Goal: Task Accomplishment & Management: Use online tool/utility

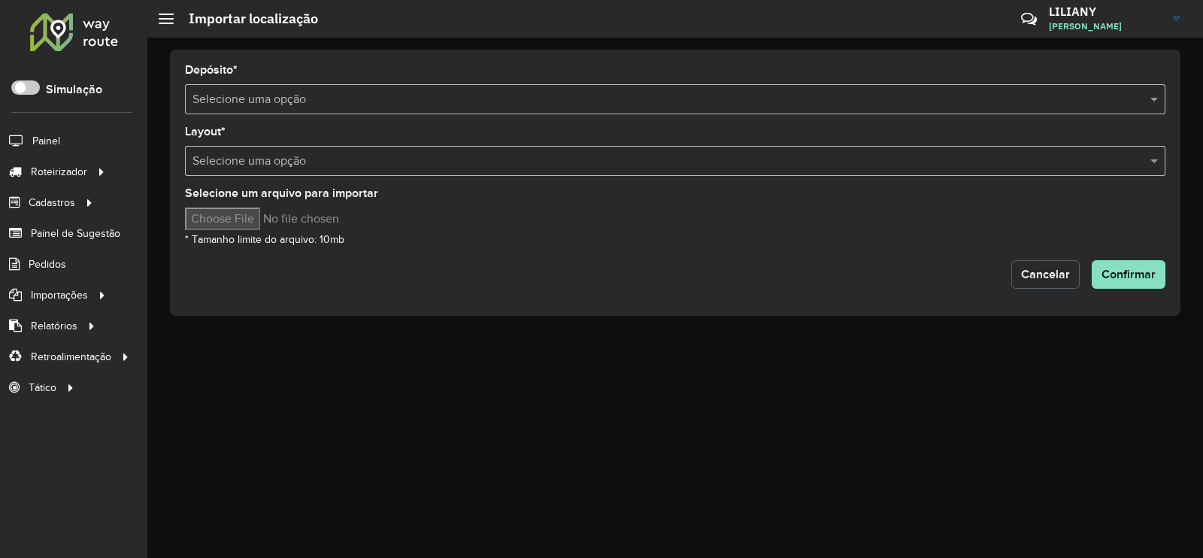
click at [1034, 280] on span "Cancelar" at bounding box center [1045, 274] width 49 height 13
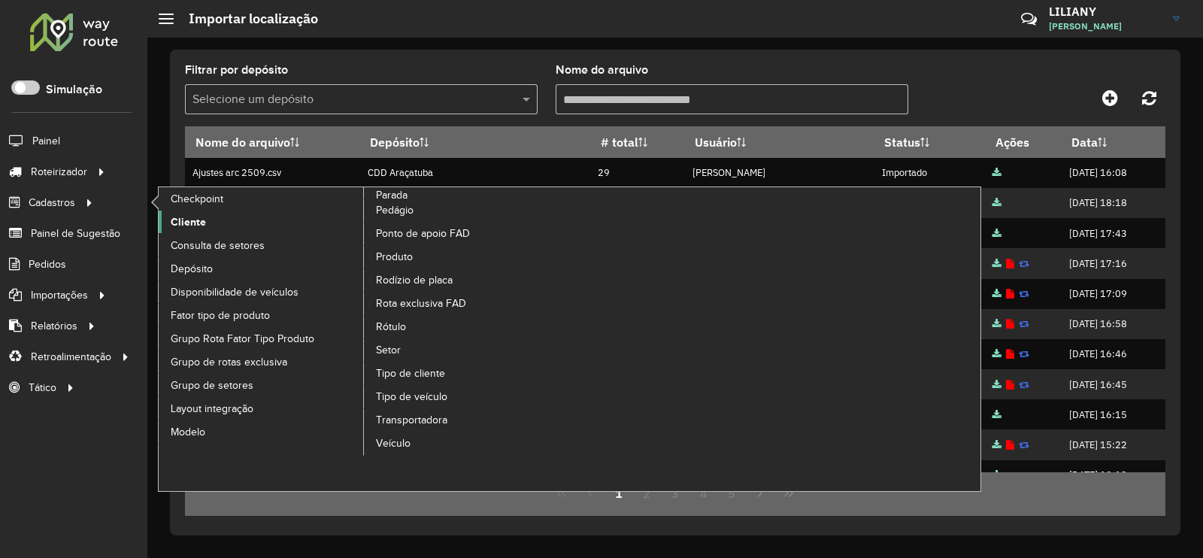
click at [193, 221] on span "Cliente" at bounding box center [188, 222] width 35 height 16
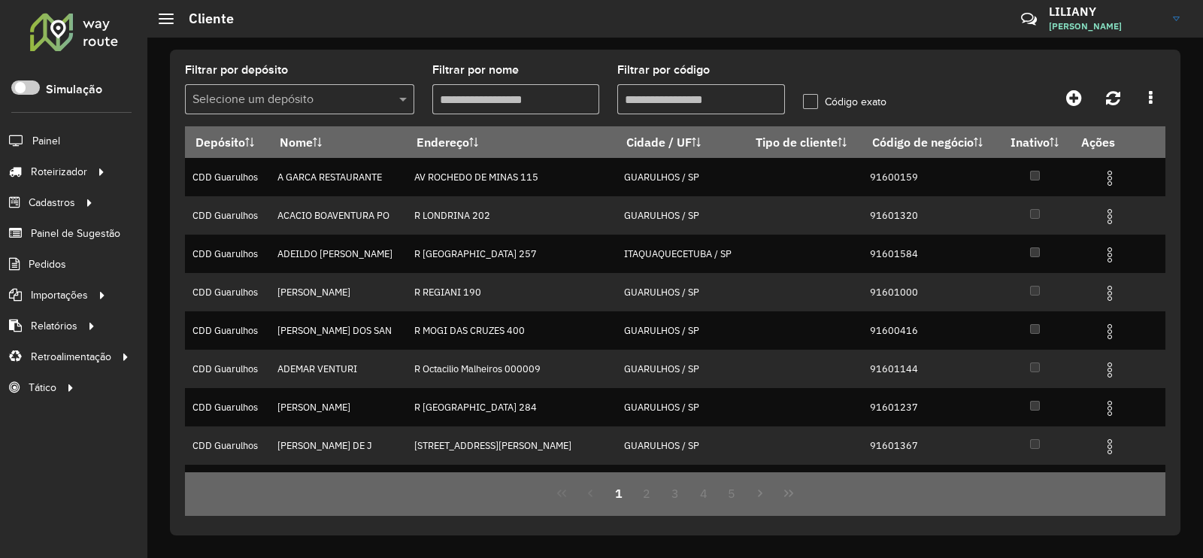
click at [267, 98] on input "text" at bounding box center [284, 100] width 184 height 18
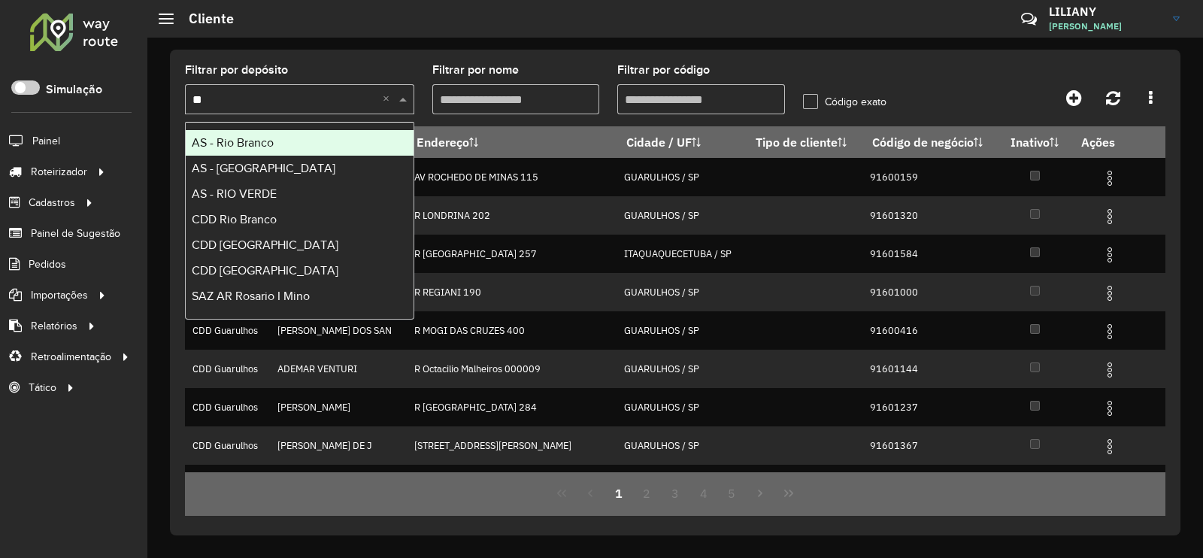
type input "*"
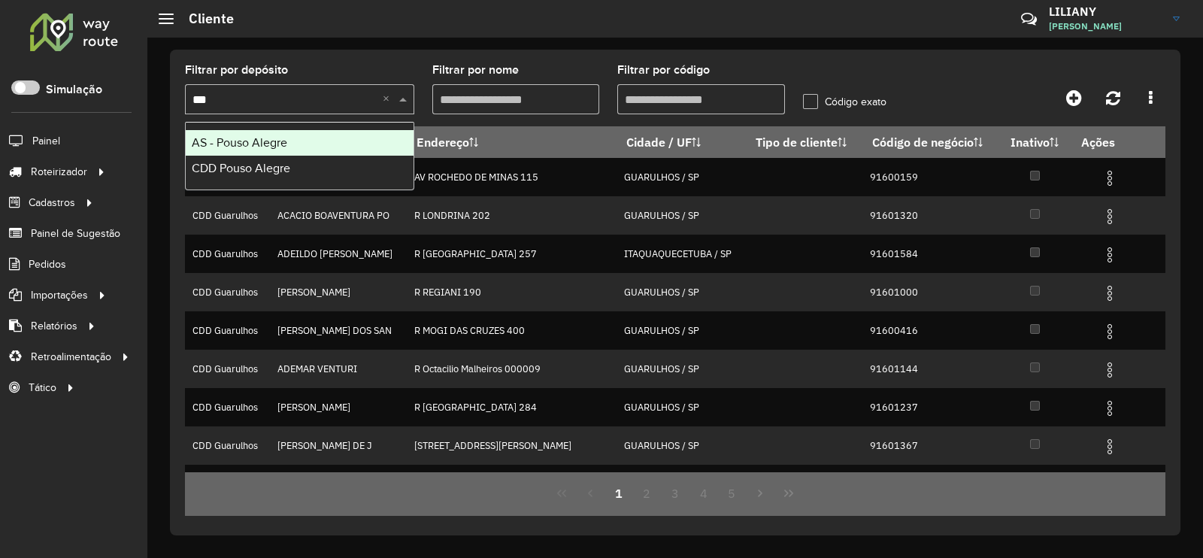
type input "****"
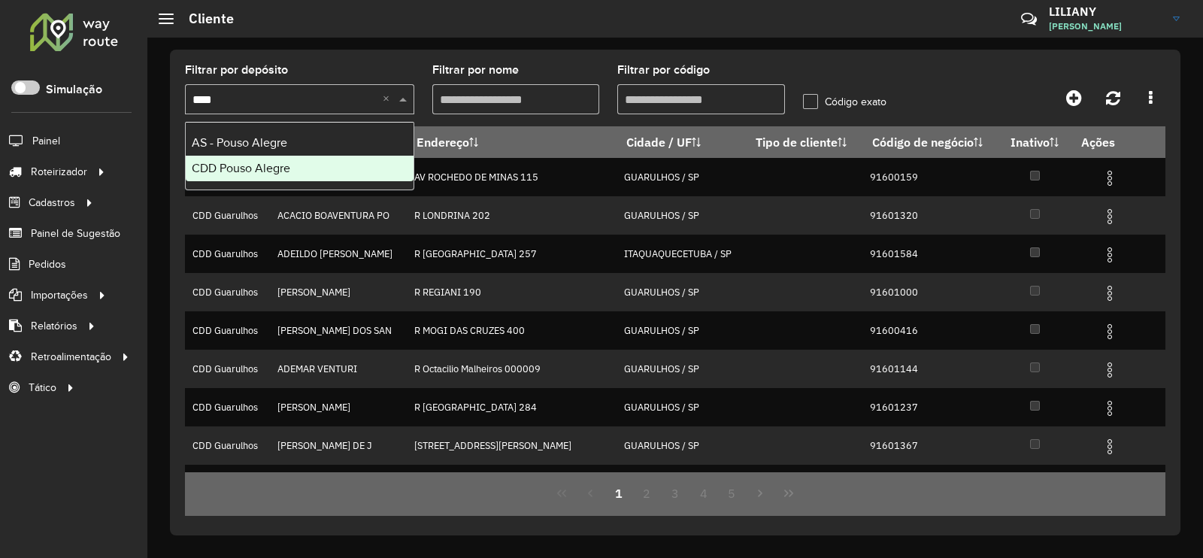
click at [238, 173] on span "CDD Pouso Alegre" at bounding box center [241, 168] width 98 height 13
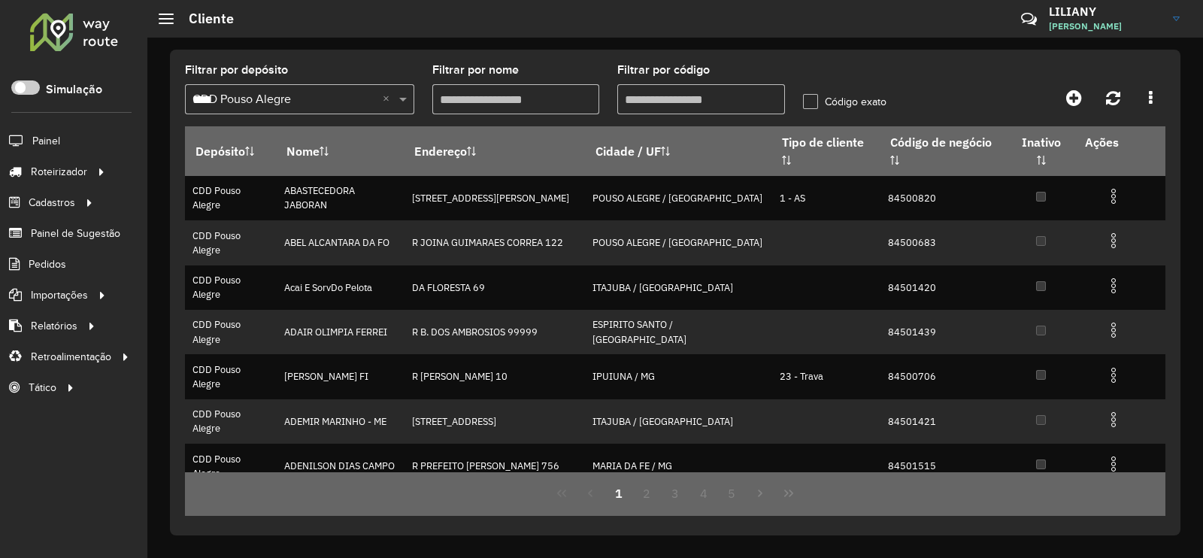
click at [665, 95] on input "Filtrar por código" at bounding box center [701, 99] width 168 height 30
paste input "*****"
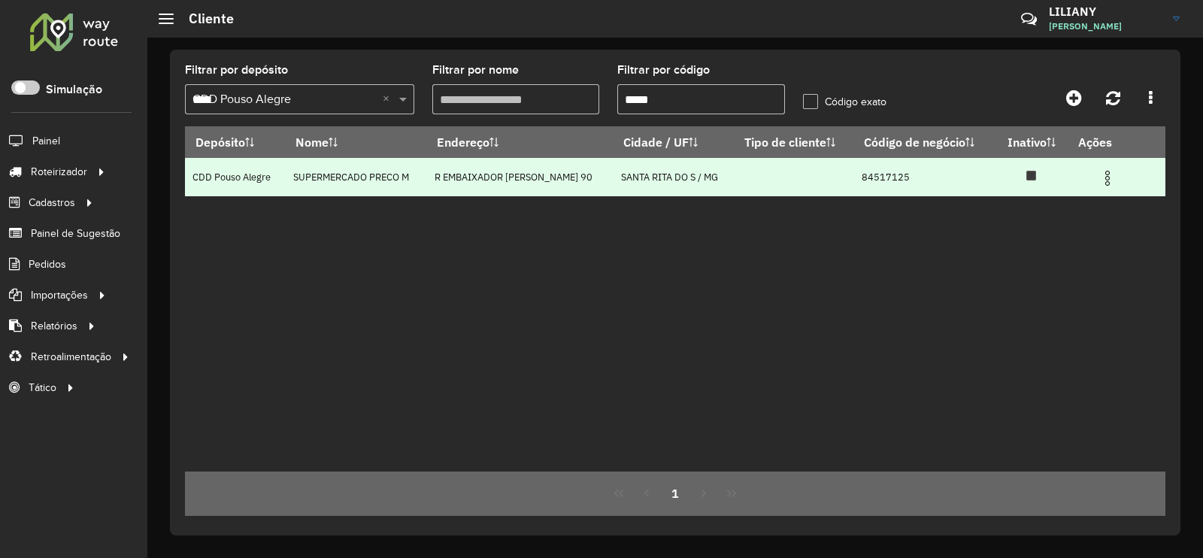
type input "*****"
click at [1105, 178] on img at bounding box center [1107, 178] width 18 height 18
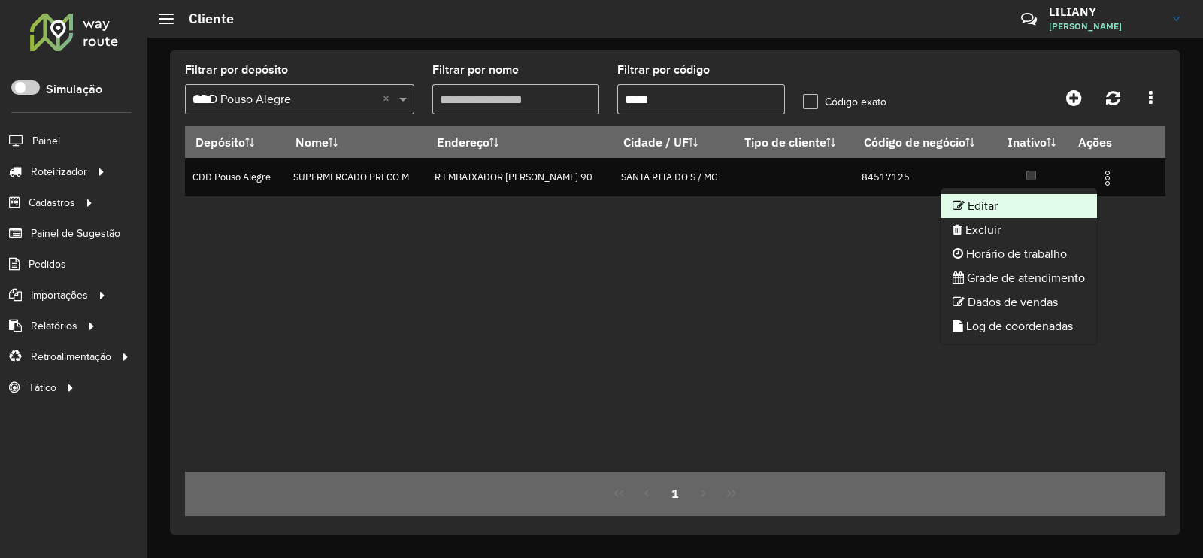
click at [1052, 197] on li "Editar" at bounding box center [1018, 206] width 156 height 24
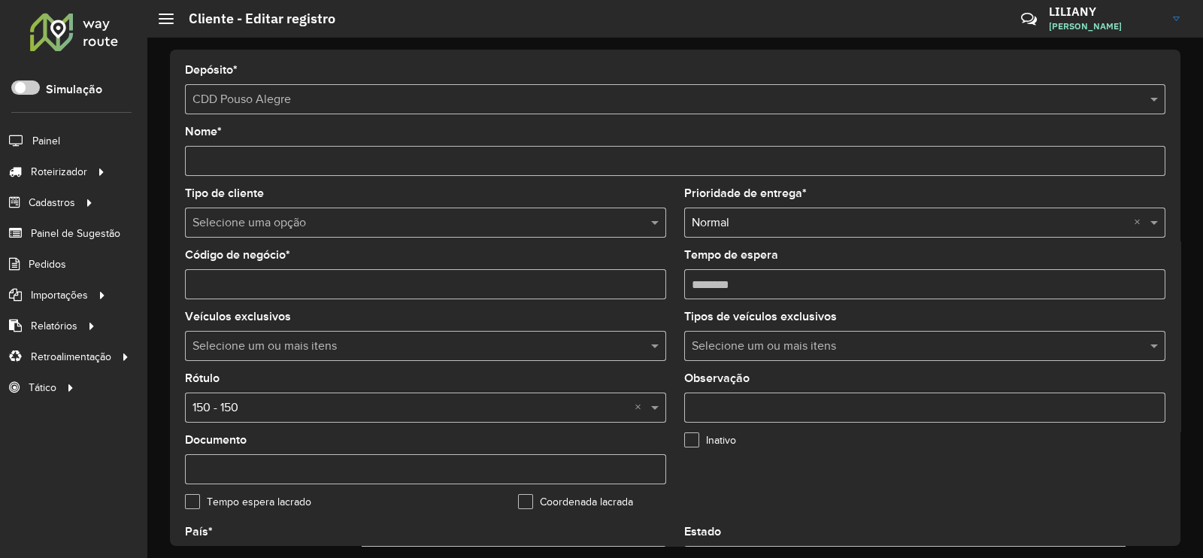
click at [256, 407] on input "text" at bounding box center [410, 408] width 436 height 18
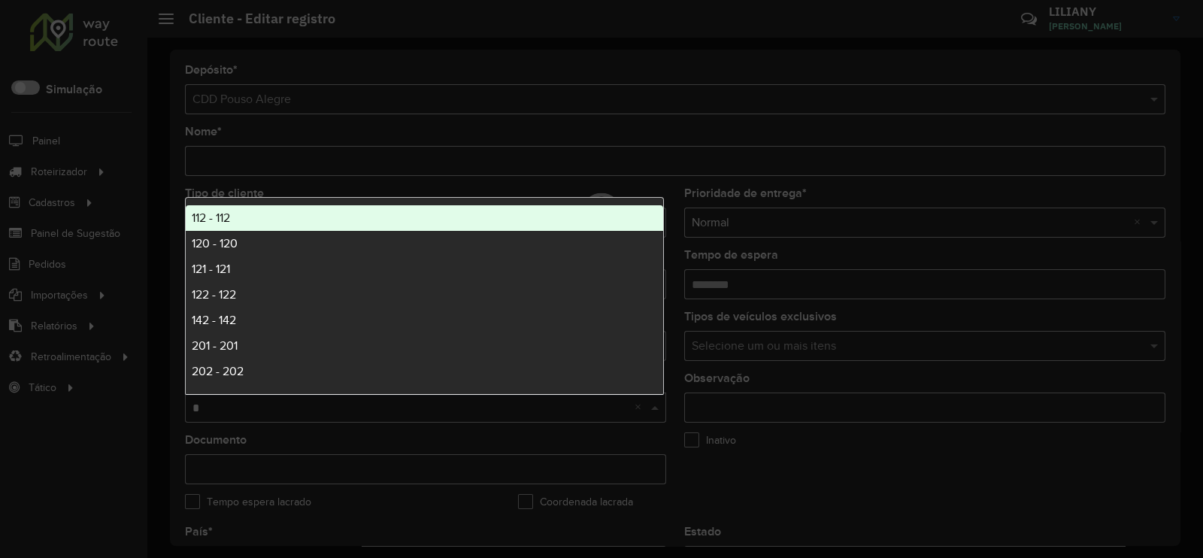
type input "**"
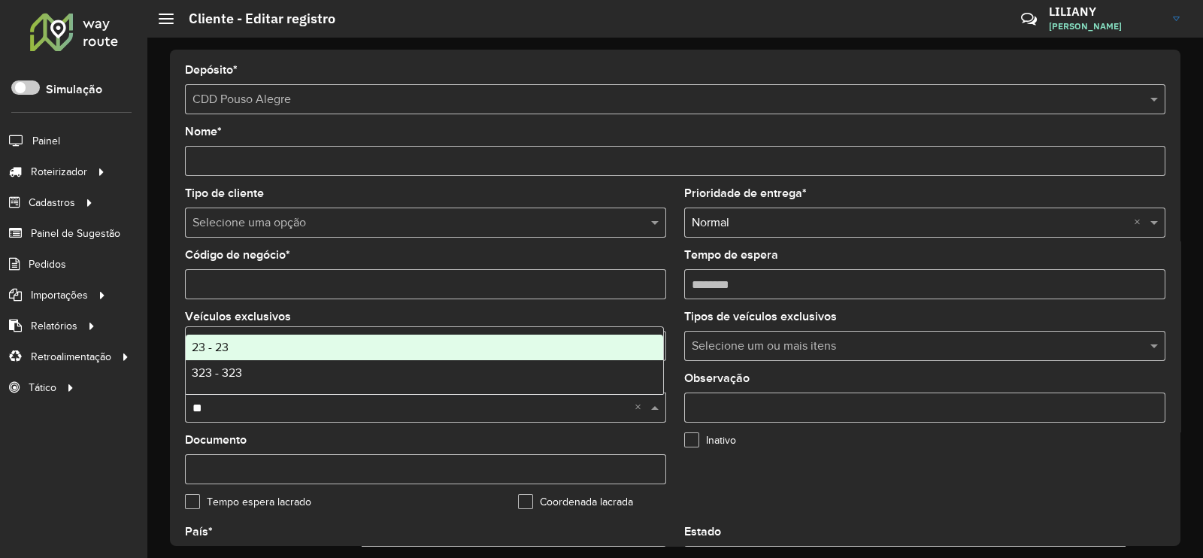
click at [231, 350] on div "23 - 23" at bounding box center [424, 348] width 477 height 26
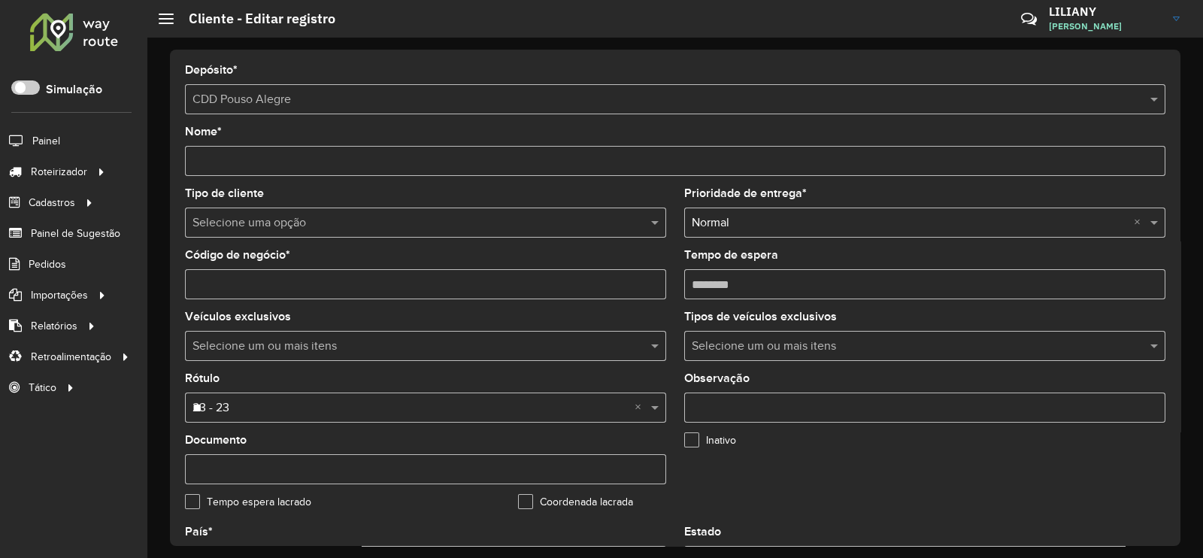
click at [236, 226] on input "text" at bounding box center [410, 223] width 436 height 18
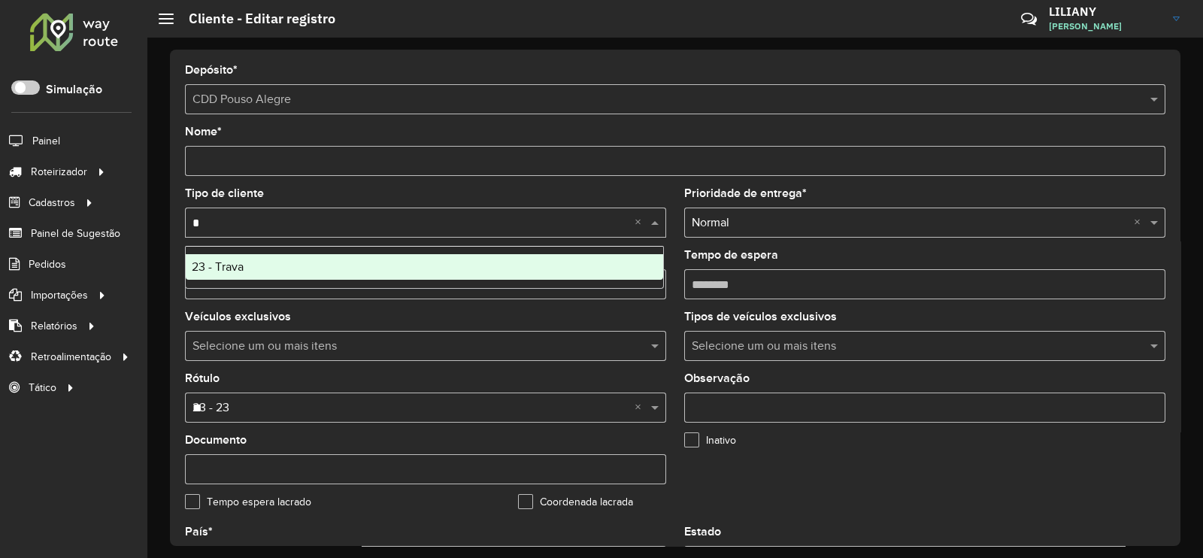
type input "**"
click at [236, 263] on span "23 - Trava" at bounding box center [218, 266] width 52 height 13
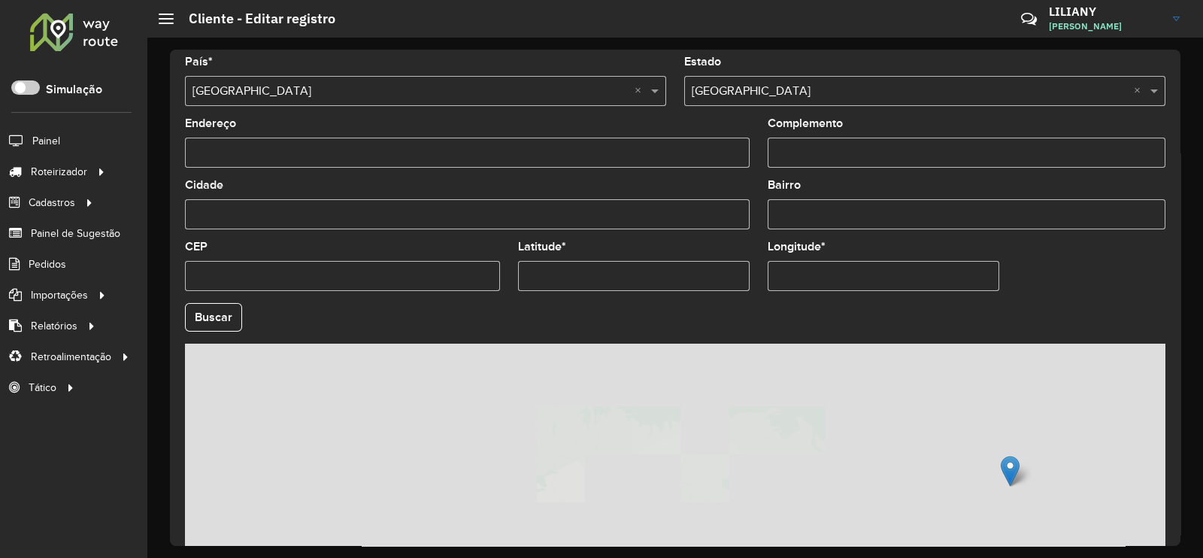
scroll to position [562, 0]
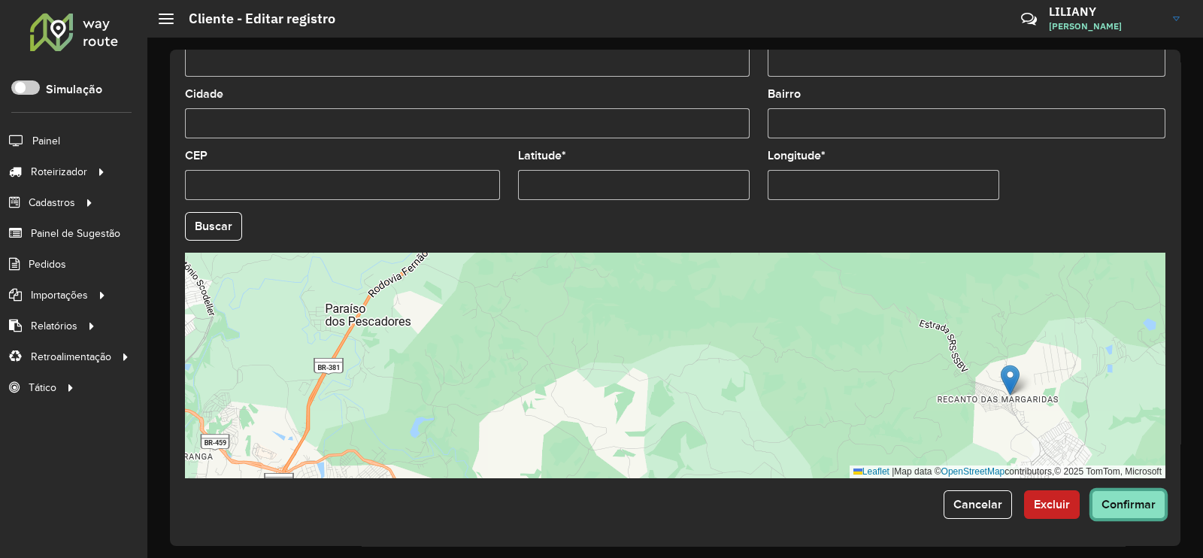
click at [1143, 505] on span "Confirmar" at bounding box center [1128, 504] width 54 height 13
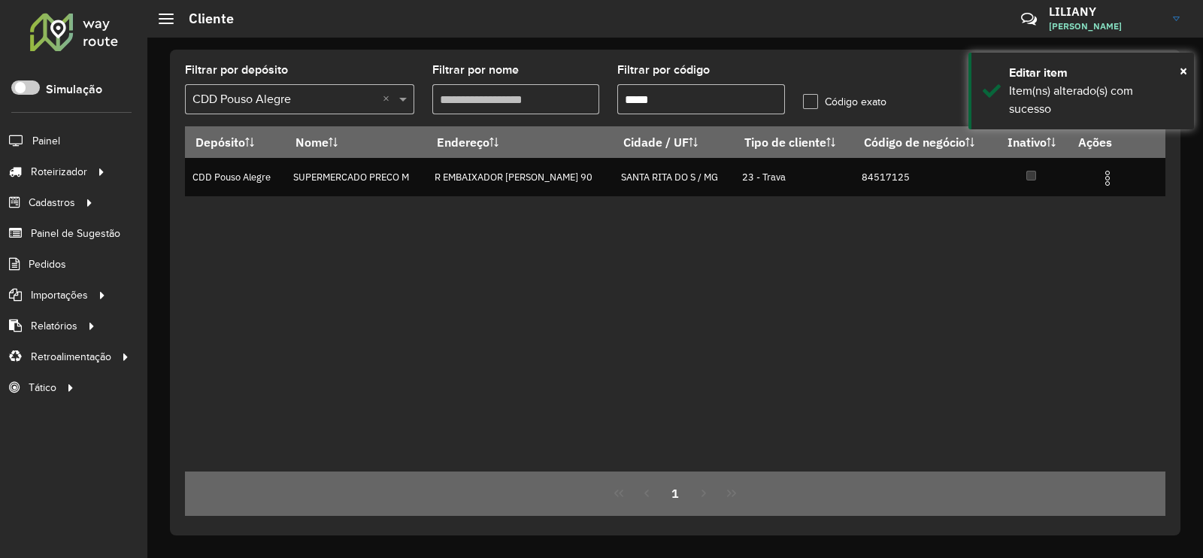
drag, startPoint x: 643, startPoint y: 104, endPoint x: 582, endPoint y: 110, distance: 61.2
click at [582, 110] on formly-group "Filtrar por depósito Selecione um depósito × CDD Pouso Alegre × Filtrar por nom…" at bounding box center [546, 96] width 741 height 62
paste input "text"
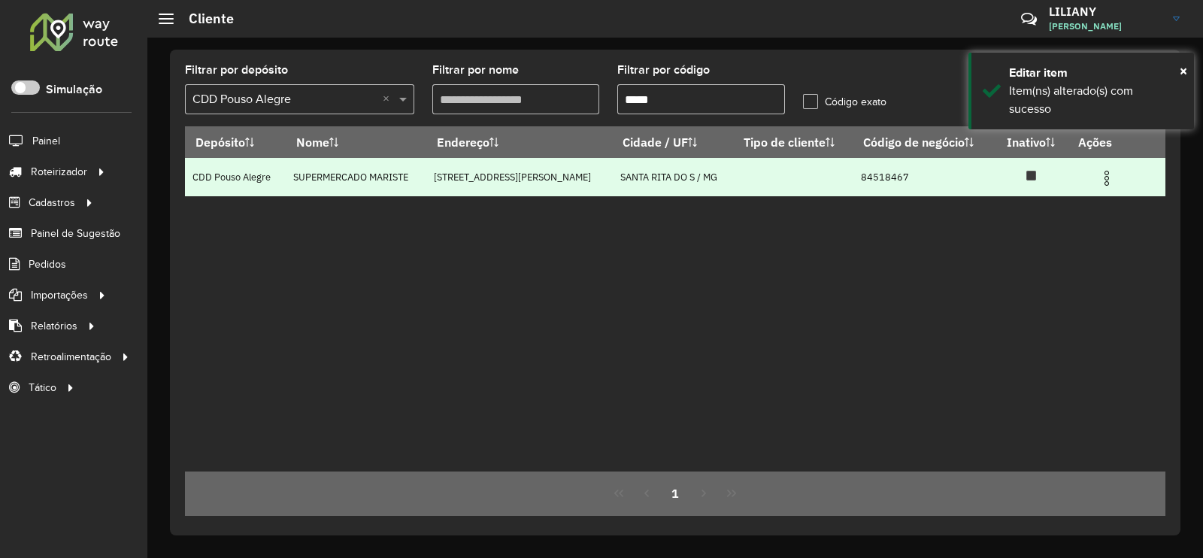
type input "*****"
click at [1104, 178] on img at bounding box center [1107, 178] width 18 height 18
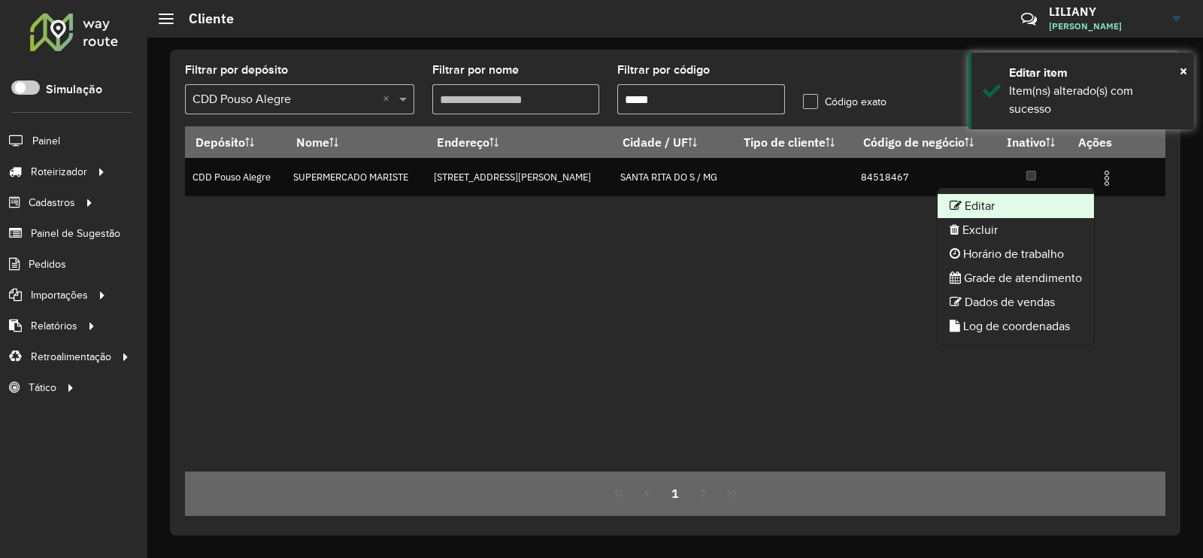
click at [1070, 200] on li "Editar" at bounding box center [1015, 206] width 156 height 24
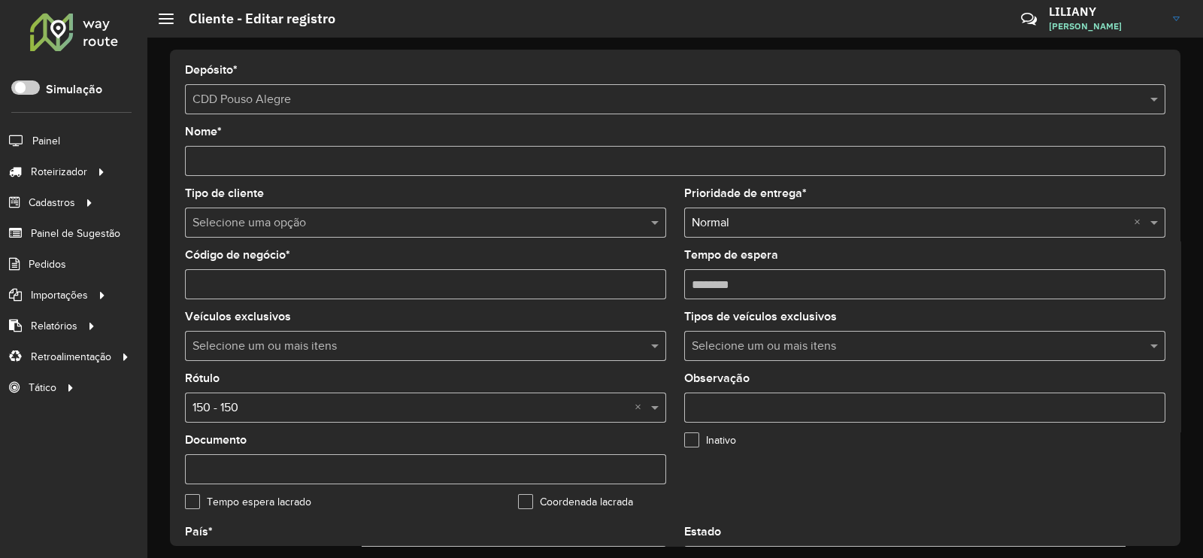
click at [210, 409] on input "text" at bounding box center [410, 408] width 436 height 18
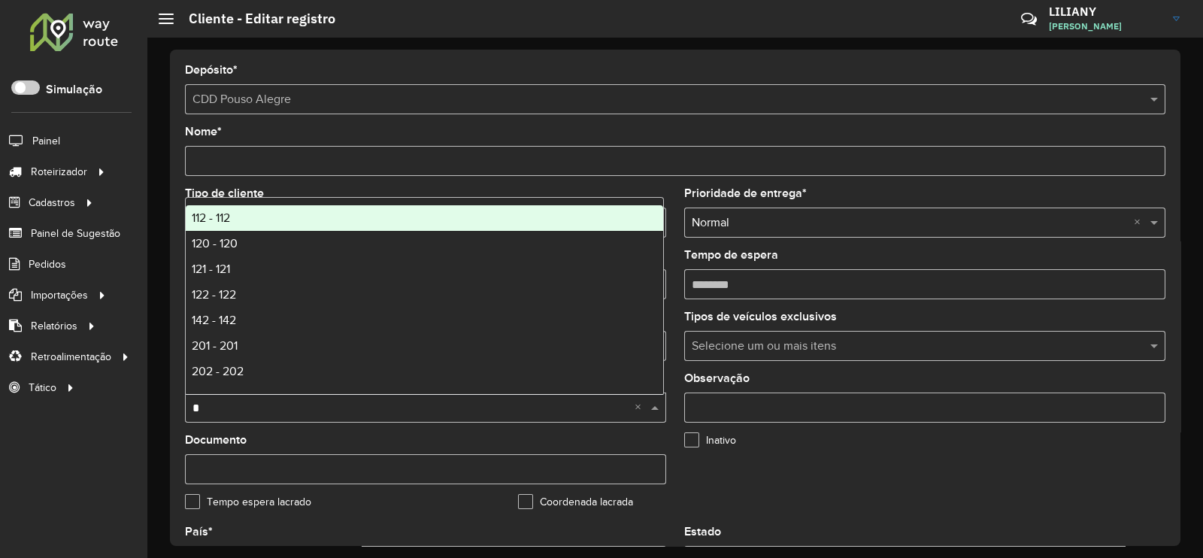
type input "**"
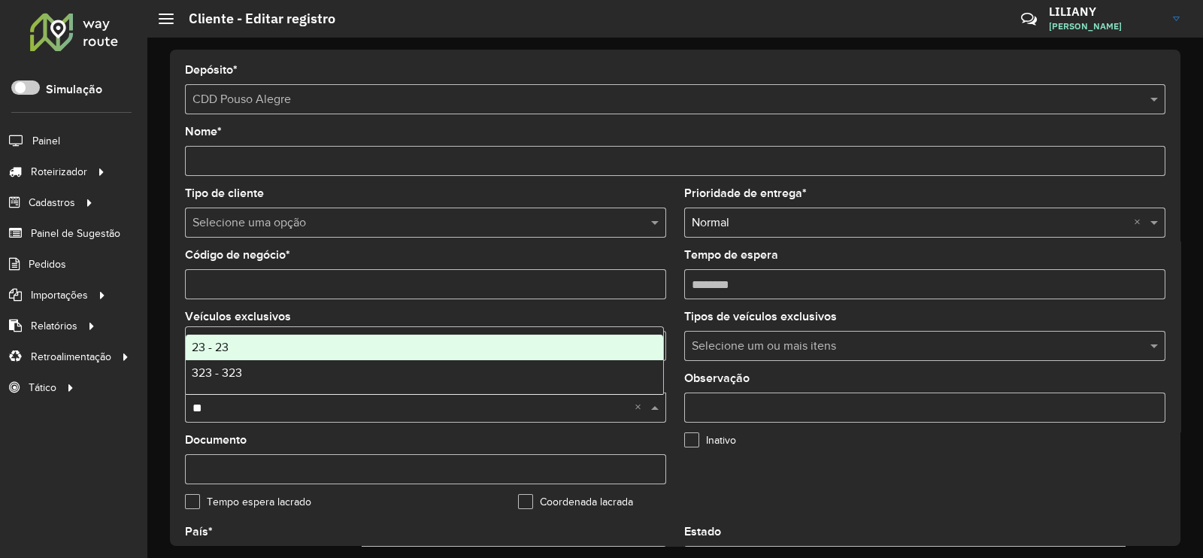
click at [218, 348] on span "23 - 23" at bounding box center [210, 347] width 37 height 13
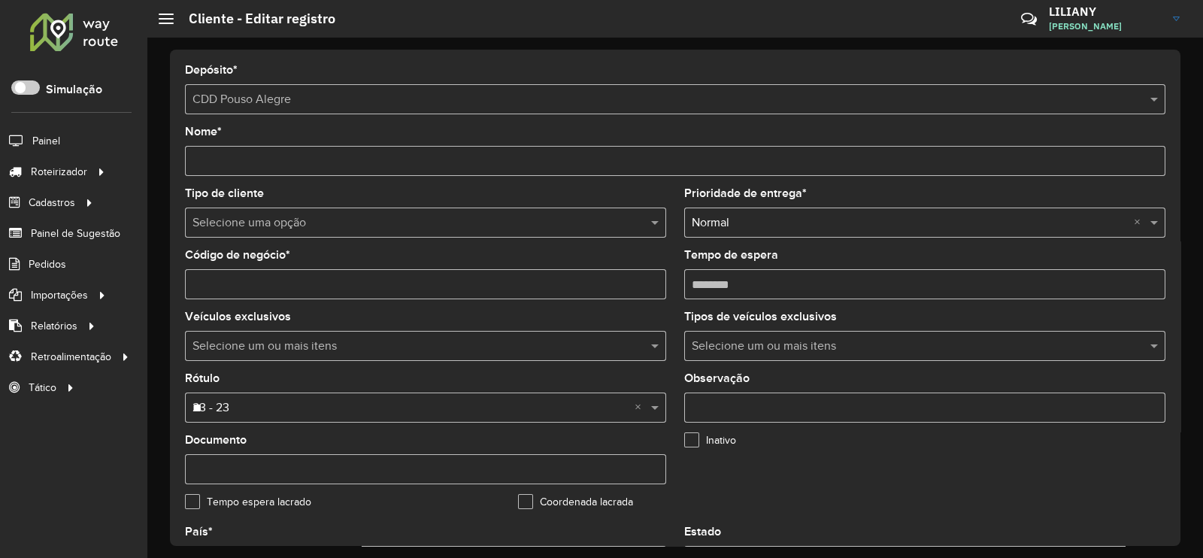
click at [233, 219] on input "text" at bounding box center [410, 223] width 436 height 18
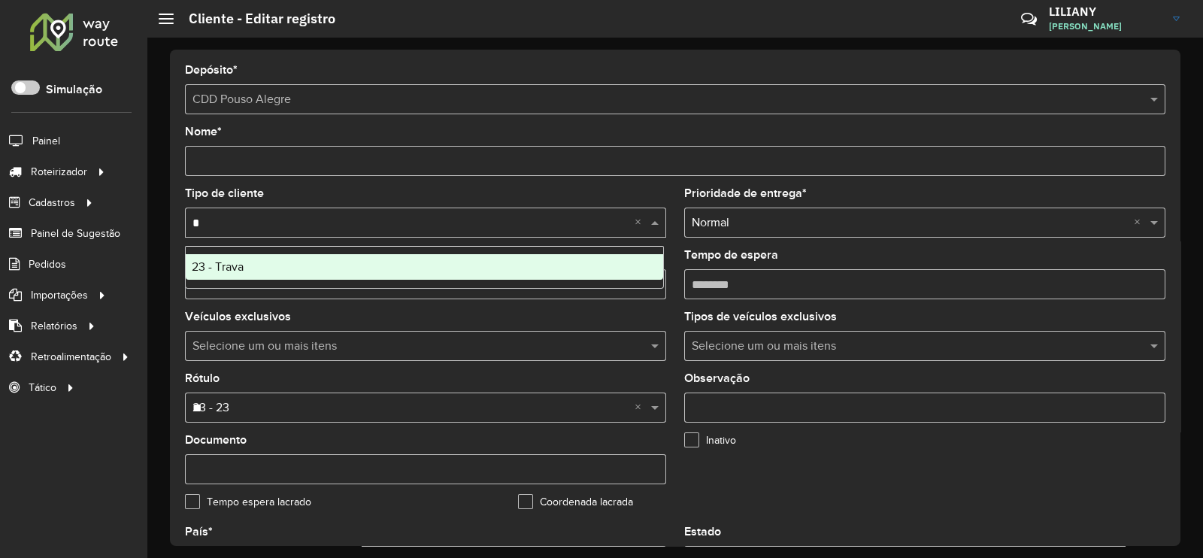
type input "**"
click at [229, 261] on span "23 - Trava" at bounding box center [218, 266] width 52 height 13
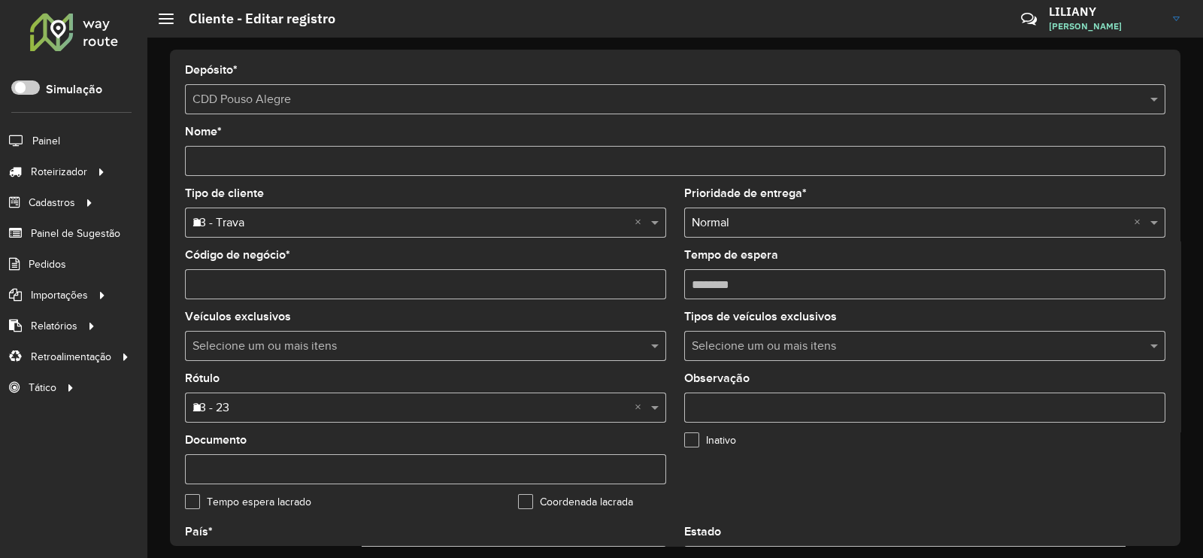
scroll to position [562, 0]
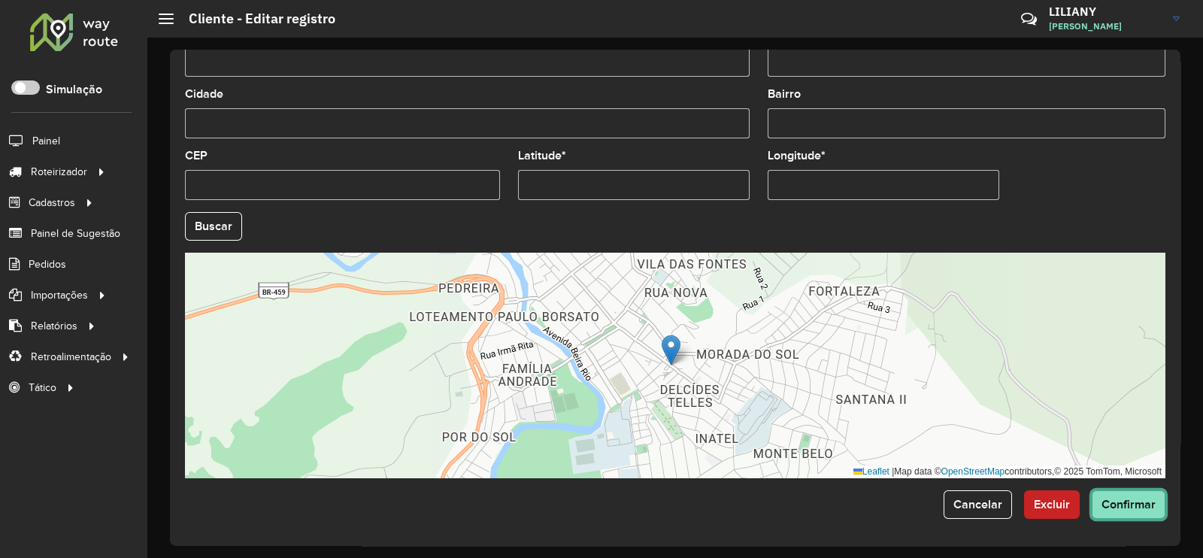
click at [1132, 507] on span "Confirmar" at bounding box center [1128, 504] width 54 height 13
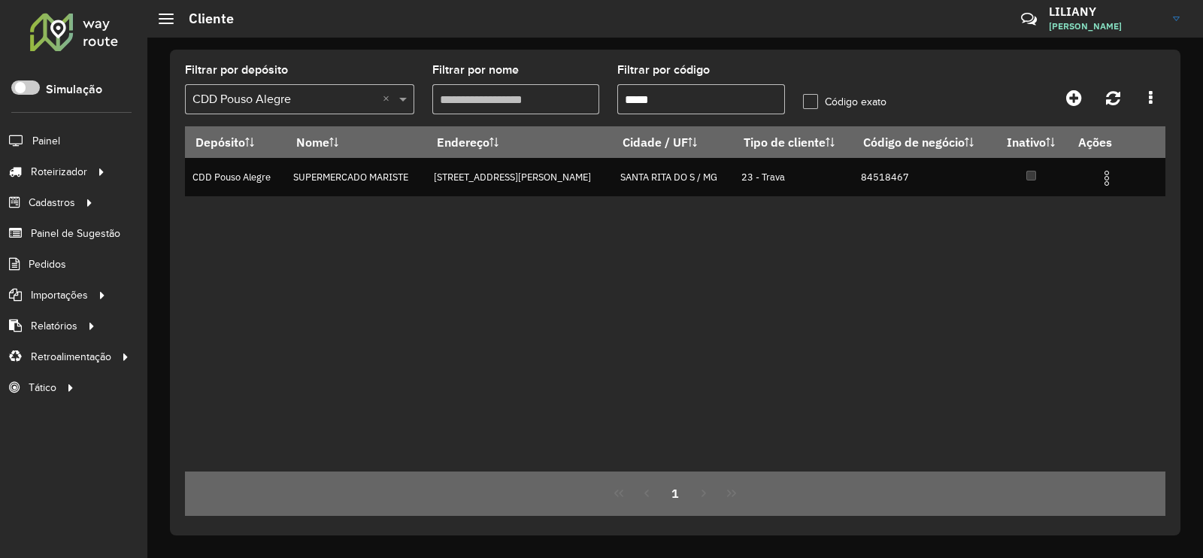
drag, startPoint x: 684, startPoint y: 99, endPoint x: 590, endPoint y: 111, distance: 94.6
click at [590, 111] on formly-group "Filtrar por depósito Selecione um depósito × CDD Pouso Alegre × Filtrar por nom…" at bounding box center [546, 96] width 741 height 62
paste input "text"
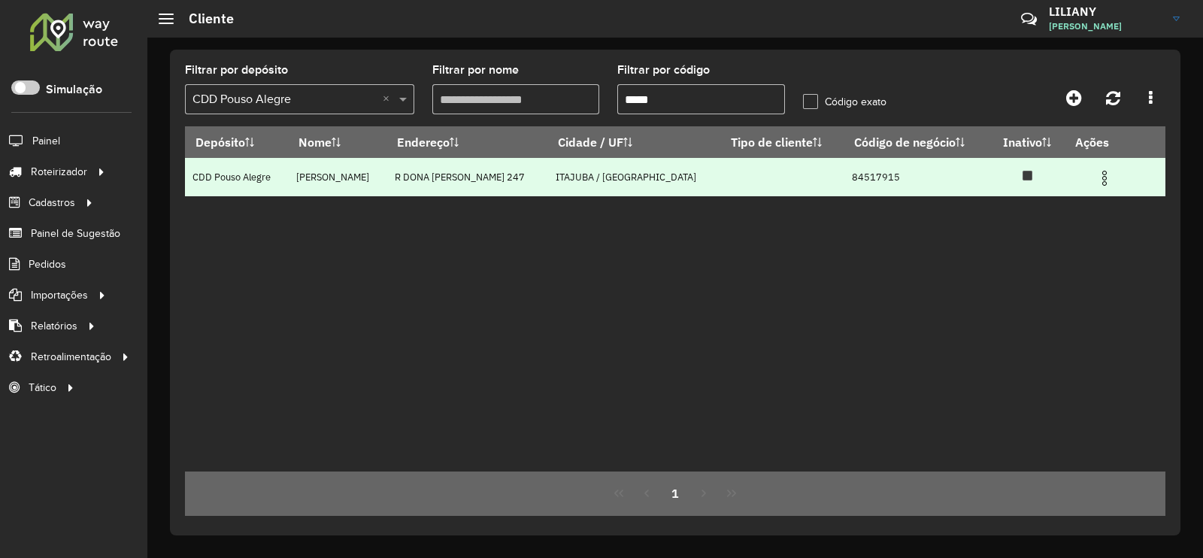
type input "*****"
click at [1105, 186] on img at bounding box center [1104, 178] width 18 height 18
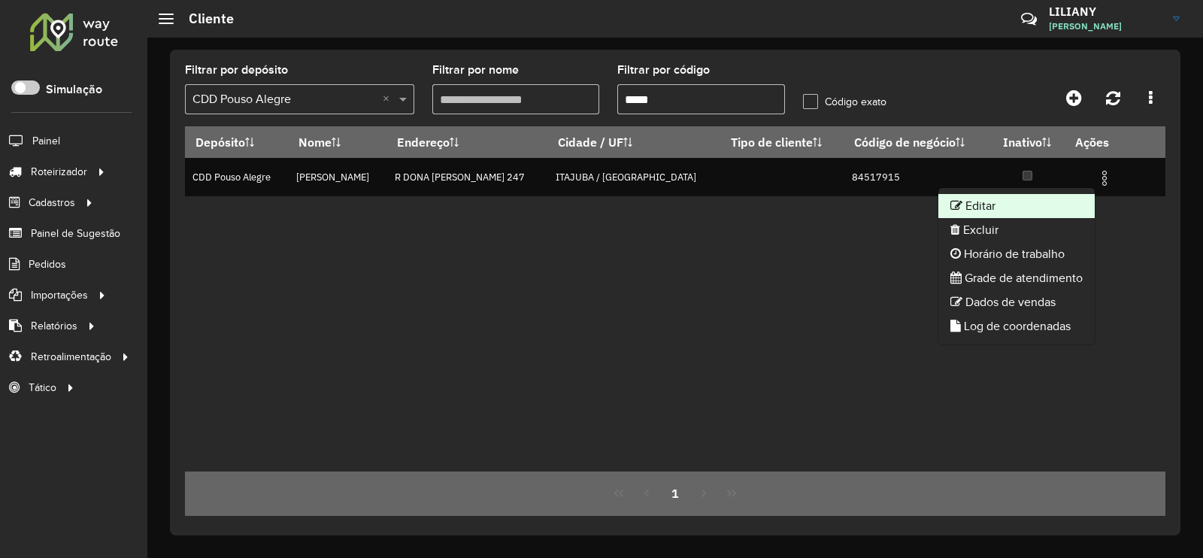
click at [1070, 202] on li "Editar" at bounding box center [1016, 206] width 156 height 24
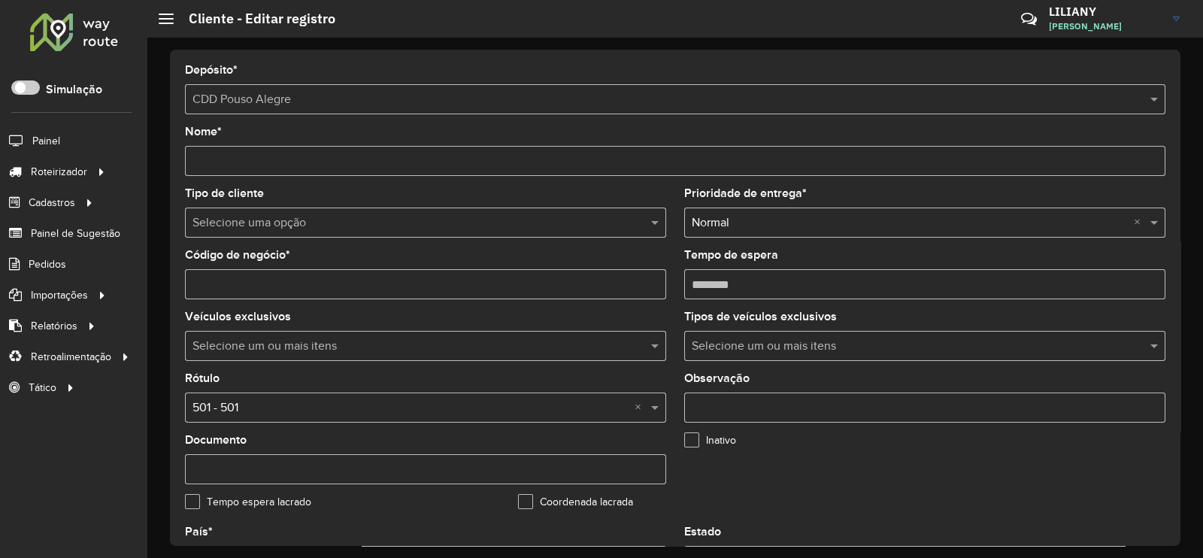
click at [234, 408] on input "text" at bounding box center [410, 408] width 436 height 18
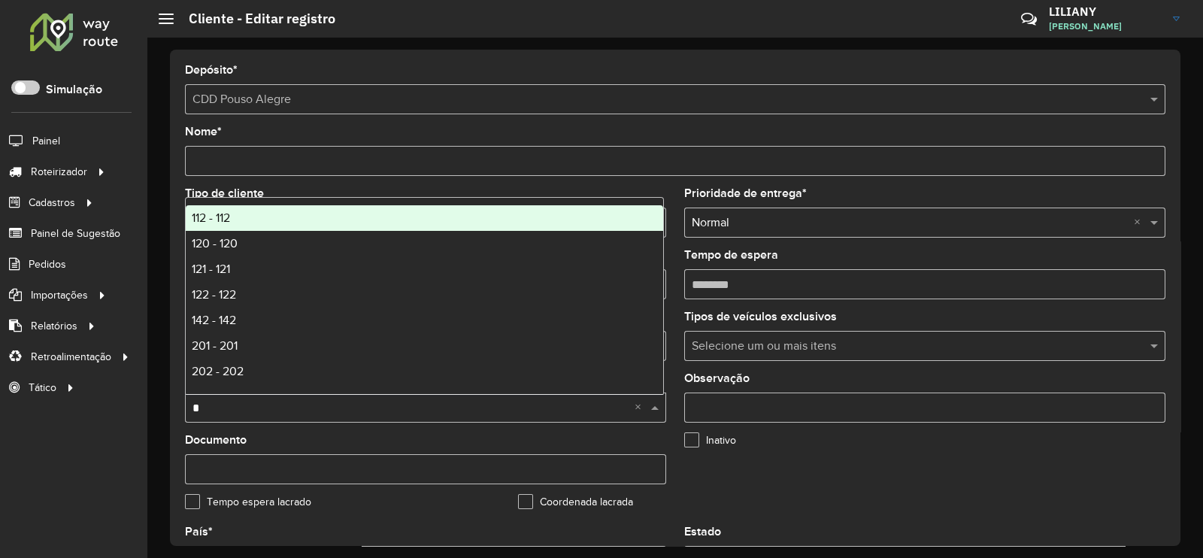
type input "**"
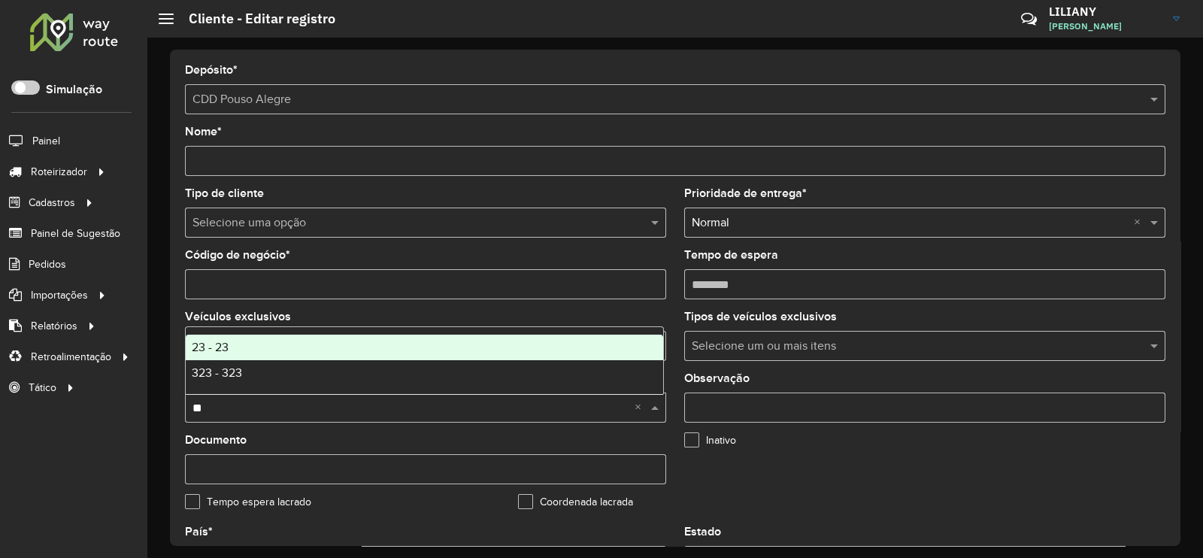
click at [223, 348] on span "23 - 23" at bounding box center [210, 347] width 37 height 13
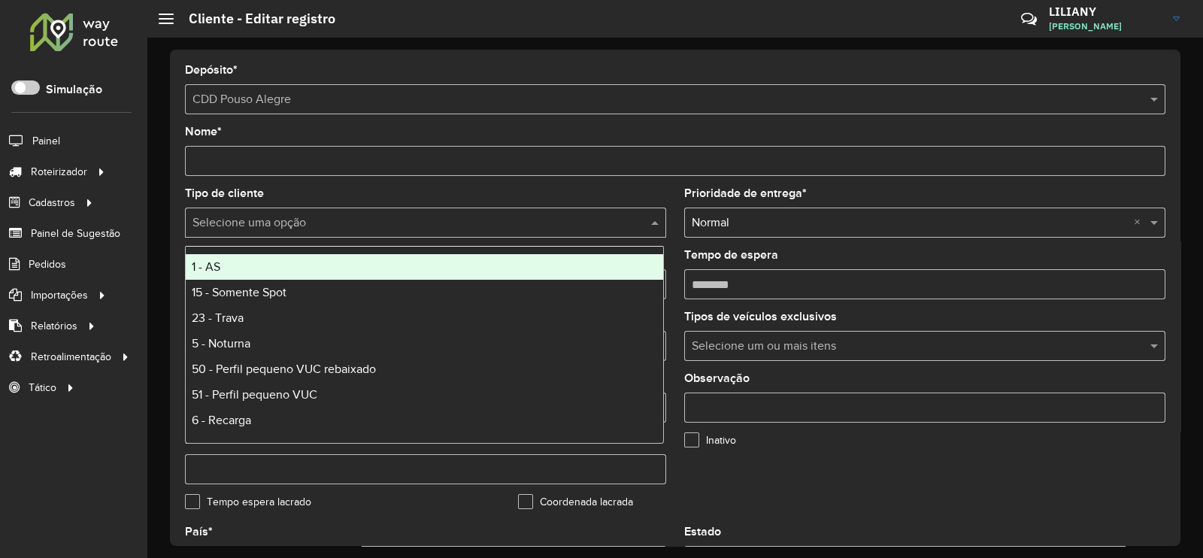
click at [251, 232] on input "text" at bounding box center [410, 223] width 436 height 18
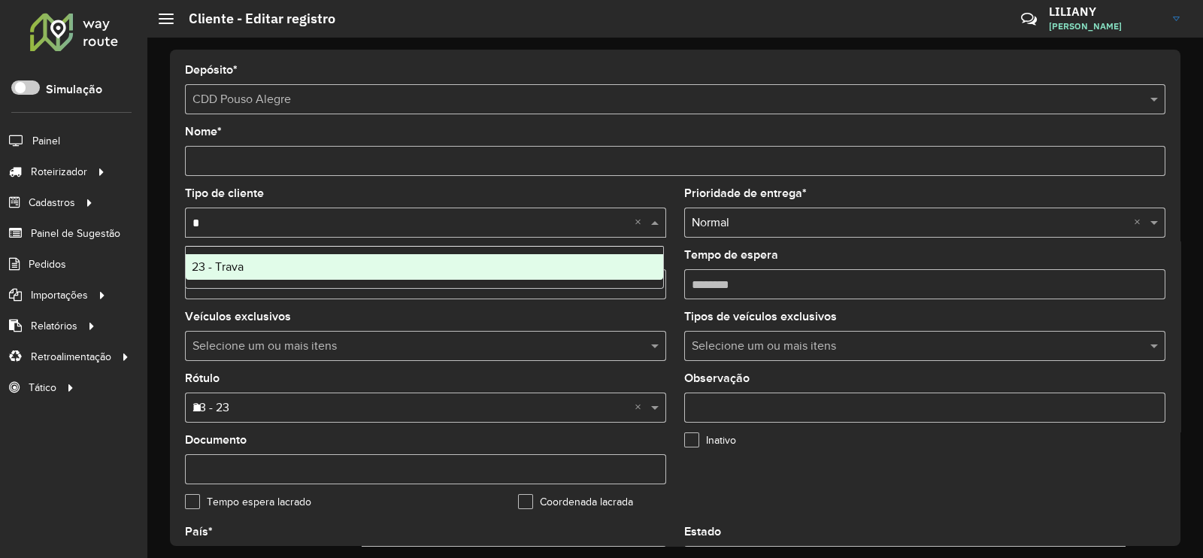
type input "**"
click at [232, 262] on span "23 - Trava" at bounding box center [218, 266] width 52 height 13
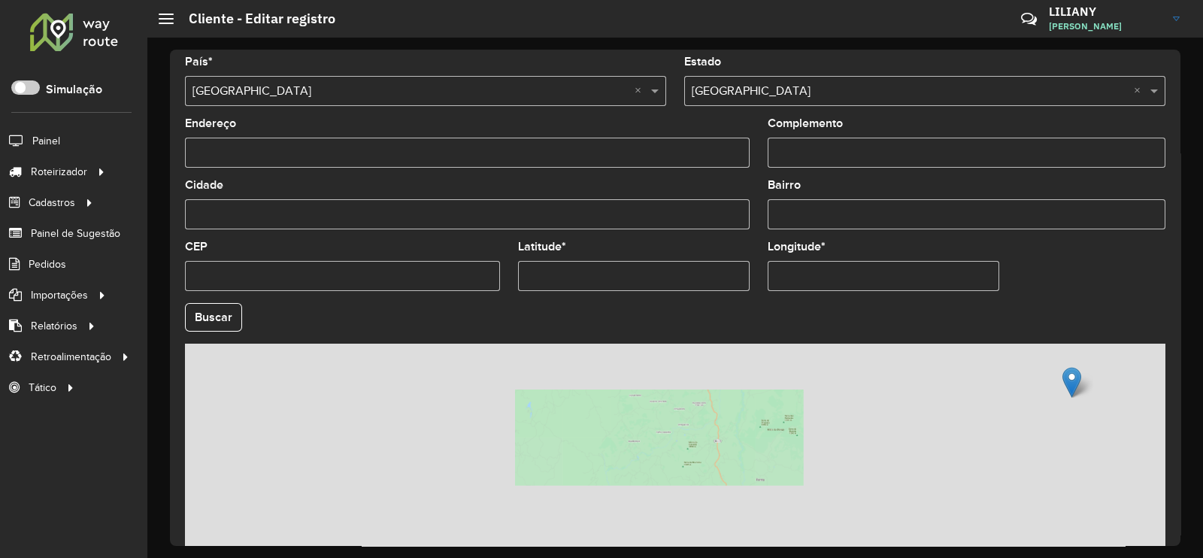
scroll to position [562, 0]
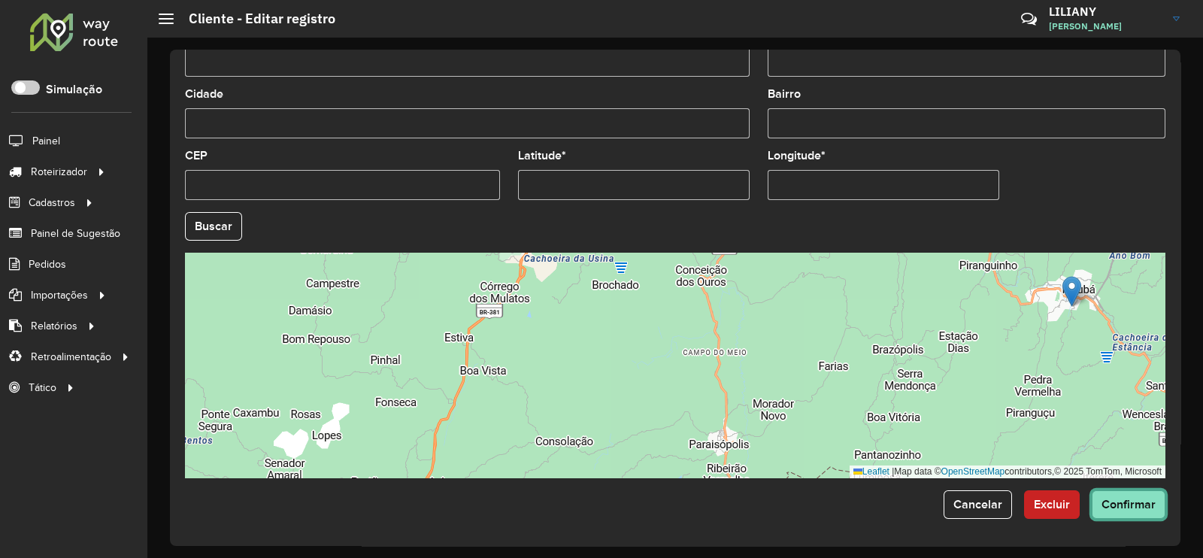
click at [1142, 498] on span "Confirmar" at bounding box center [1128, 504] width 54 height 13
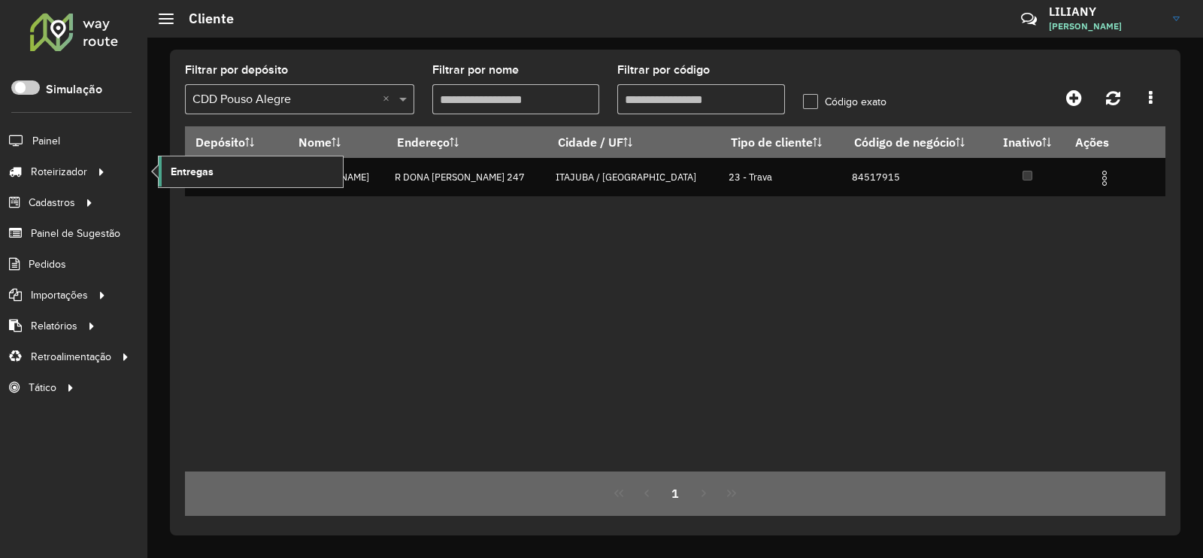
click at [220, 168] on link "Entregas" at bounding box center [251, 171] width 184 height 30
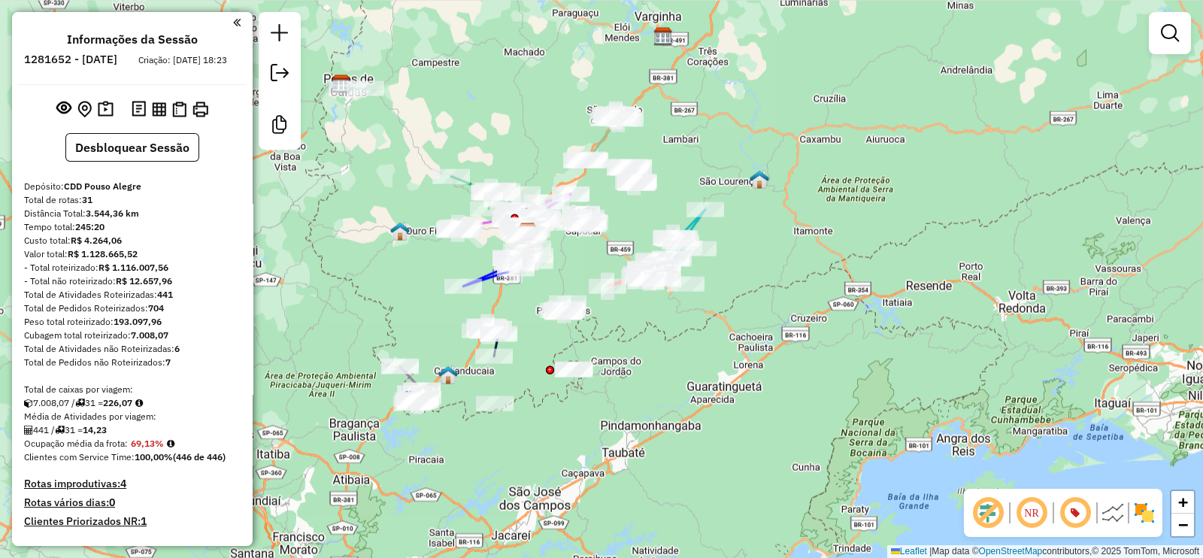
scroll to position [1182, 0]
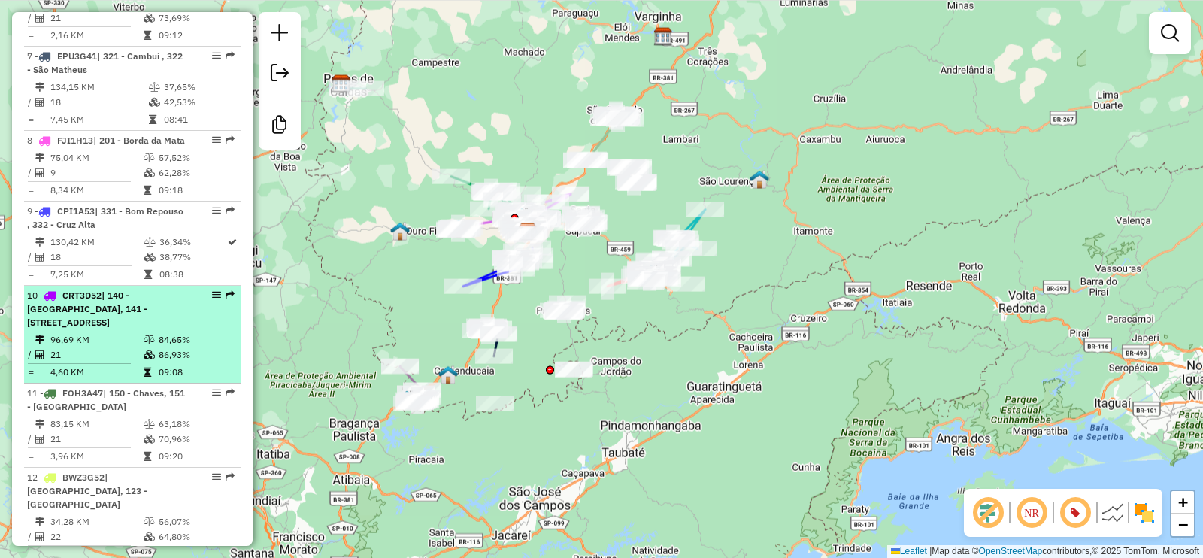
click at [147, 310] on span "| 140 - São Gonçalo, 141 - Natércia, 142 - São Sebastião, 144 - São Gonçalo 2" at bounding box center [87, 308] width 120 height 38
select select "**********"
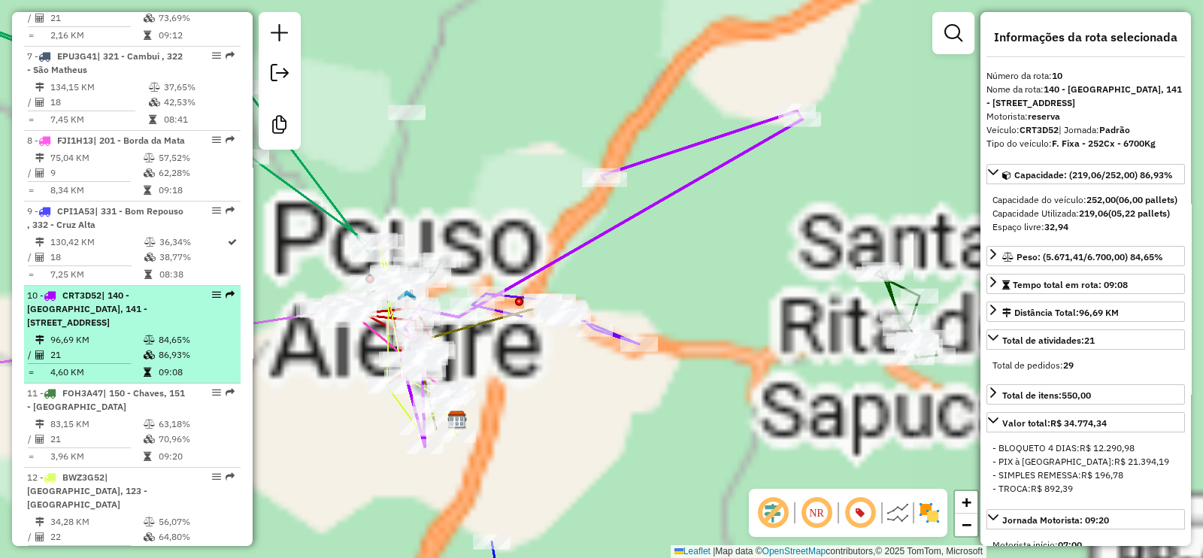
click at [147, 310] on span "| 140 - São Gonçalo, 141 - Natércia, 142 - São Sebastião, 144 - São Gonçalo 2" at bounding box center [87, 308] width 120 height 38
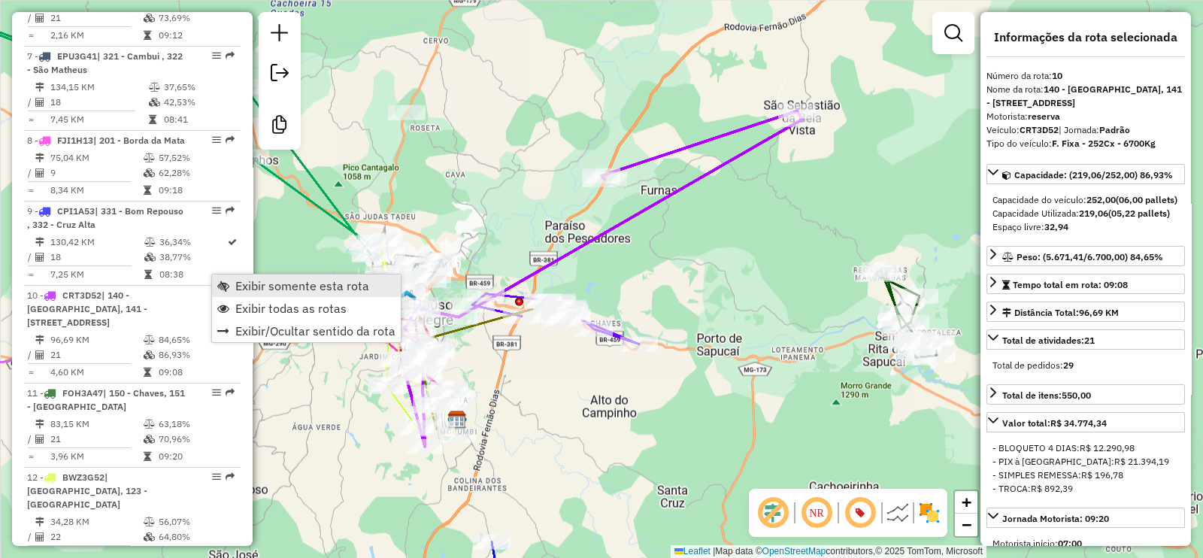
click at [253, 286] on span "Exibir somente esta rota" at bounding box center [302, 286] width 134 height 12
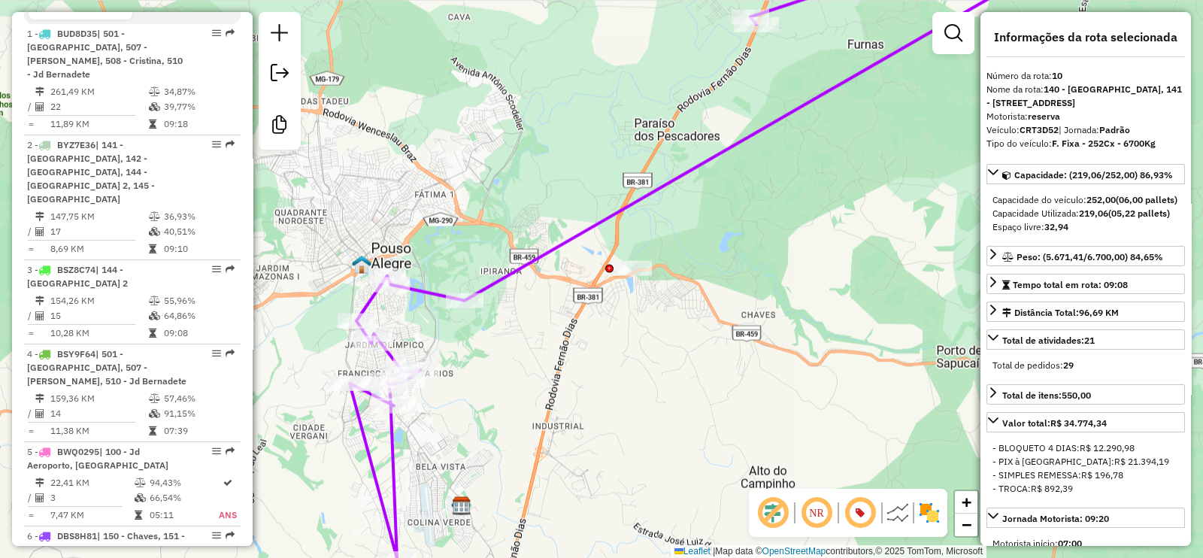
scroll to position [0, 0]
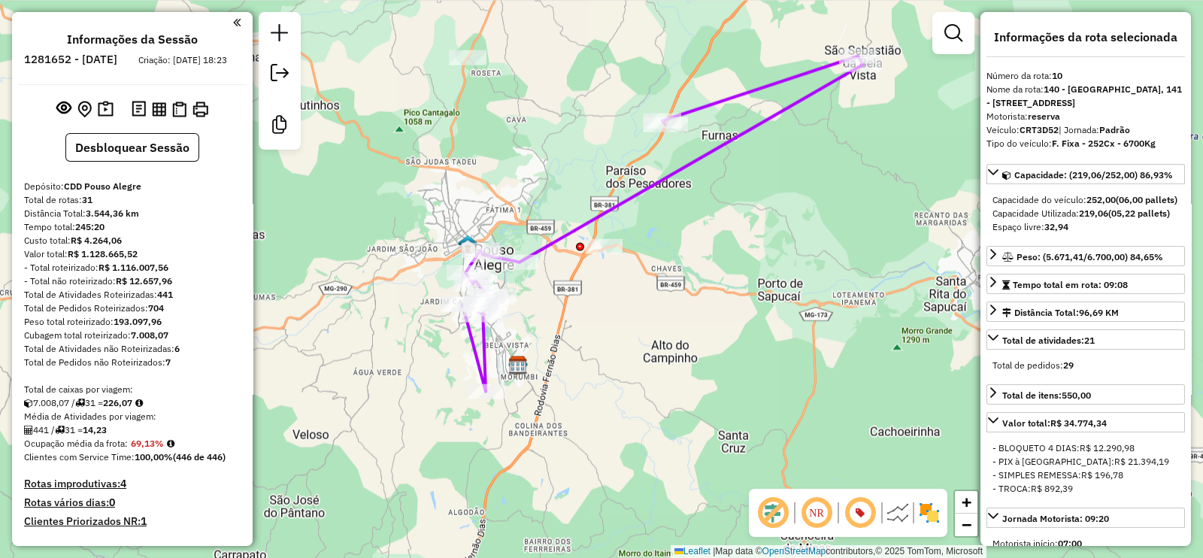
click at [484, 358] on icon at bounding box center [662, 223] width 401 height 335
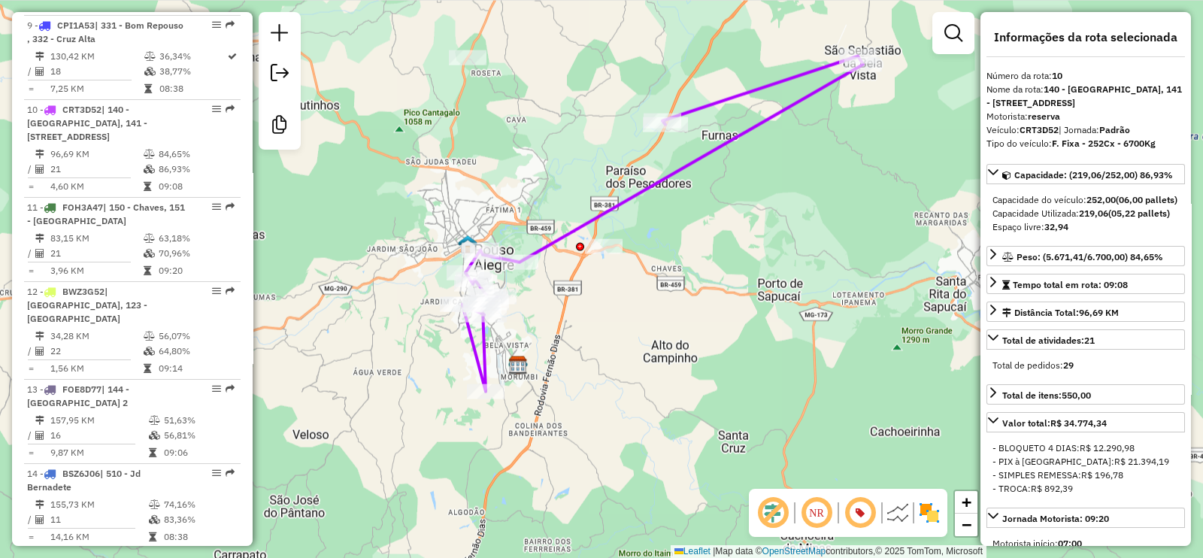
scroll to position [1439, 0]
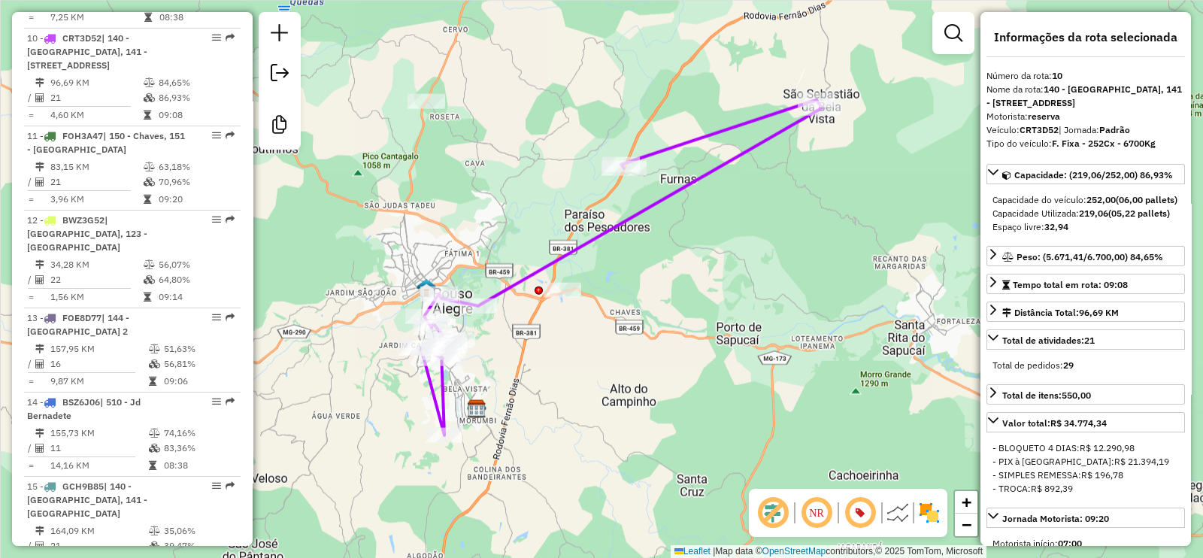
drag, startPoint x: 696, startPoint y: 194, endPoint x: 655, endPoint y: 238, distance: 60.1
click at [655, 238] on div "Janela de atendimento Grade de atendimento Capacidade Transportadoras Veículos …" at bounding box center [601, 279] width 1203 height 558
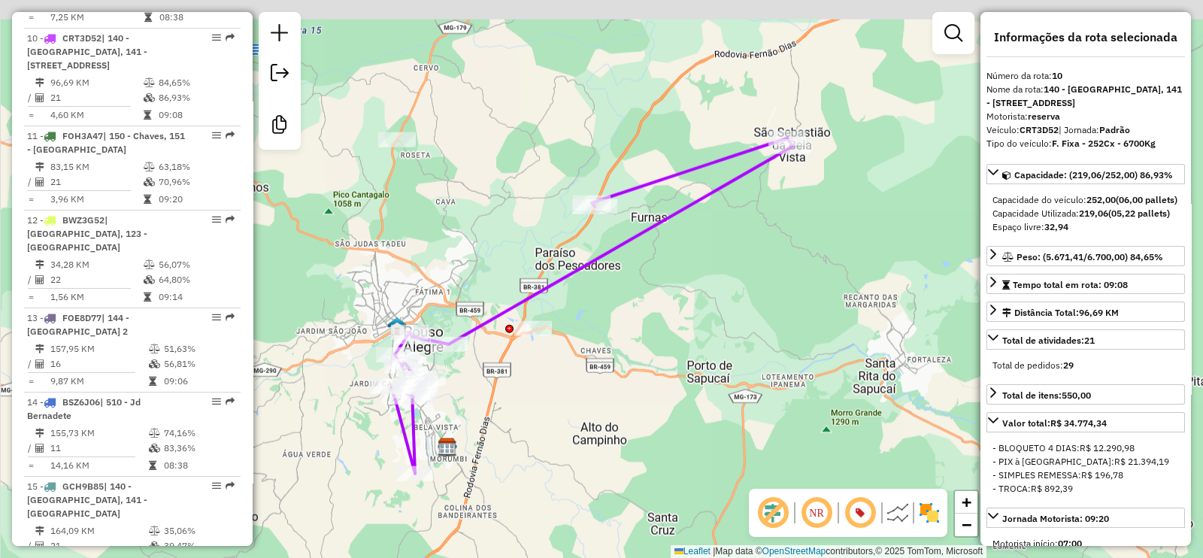
drag, startPoint x: 722, startPoint y: 150, endPoint x: 690, endPoint y: 201, distance: 60.1
click at [690, 197] on div "Janela de atendimento Grade de atendimento Capacidade Transportadoras Veículos …" at bounding box center [601, 279] width 1203 height 558
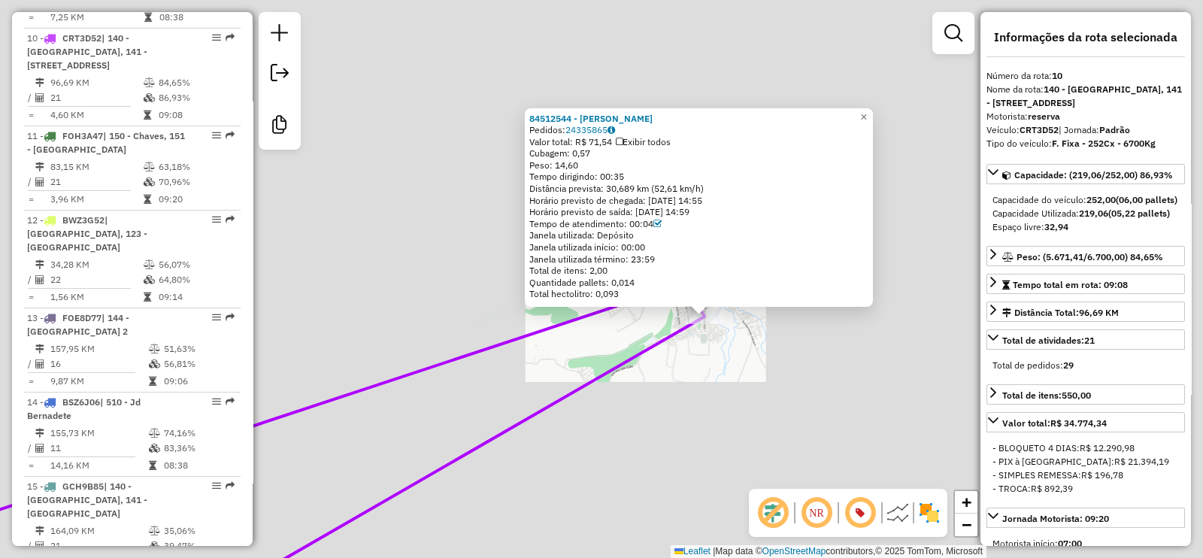
click at [699, 358] on div "84512544 - ELIAS GERÔNIMO Pedidos: 24335865 Valor total: R$ 71,54 Exibir todos …" at bounding box center [601, 279] width 1203 height 558
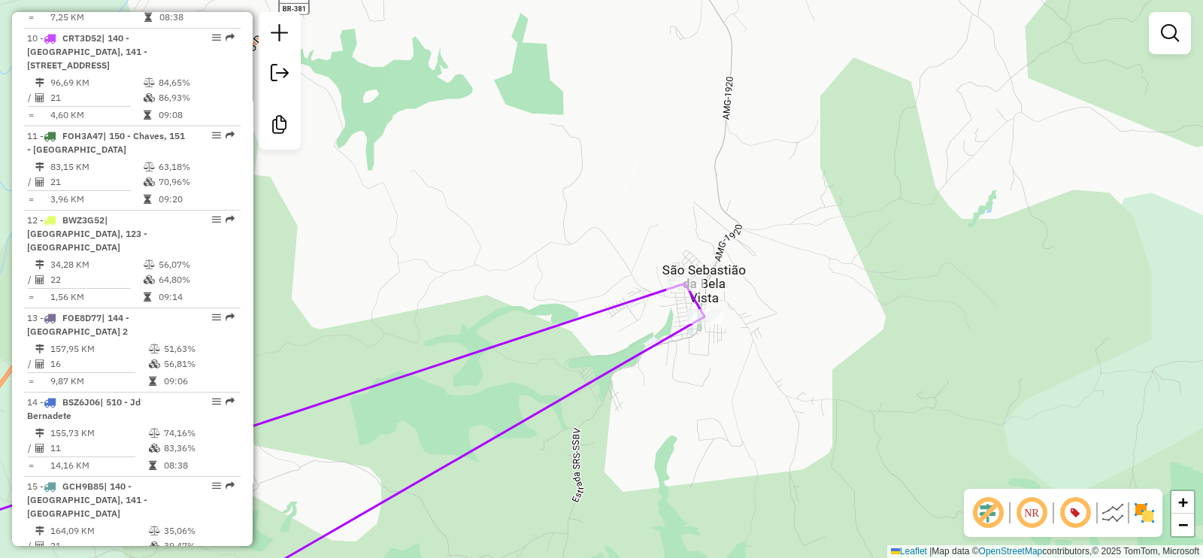
select select "**********"
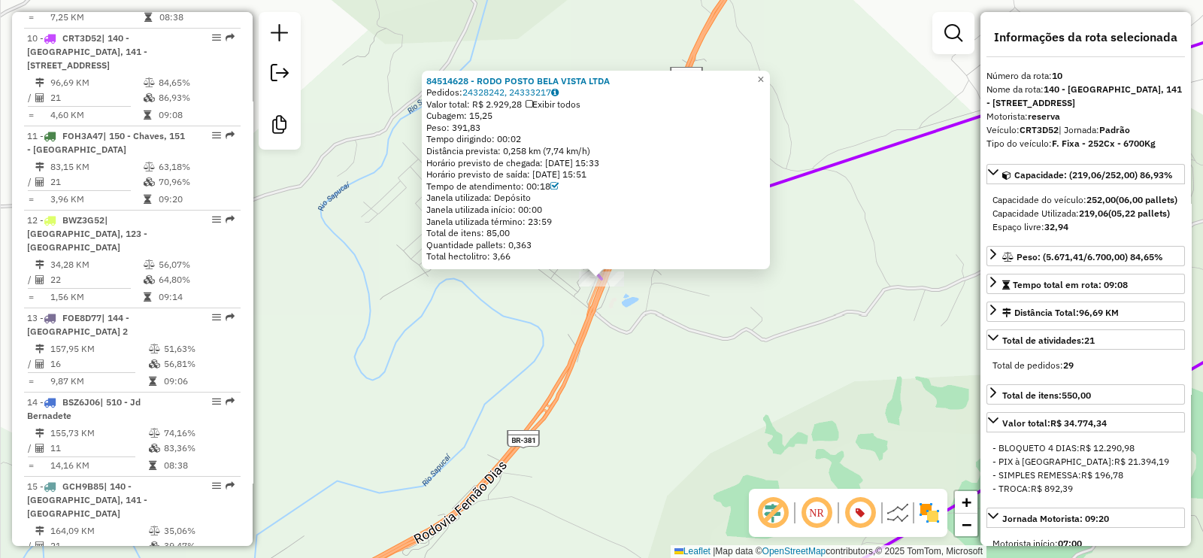
click at [571, 323] on div "84514628 - RODO POSTO BELA VISTA LTDA Pedidos: 24328242, 24333217 Valor total: …" at bounding box center [601, 279] width 1203 height 558
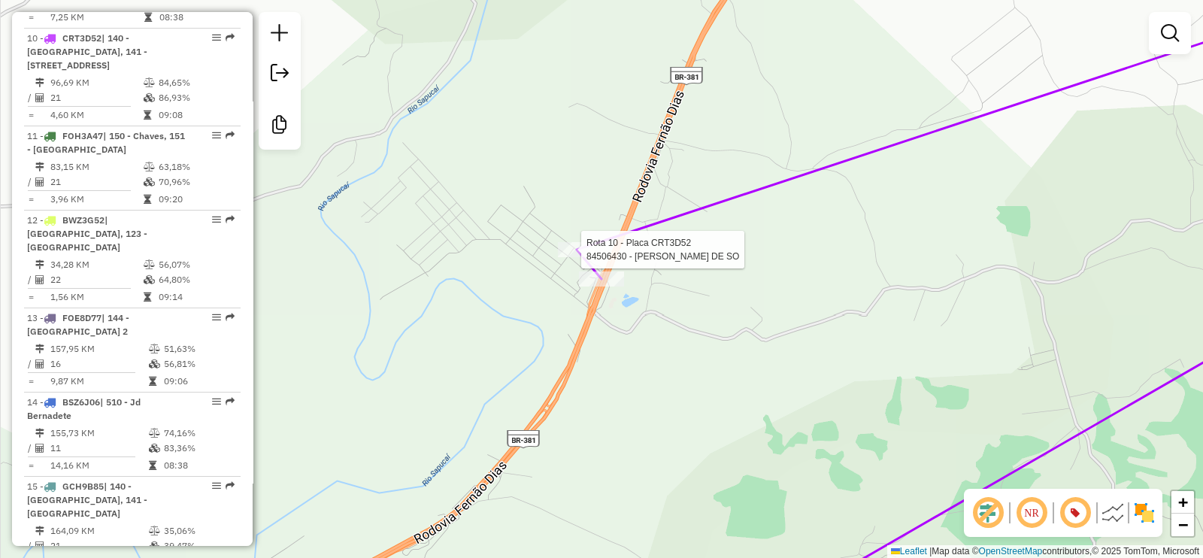
select select "**********"
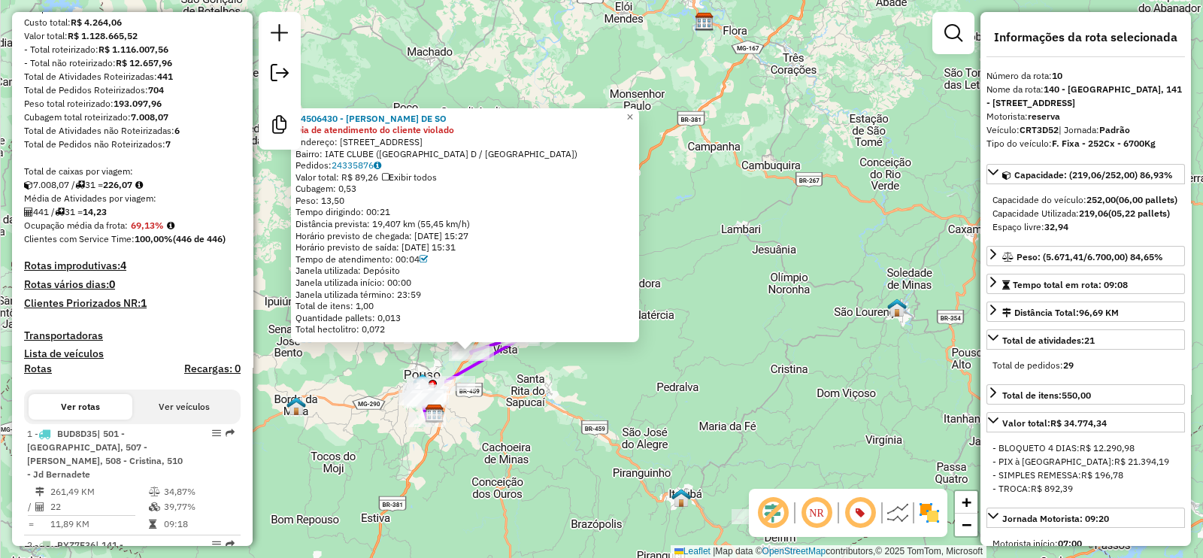
scroll to position [0, 0]
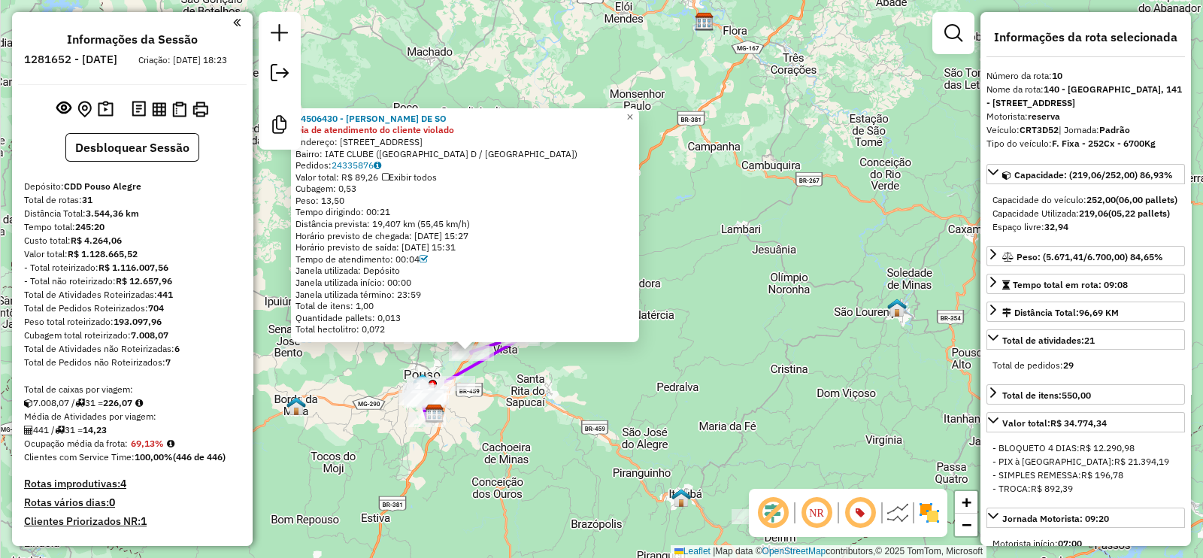
click at [577, 419] on div "84506430 - LUCAS NOGUEIRA DE SO Dia de atendimento do cliente violado Endereço:…" at bounding box center [601, 279] width 1203 height 558
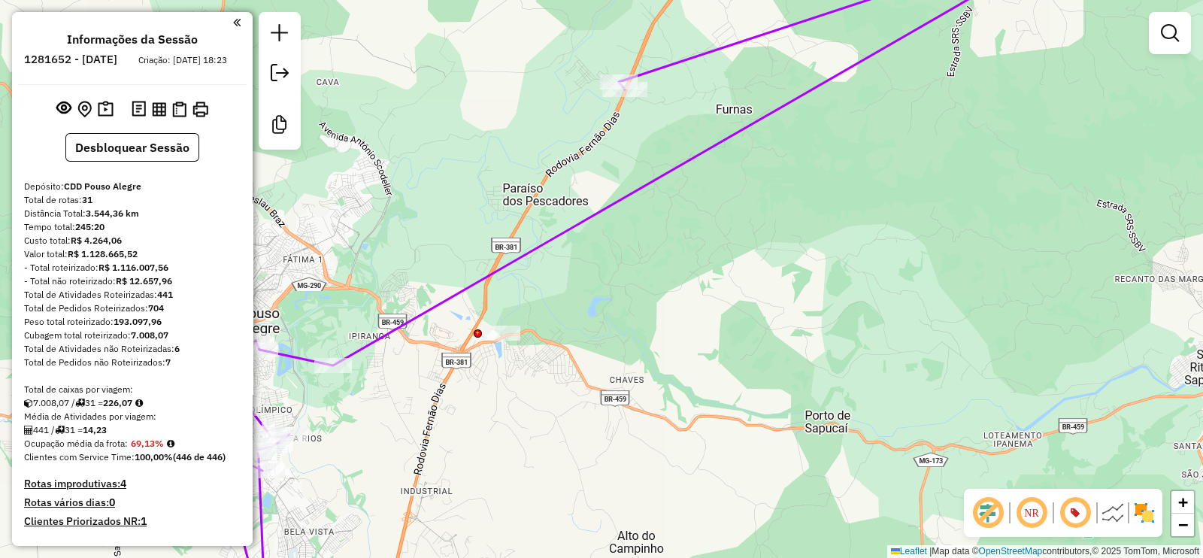
drag, startPoint x: 409, startPoint y: 336, endPoint x: 613, endPoint y: 221, distance: 234.0
click at [610, 222] on div "Janela de atendimento Grade de atendimento Capacidade Transportadoras Veículos …" at bounding box center [601, 279] width 1203 height 558
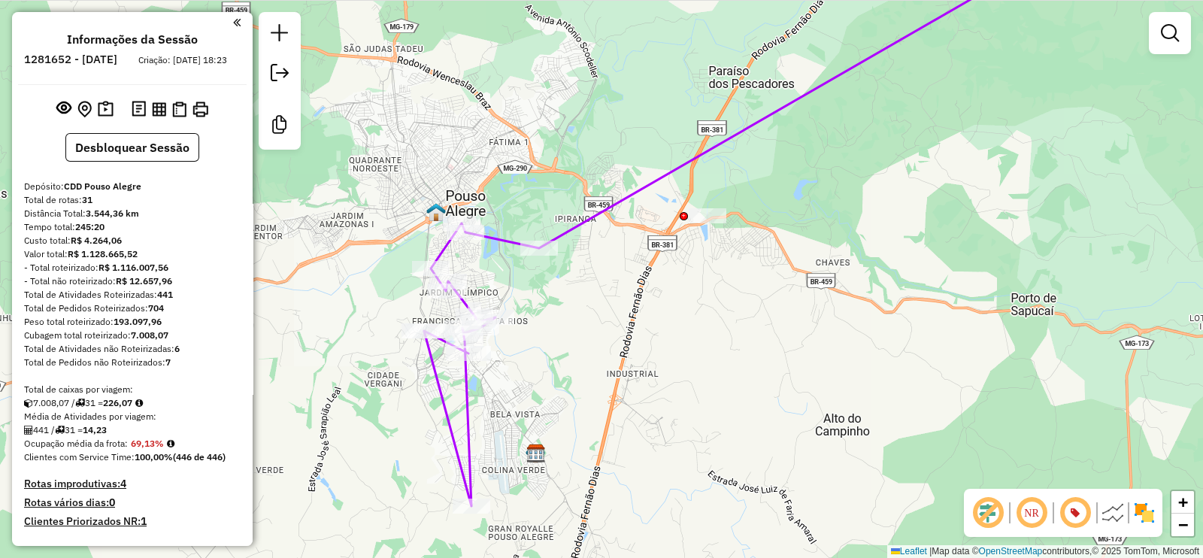
click at [501, 244] on icon at bounding box center [745, 225] width 642 height 562
select select "**********"
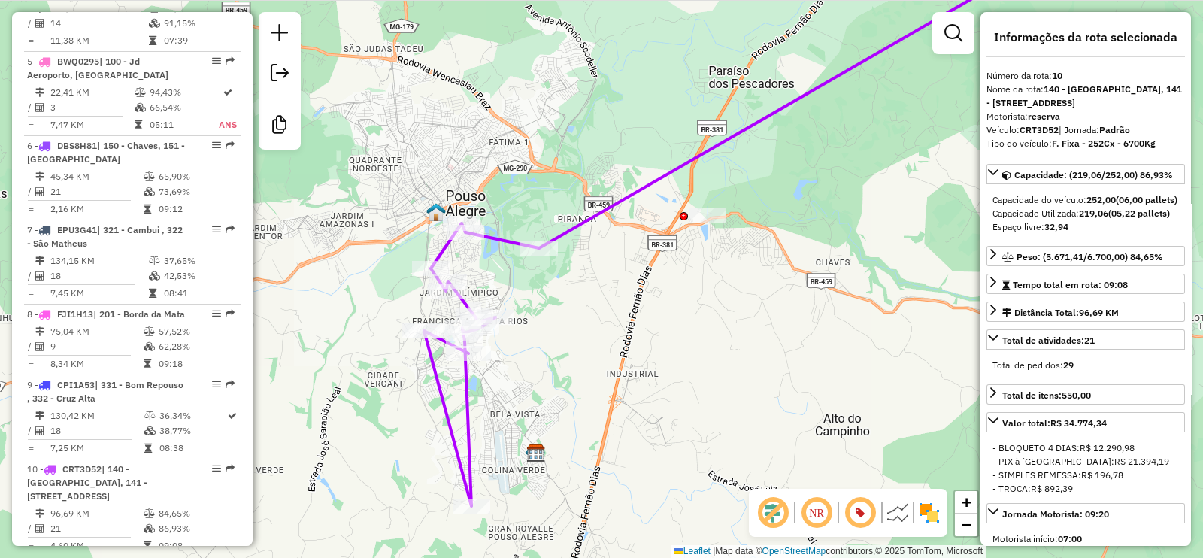
scroll to position [1439, 0]
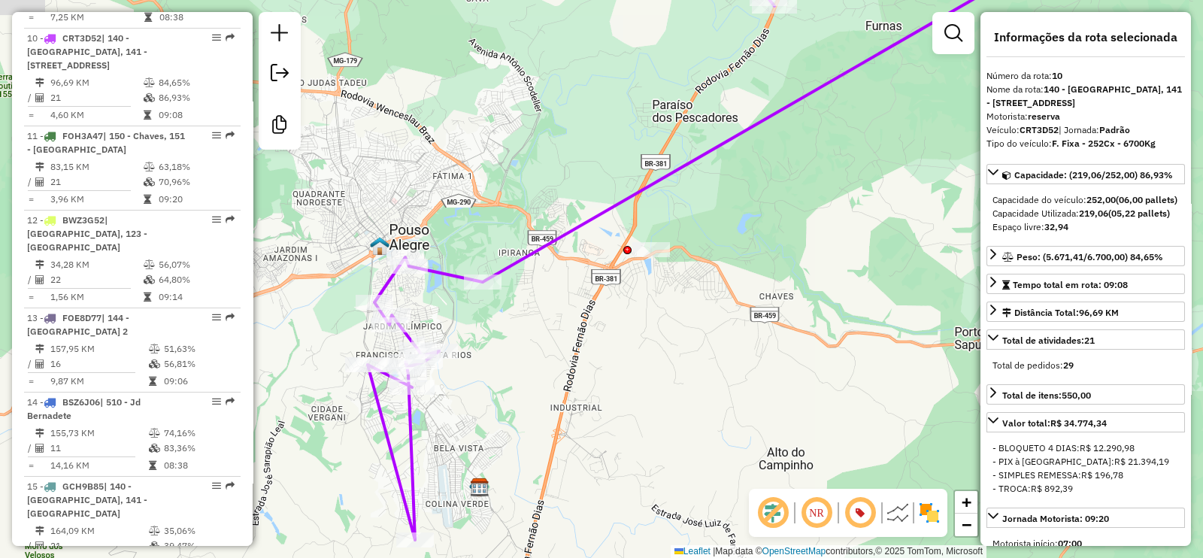
drag, startPoint x: 583, startPoint y: 295, endPoint x: 497, endPoint y: 348, distance: 101.0
click at [497, 348] on div "Janela de atendimento Grade de atendimento Capacidade Transportadoras Veículos …" at bounding box center [601, 279] width 1203 height 558
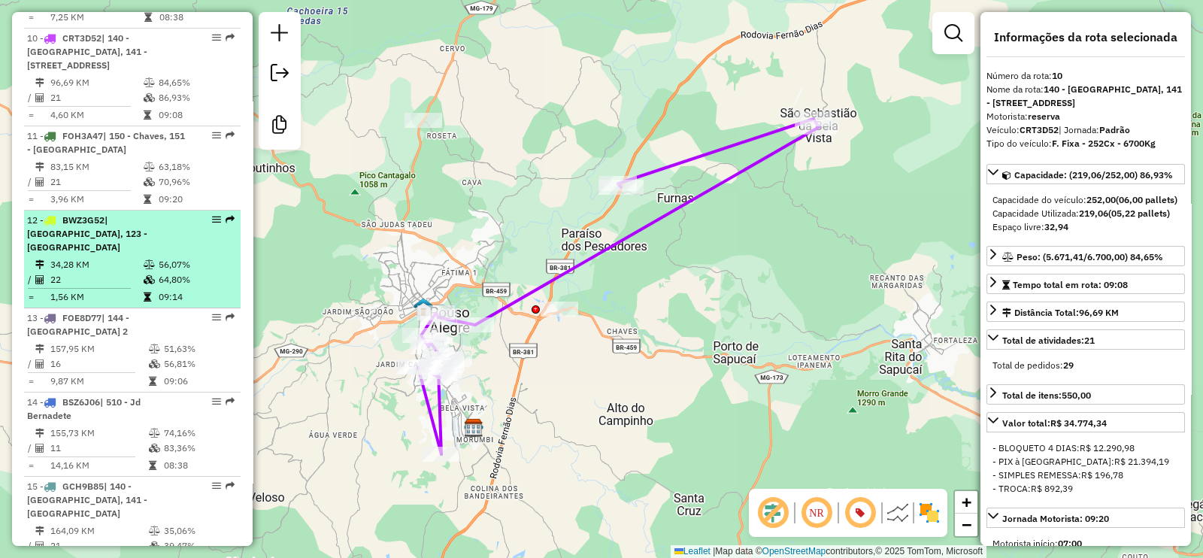
click at [162, 257] on td "56,07%" at bounding box center [196, 264] width 76 height 15
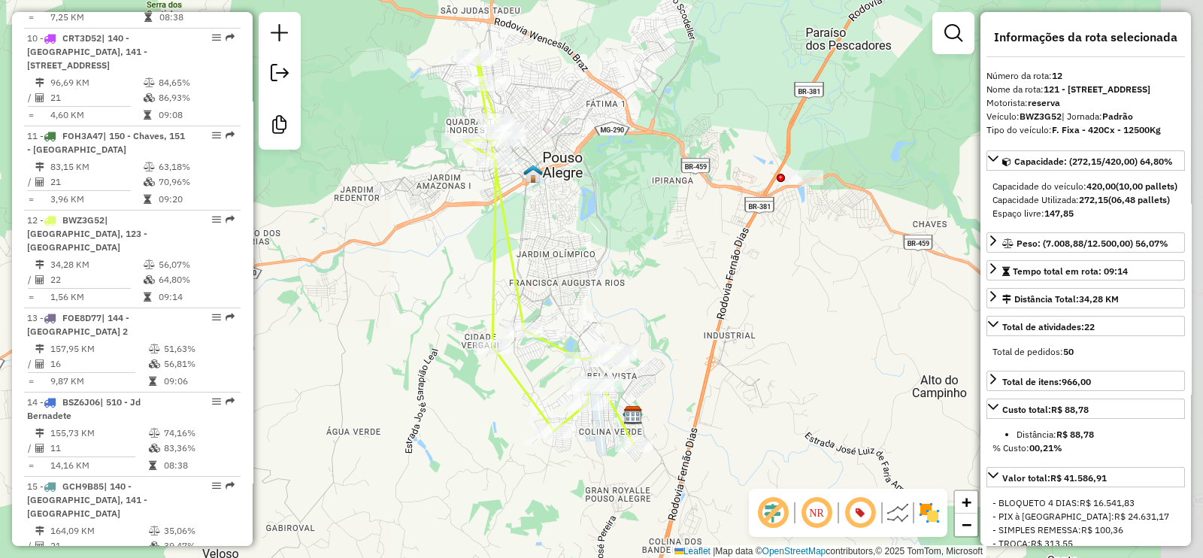
drag, startPoint x: 699, startPoint y: 304, endPoint x: 647, endPoint y: 275, distance: 60.2
click at [647, 275] on div "Janela de atendimento Grade de atendimento Capacidade Transportadoras Veículos …" at bounding box center [601, 279] width 1203 height 558
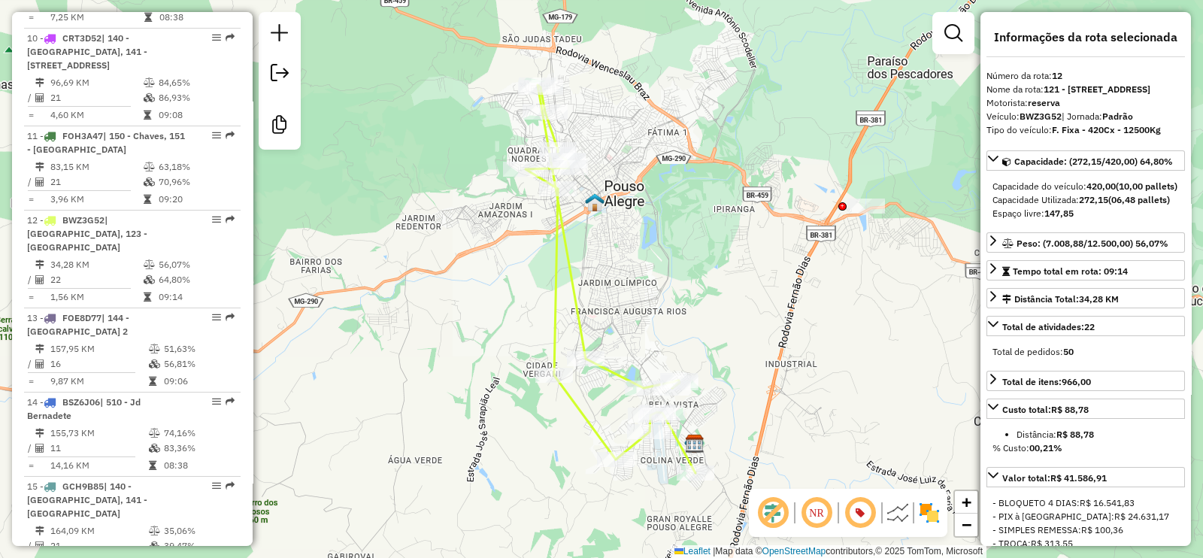
drag, startPoint x: 461, startPoint y: 274, endPoint x: 523, endPoint y: 304, distance: 69.3
click at [522, 304] on div "Janela de atendimento Grade de atendimento Capacidade Transportadoras Veículos …" at bounding box center [601, 279] width 1203 height 558
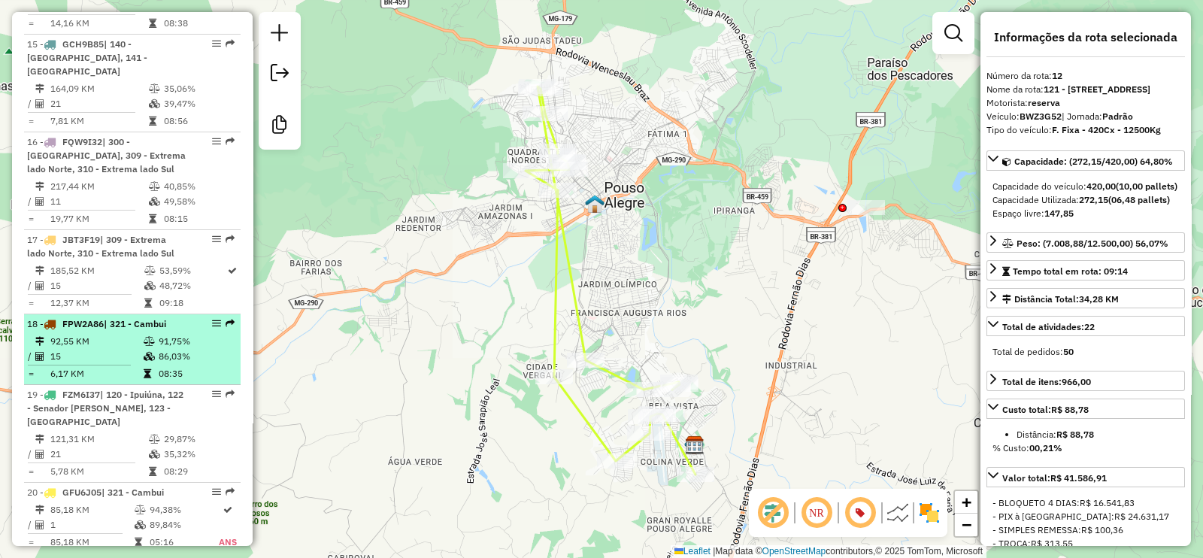
click at [161, 349] on td "86,03%" at bounding box center [196, 356] width 76 height 15
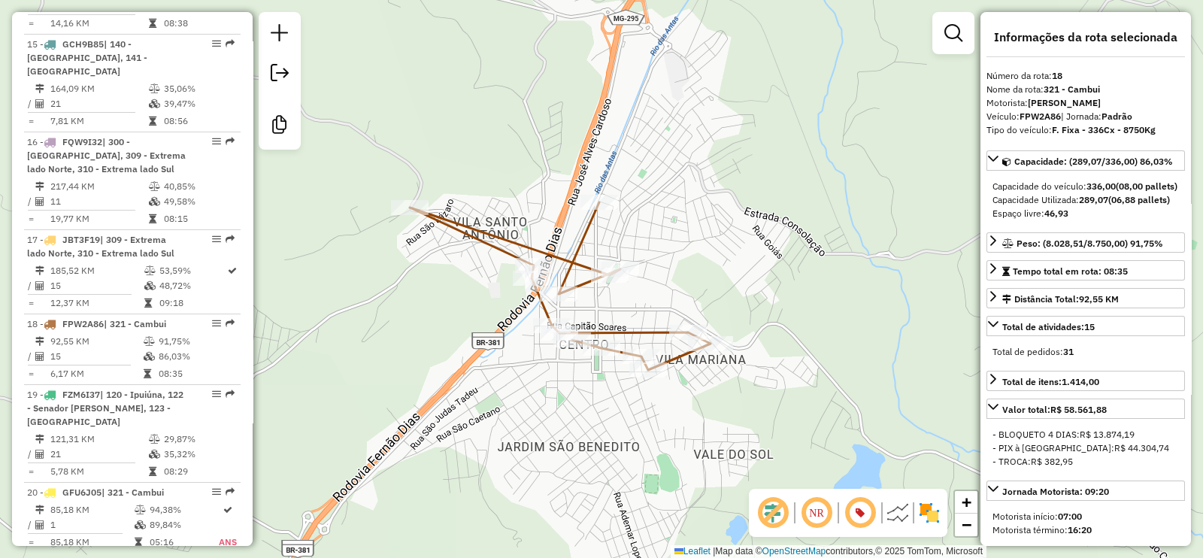
click at [499, 244] on icon at bounding box center [560, 286] width 301 height 168
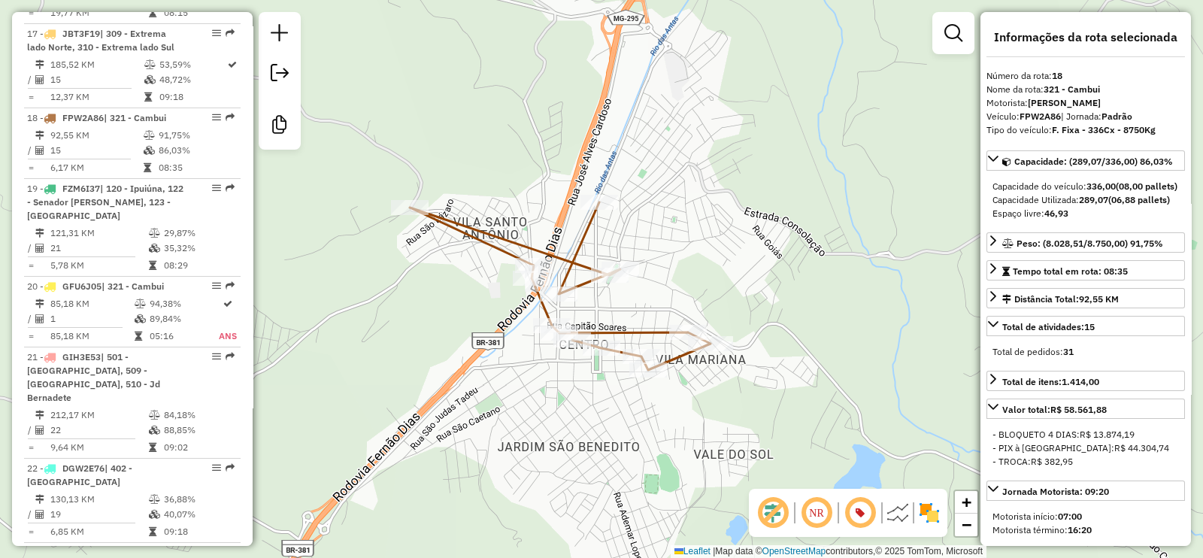
scroll to position [2139, 0]
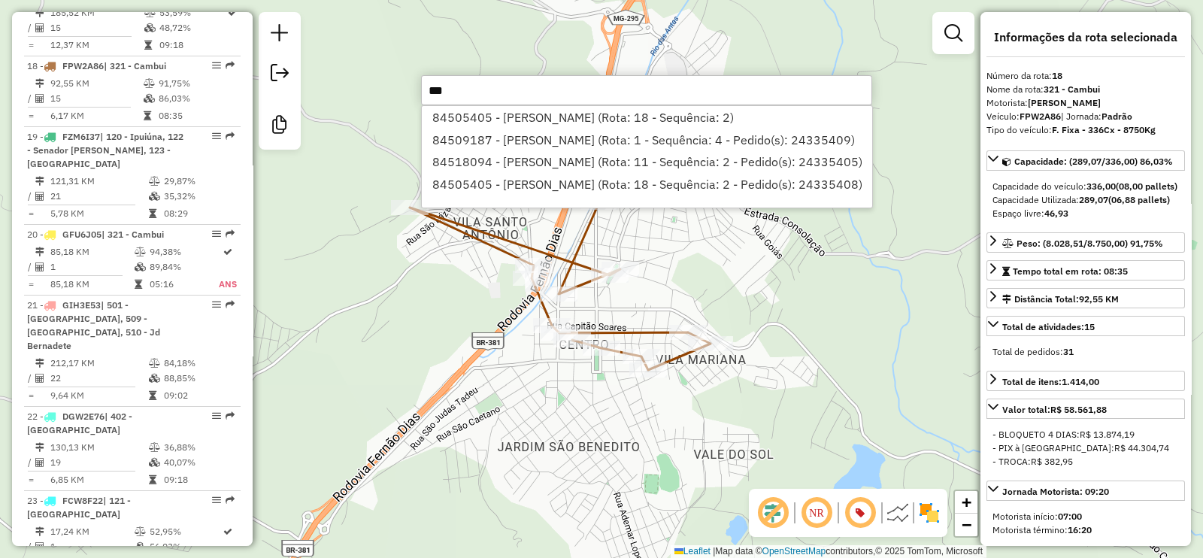
type input "****"
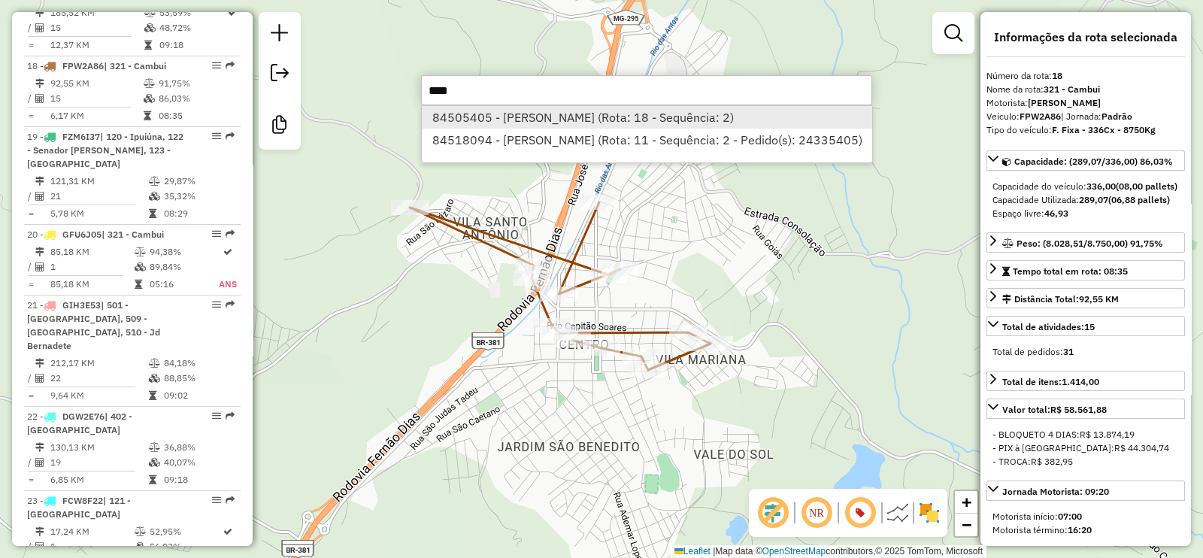
click at [565, 113] on li "84505405 - NATALY CUNHA LIRA (Rota: 18 - Sequência: 2)" at bounding box center [647, 117] width 450 height 23
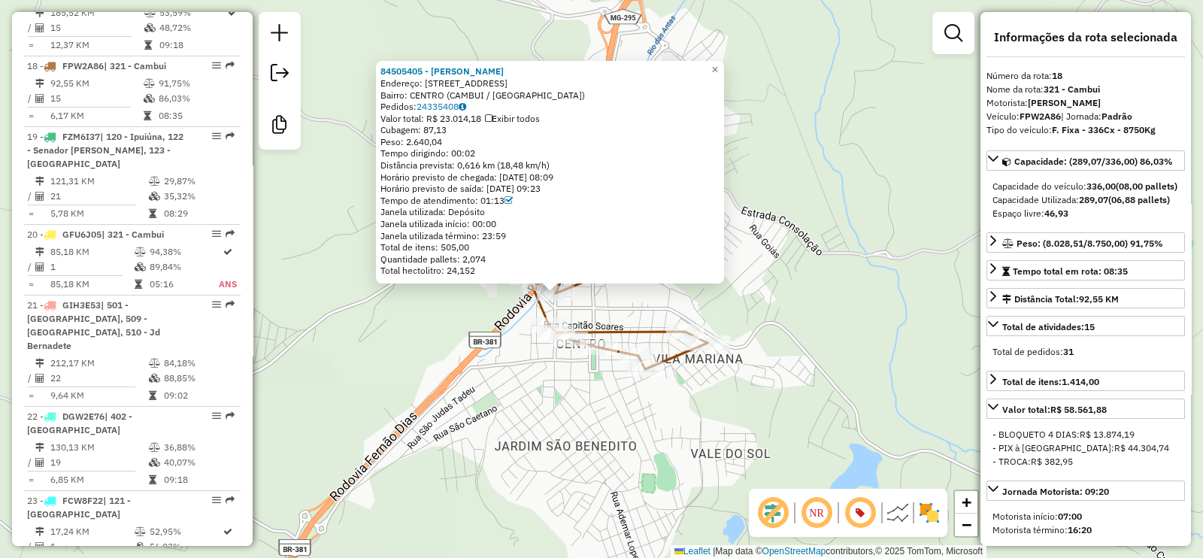
drag, startPoint x: 681, startPoint y: 397, endPoint x: 635, endPoint y: 411, distance: 48.0
click at [635, 411] on div "84505405 - NATALY CUNHA LIRA Endereço: AV AVENIDA DO CARMO 689 Bairro: CENTRO (…" at bounding box center [601, 279] width 1203 height 558
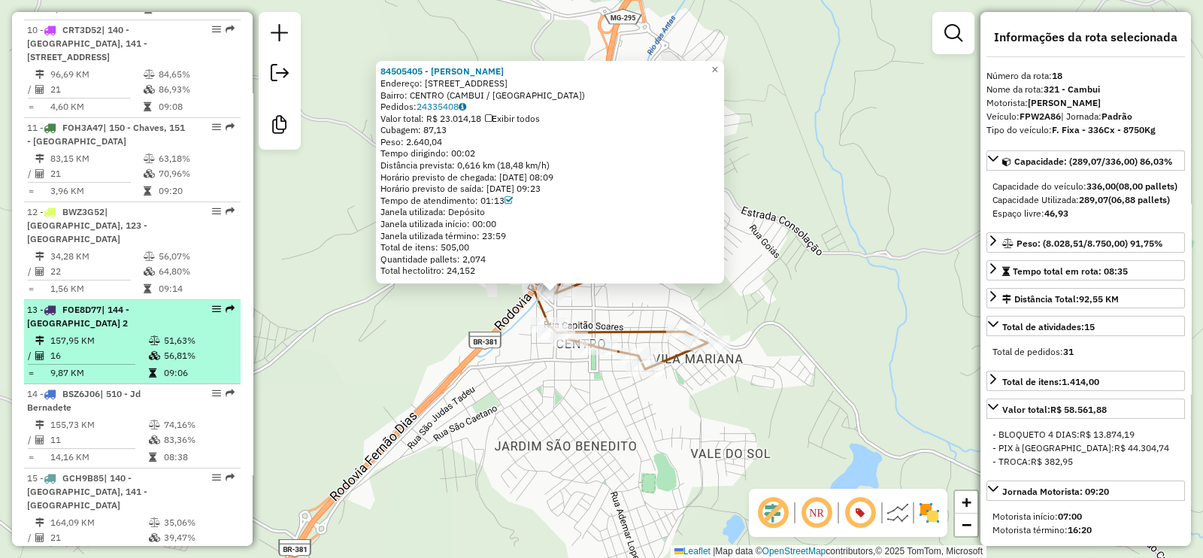
click at [86, 333] on td "157,95 KM" at bounding box center [99, 340] width 98 height 15
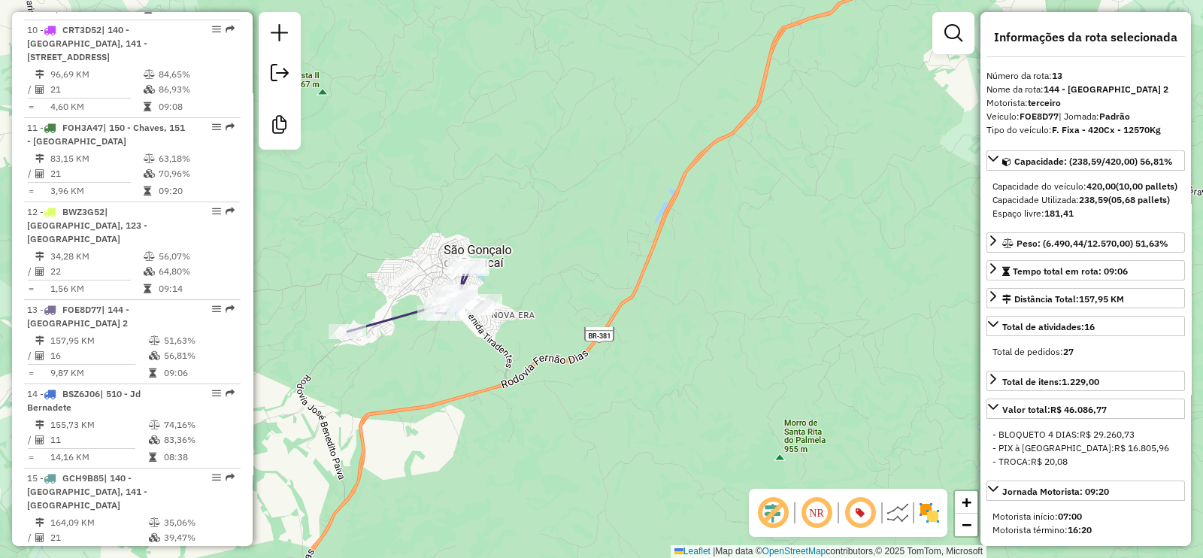
click at [391, 313] on icon at bounding box center [415, 298] width 136 height 66
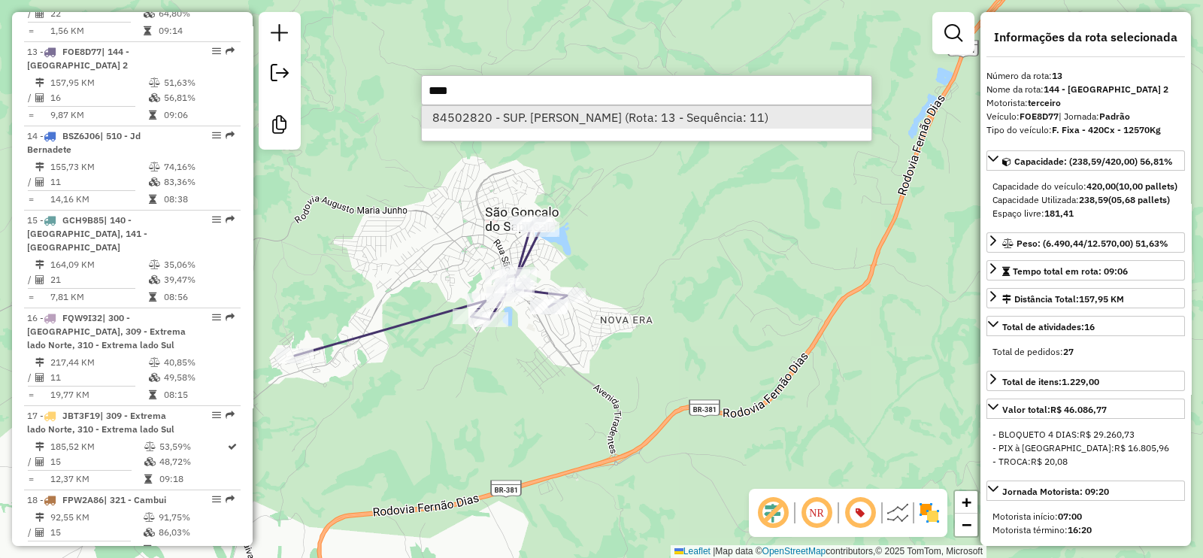
type input "****"
click at [526, 118] on li "84502820 - SUP. OLIVEIRA (Rota: 13 - Sequência: 11)" at bounding box center [647, 117] width 450 height 23
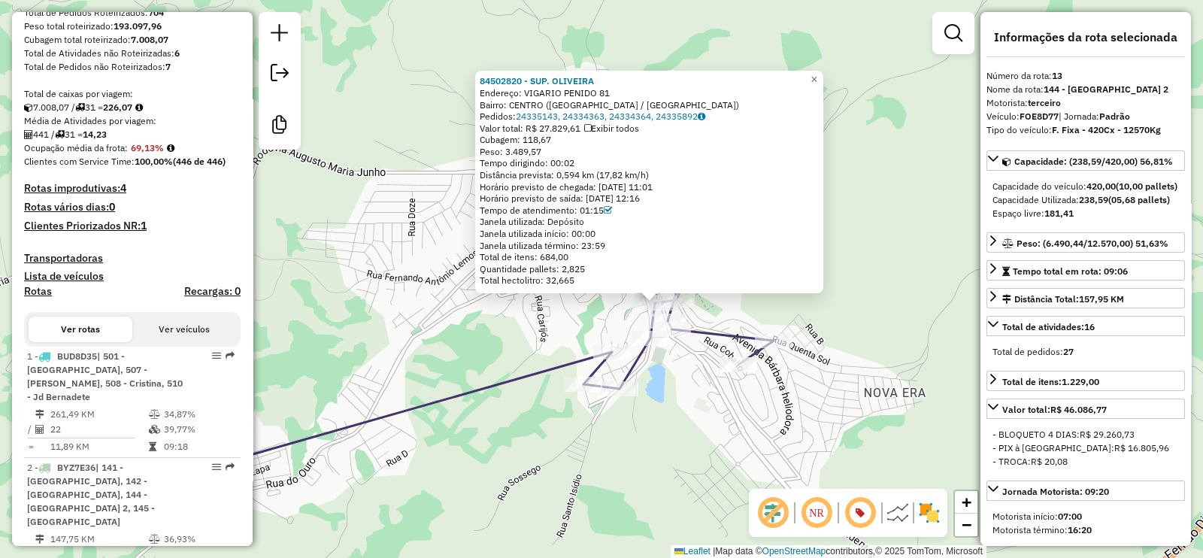
scroll to position [0, 0]
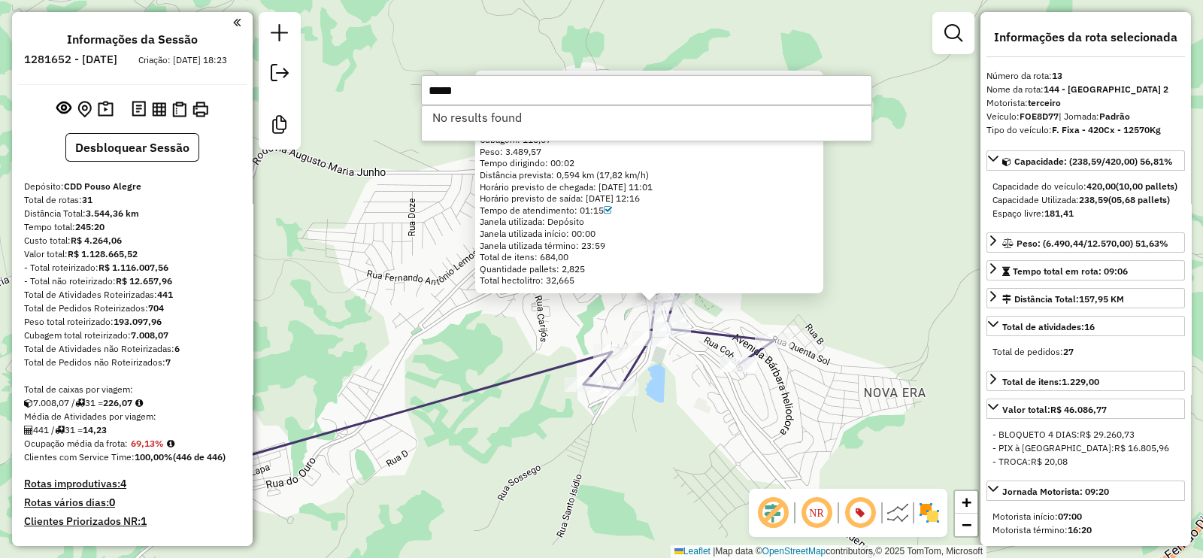
type input "*****"
click at [409, 270] on div "84502820 - SUP. OLIVEIRA Endereço: VIGARIO PENIDO 81 Bairro: CENTRO (SAO GONCAL…" at bounding box center [601, 279] width 1203 height 558
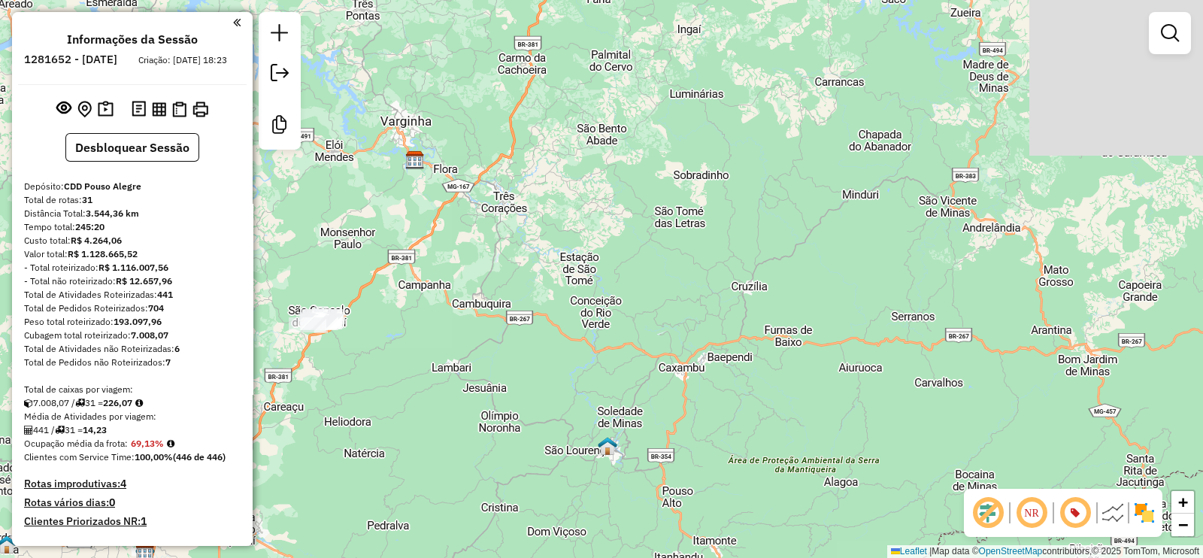
drag, startPoint x: 532, startPoint y: 301, endPoint x: 494, endPoint y: 301, distance: 38.3
click at [494, 301] on div "Janela de atendimento Grade de atendimento Capacidade Transportadoras Veículos …" at bounding box center [601, 279] width 1203 height 558
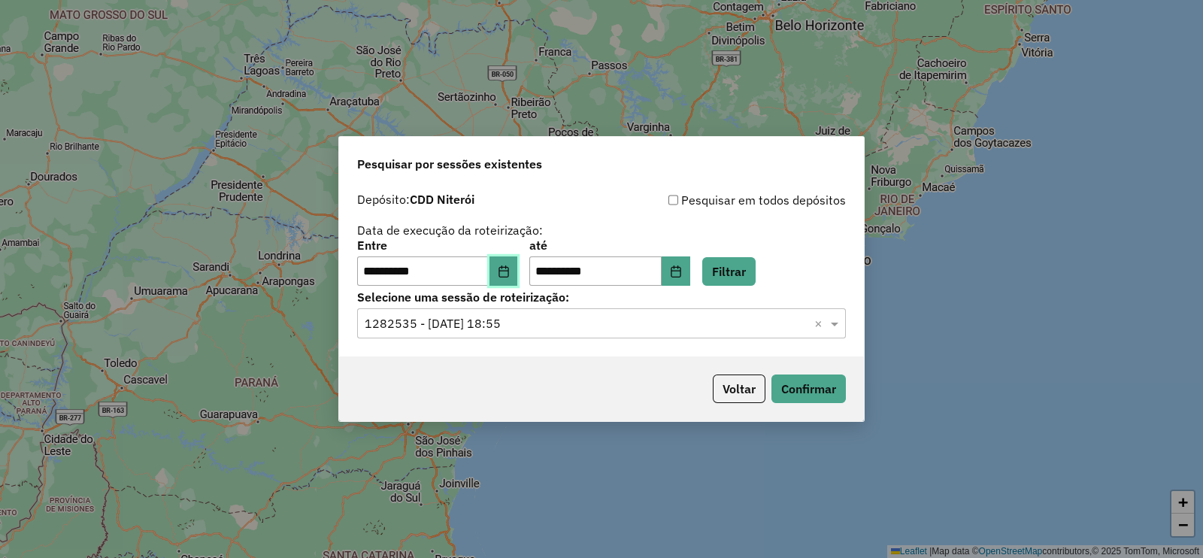
click at [508, 270] on icon "Choose Date" at bounding box center [503, 271] width 10 height 12
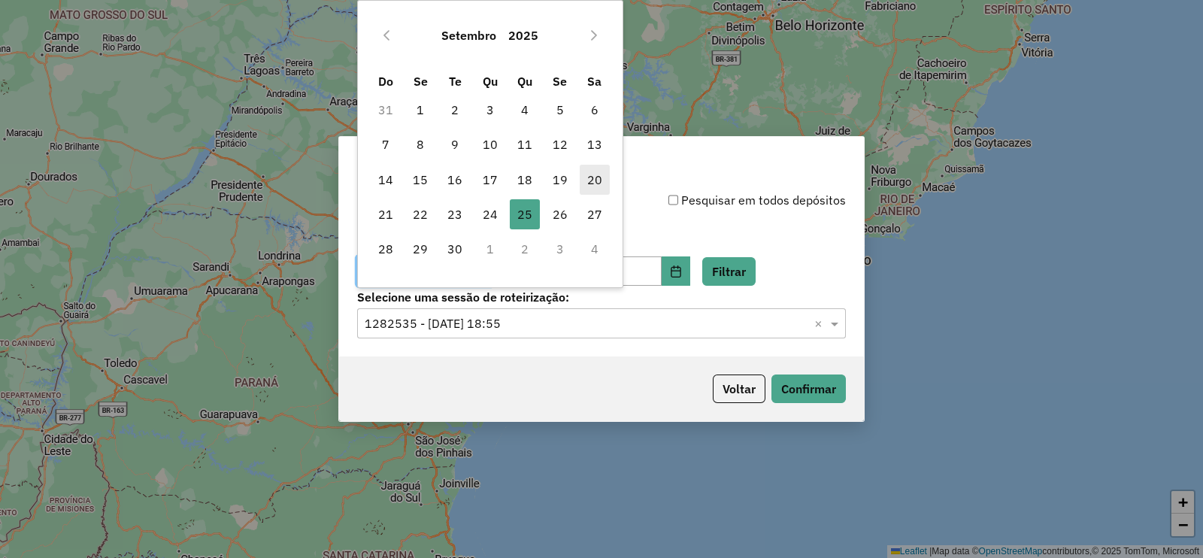
click at [594, 186] on span "20" at bounding box center [595, 180] width 30 height 30
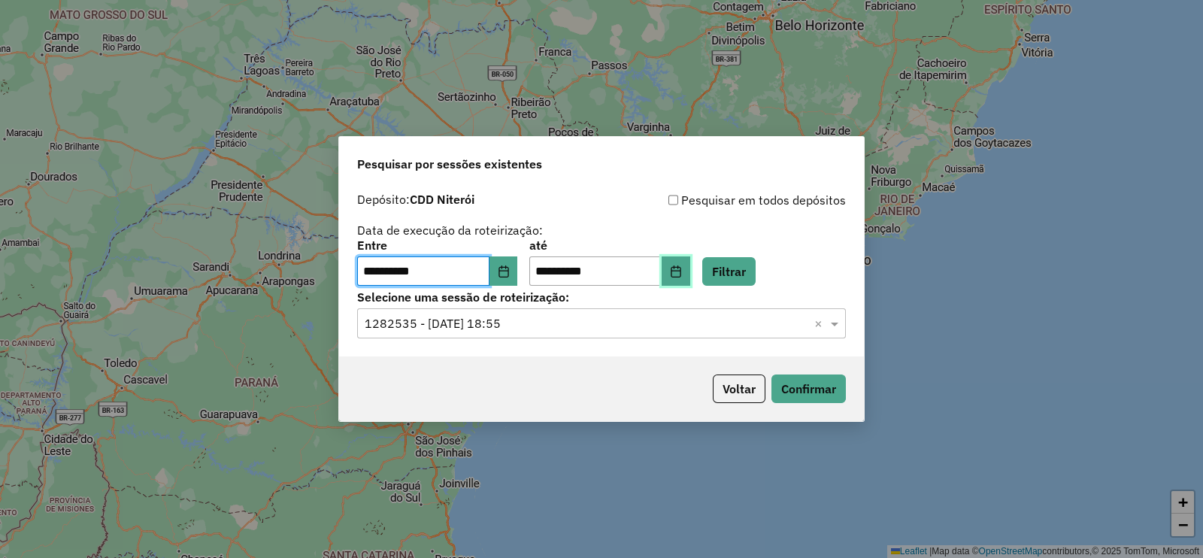
click at [682, 272] on icon "Choose Date" at bounding box center [676, 271] width 12 height 12
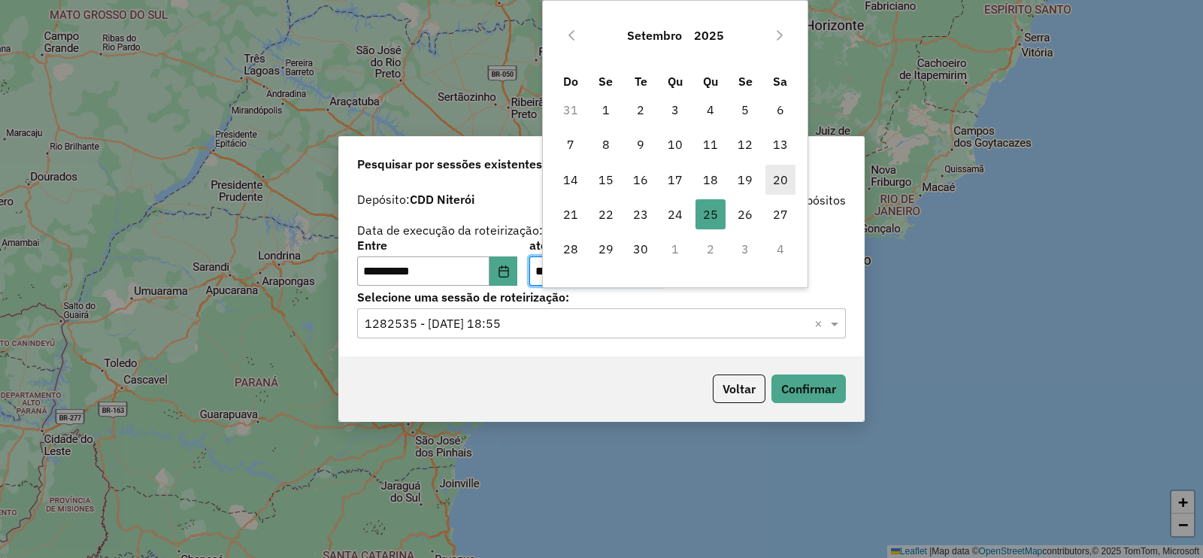
click at [780, 183] on span "20" at bounding box center [780, 180] width 30 height 30
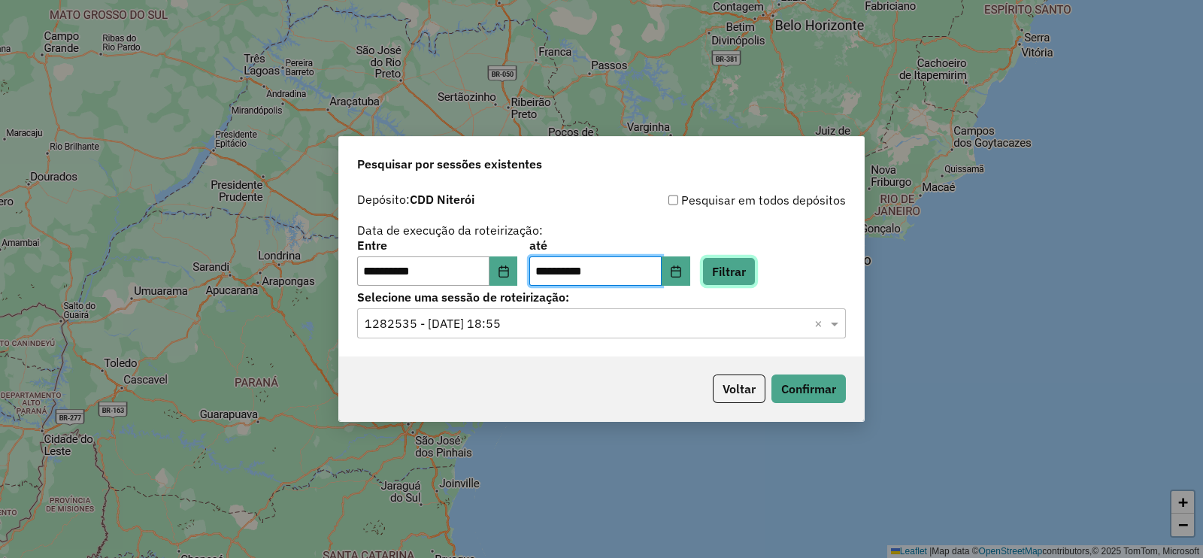
click at [756, 268] on button "Filtrar" at bounding box center [728, 271] width 53 height 29
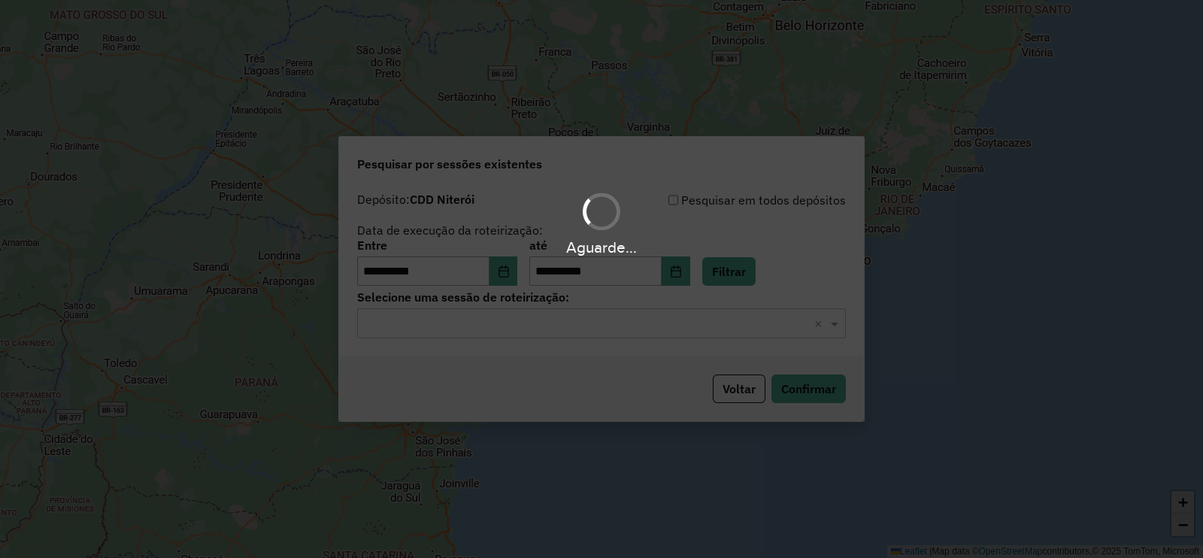
click at [455, 323] on hb-app "**********" at bounding box center [601, 279] width 1203 height 558
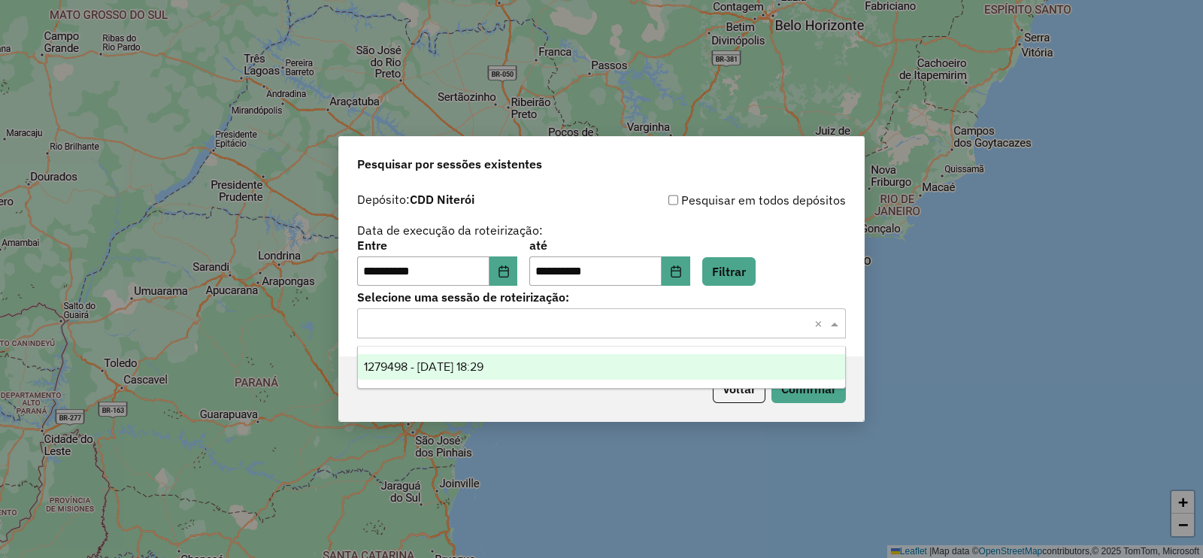
click at [459, 325] on input "text" at bounding box center [587, 324] width 444 height 18
click at [457, 364] on span "1279498 - 20/09/2025 18:29" at bounding box center [424, 366] width 120 height 13
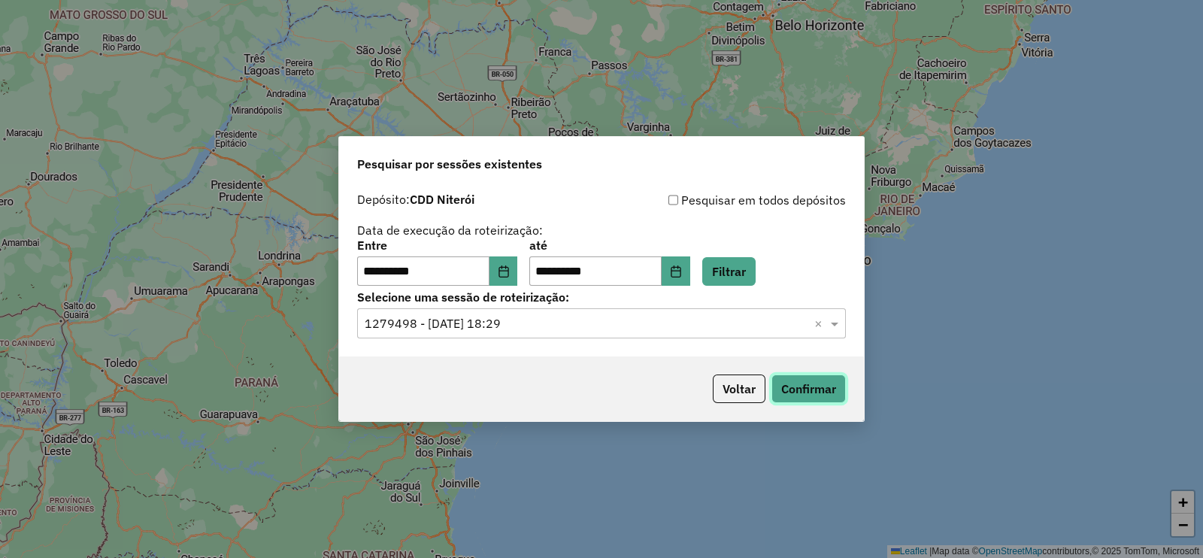
click at [819, 381] on button "Confirmar" at bounding box center [808, 388] width 74 height 29
click at [728, 392] on button "Voltar" at bounding box center [739, 388] width 53 height 29
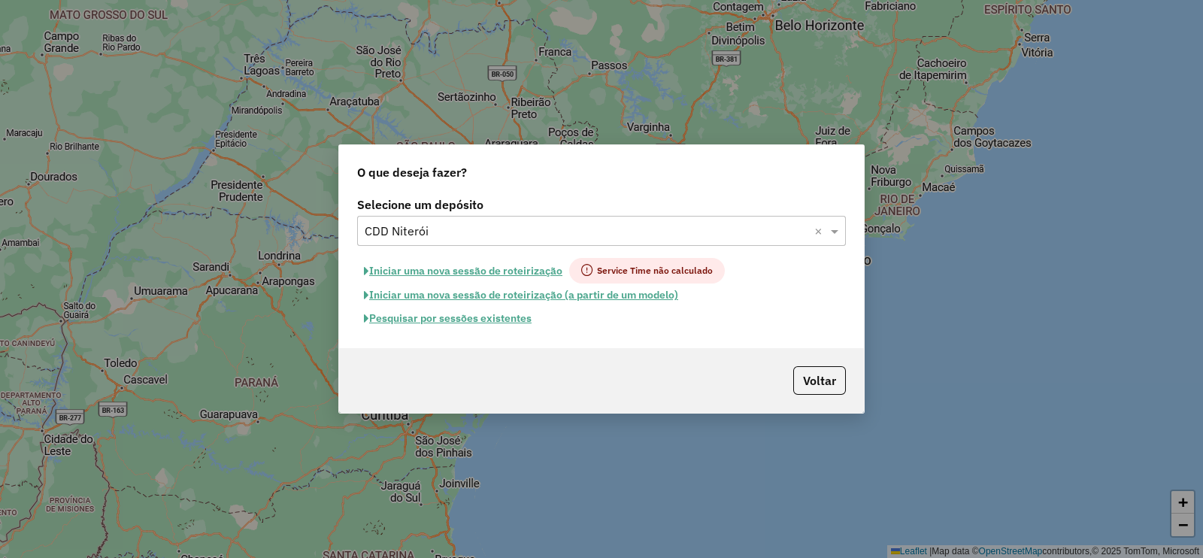
click at [458, 226] on input "text" at bounding box center [587, 232] width 444 height 18
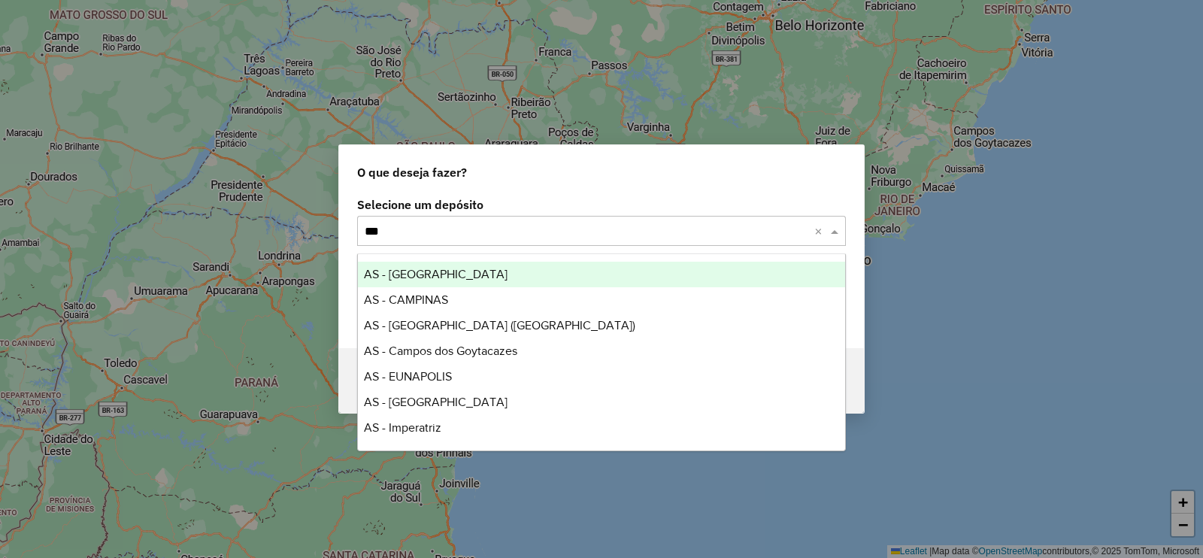
type input "****"
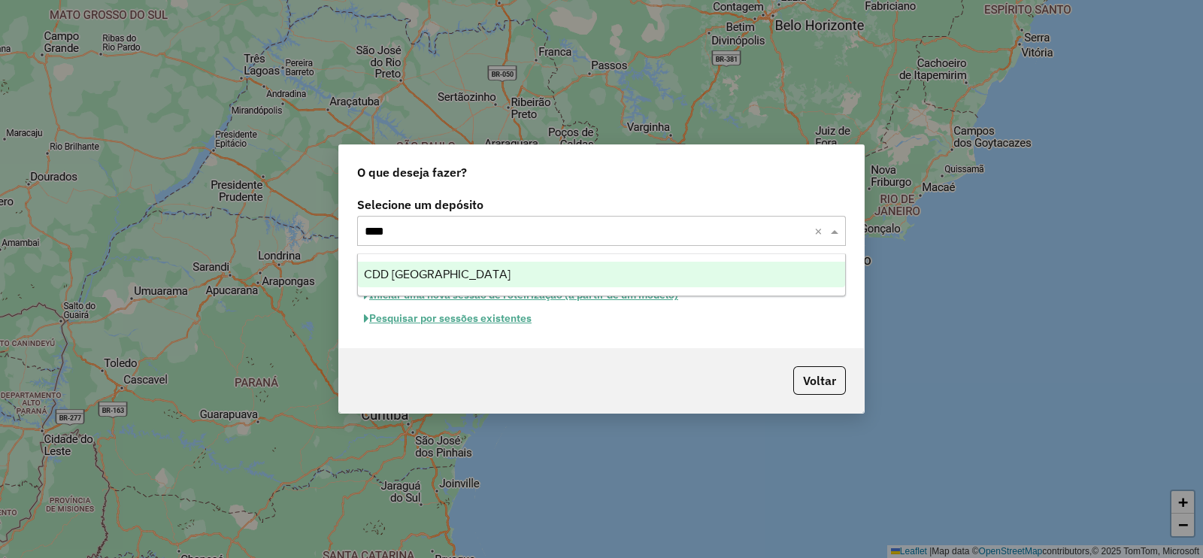
click at [422, 280] on div "CDD [GEOGRAPHIC_DATA]" at bounding box center [601, 275] width 487 height 26
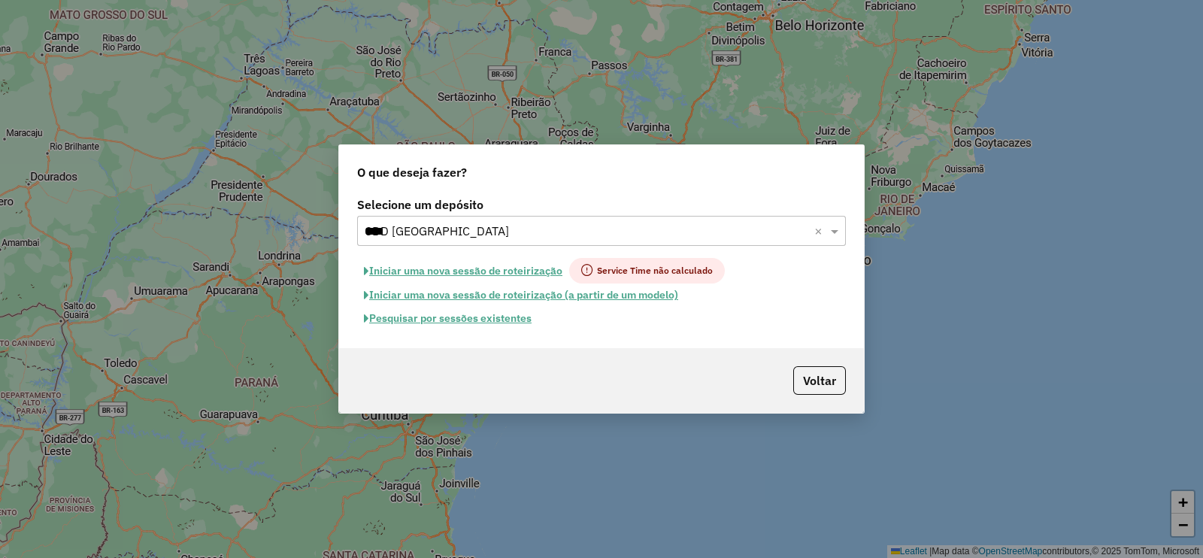
click at [468, 316] on button "Pesquisar por sessões existentes" at bounding box center [447, 318] width 181 height 23
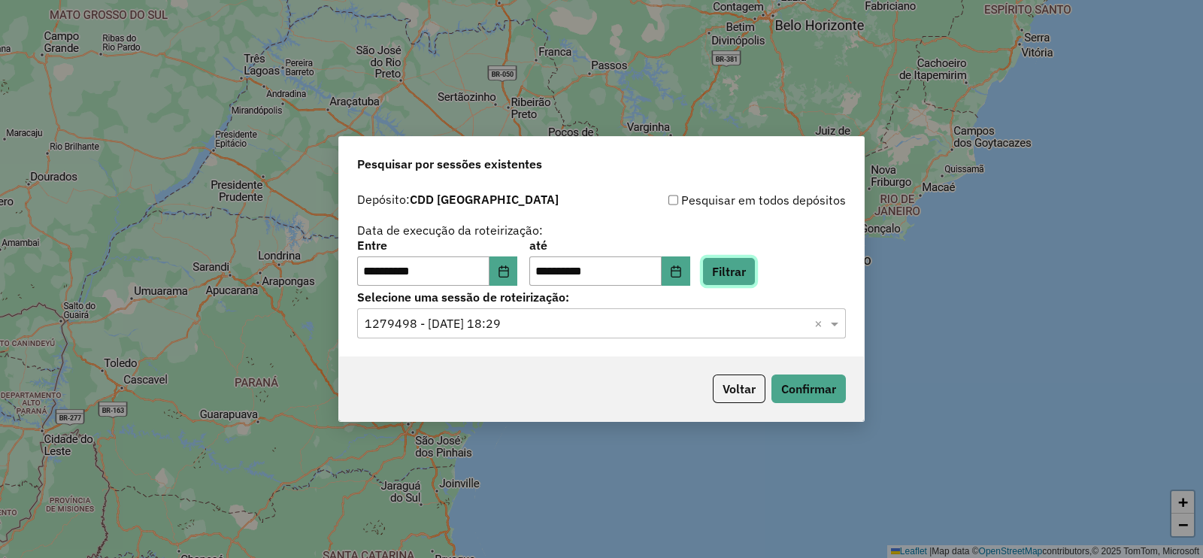
click at [756, 268] on button "Filtrar" at bounding box center [728, 271] width 53 height 29
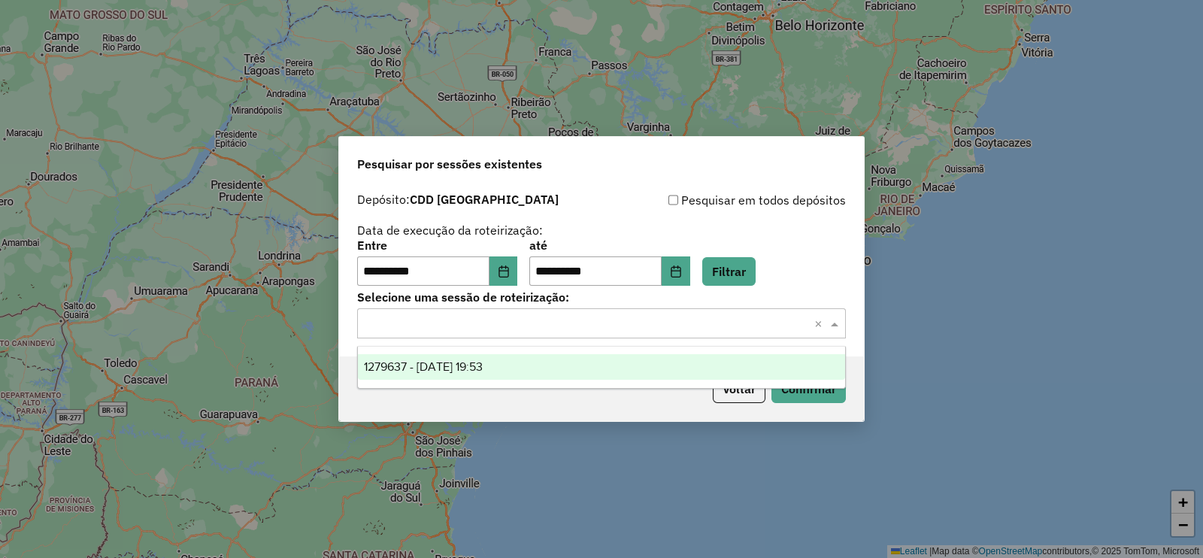
click at [575, 332] on input "text" at bounding box center [587, 324] width 444 height 18
click at [456, 362] on span "1279637 - 20/09/2025 19:53" at bounding box center [423, 366] width 119 height 13
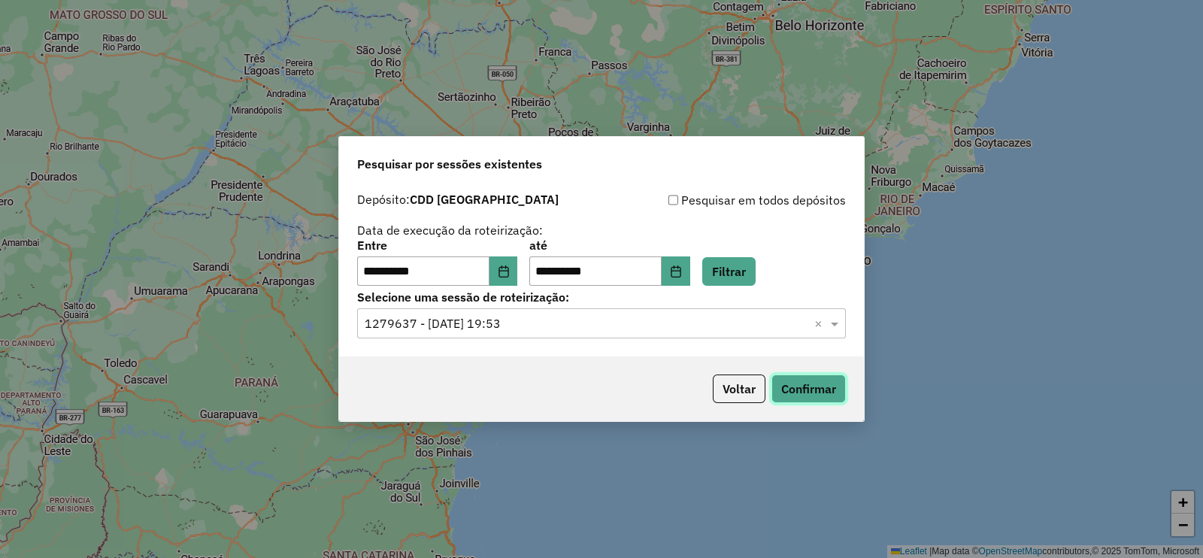
click at [803, 386] on button "Confirmar" at bounding box center [808, 388] width 74 height 29
click at [805, 387] on button "Confirmar" at bounding box center [808, 388] width 74 height 29
click at [749, 383] on button "Voltar" at bounding box center [739, 388] width 53 height 29
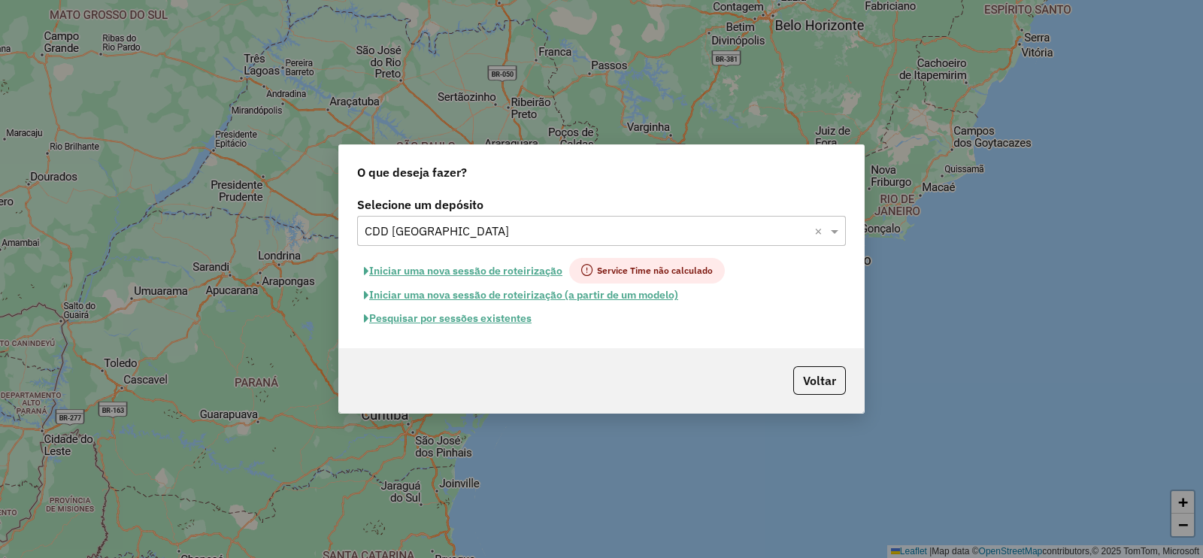
click at [502, 229] on input "text" at bounding box center [587, 232] width 444 height 18
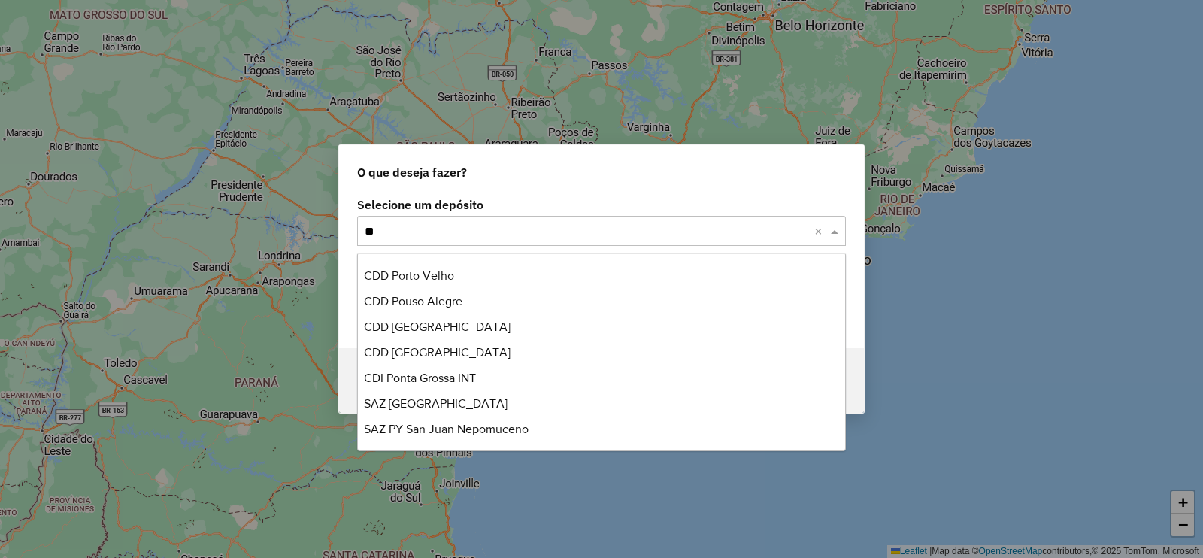
scroll to position [486, 0]
type input "***"
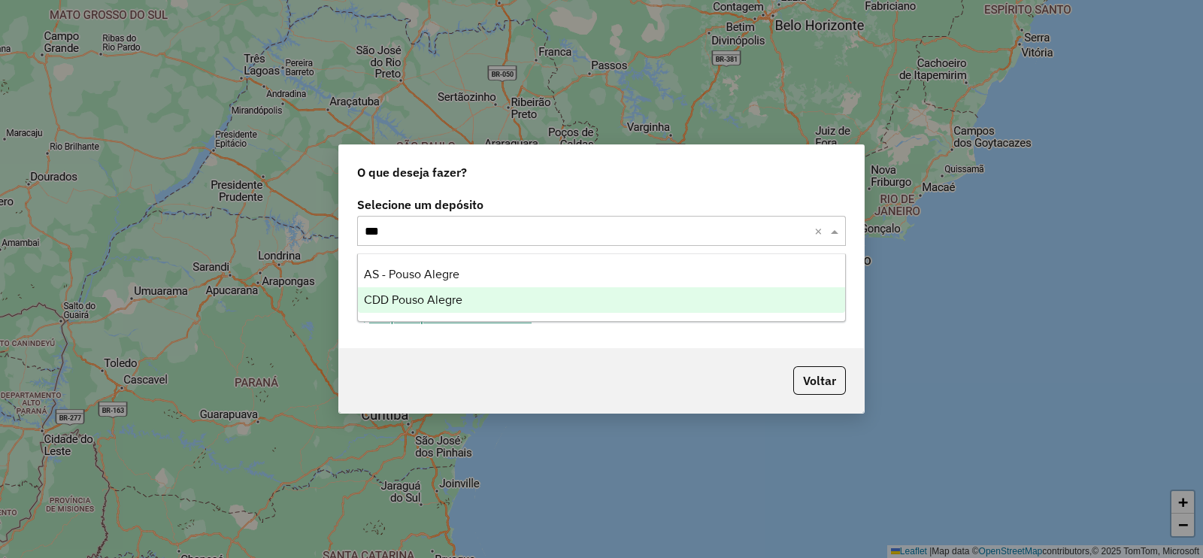
click at [452, 298] on span "CDD Pouso Alegre" at bounding box center [413, 299] width 98 height 13
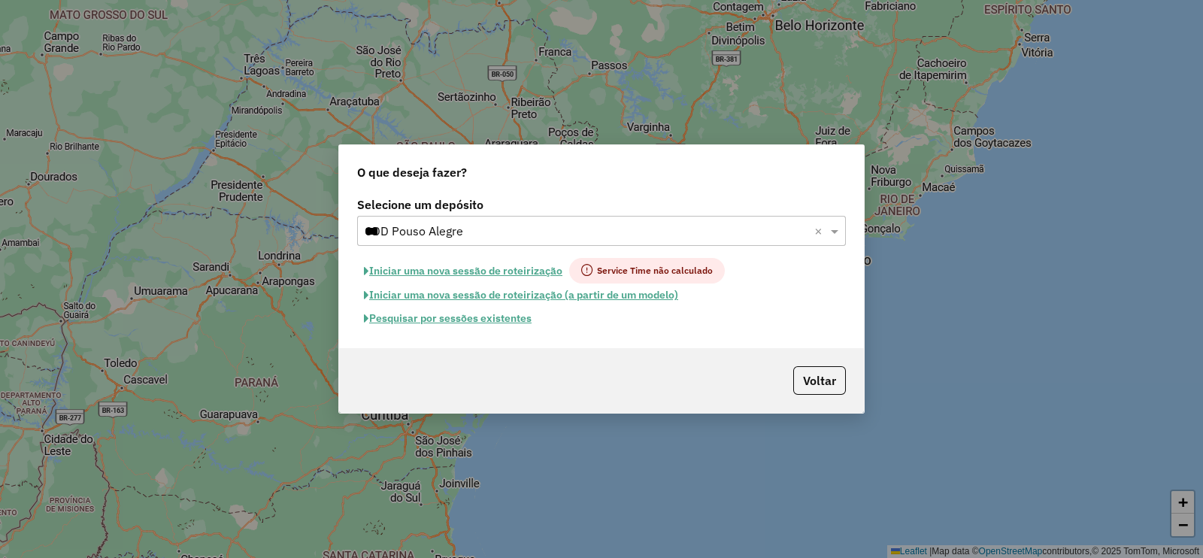
click at [466, 317] on button "Pesquisar por sessões existentes" at bounding box center [447, 318] width 181 height 23
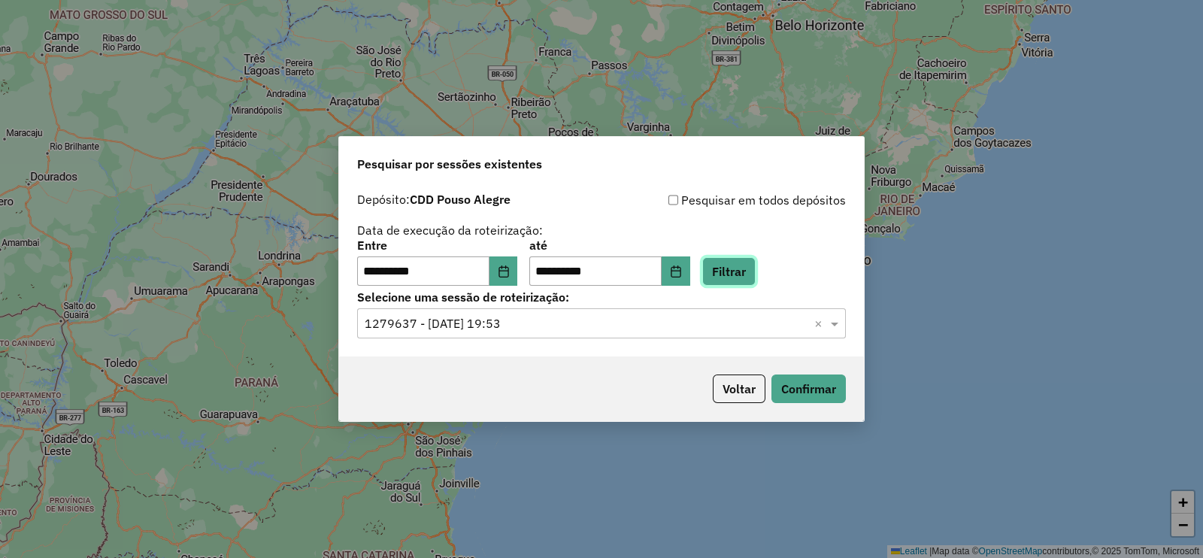
click at [756, 273] on button "Filtrar" at bounding box center [728, 271] width 53 height 29
click at [480, 326] on input "text" at bounding box center [587, 324] width 444 height 18
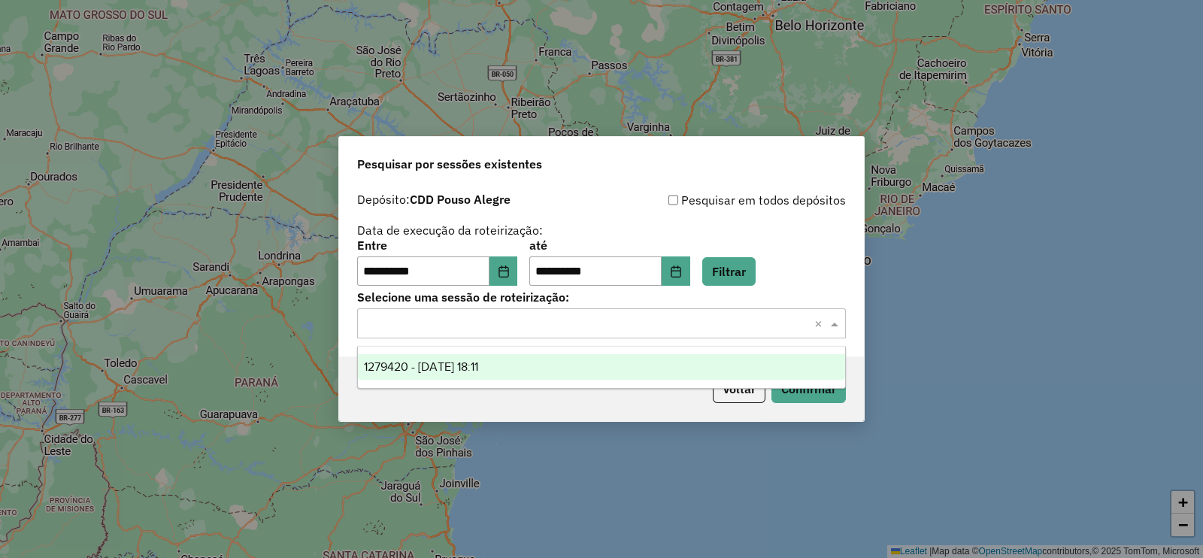
click at [478, 369] on span "1279420 - 20/09/2025 18:11" at bounding box center [421, 366] width 114 height 13
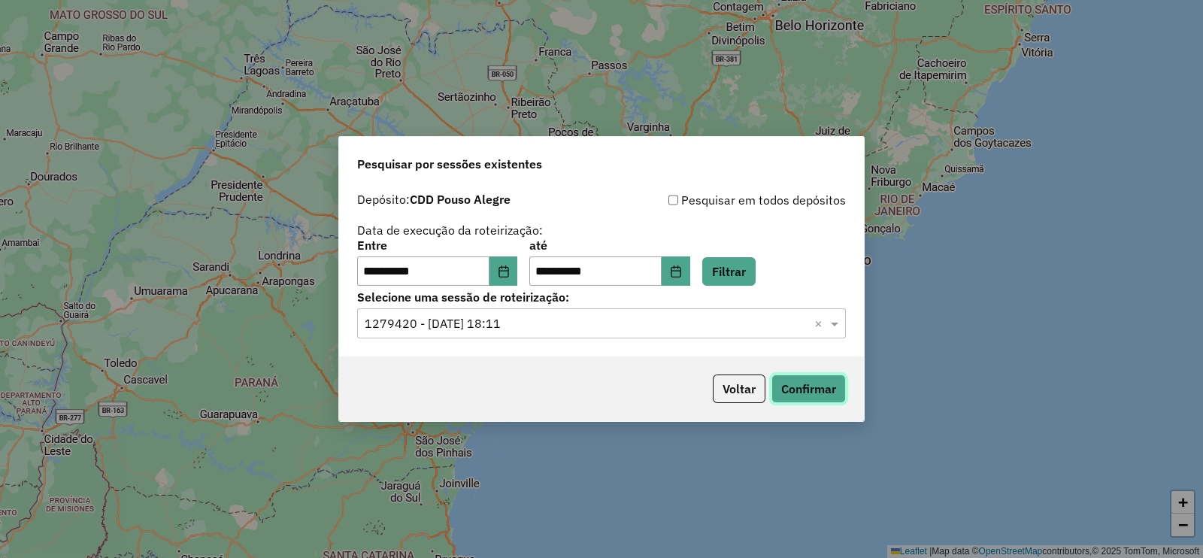
click at [789, 385] on button "Confirmar" at bounding box center [808, 388] width 74 height 29
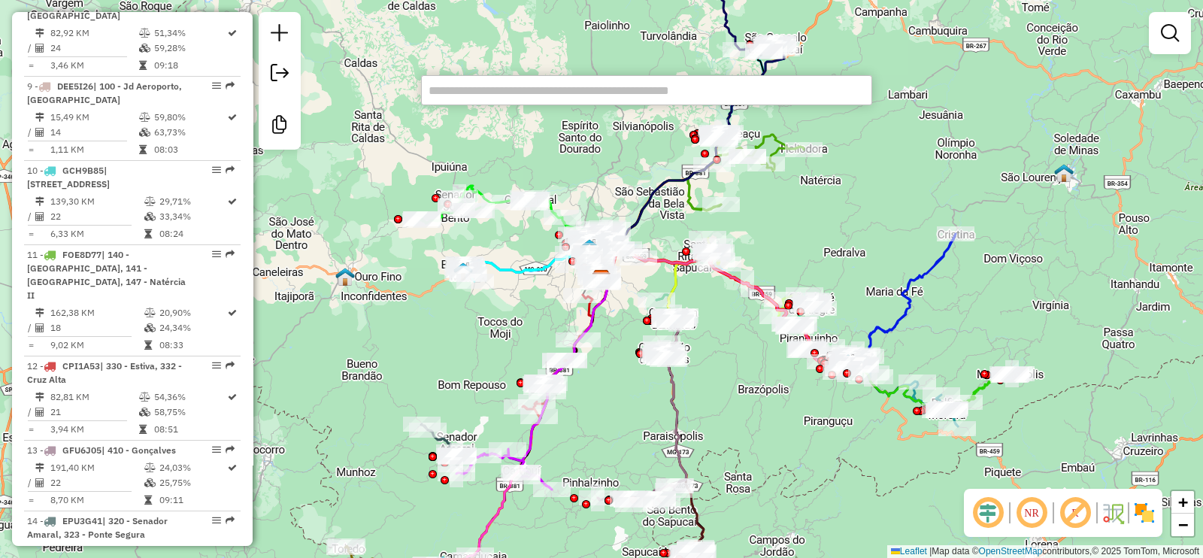
scroll to position [2551, 0]
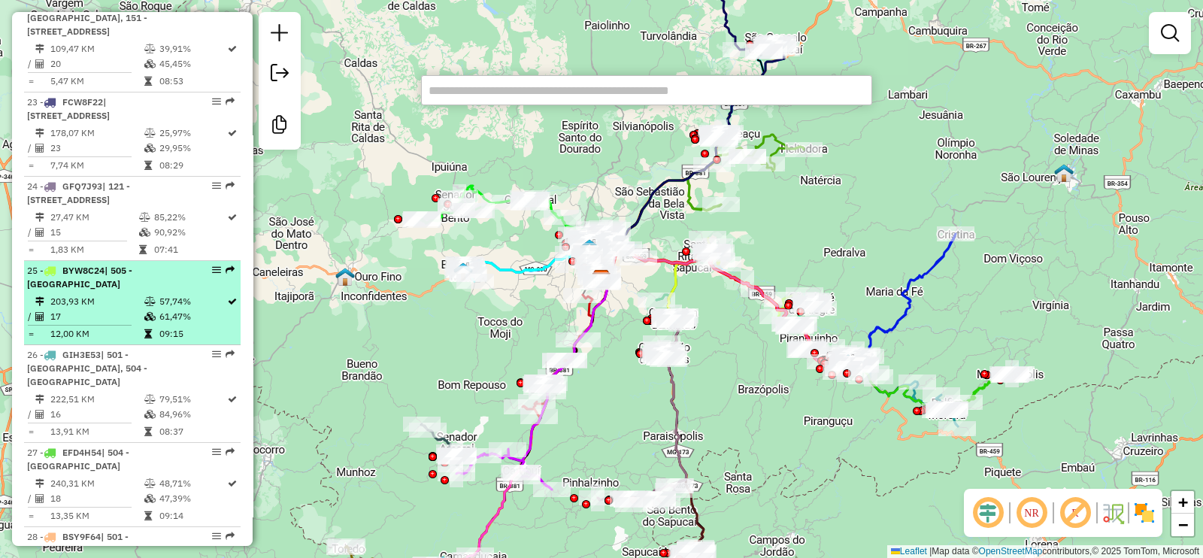
click at [135, 309] on td "203,93 KM" at bounding box center [97, 301] width 94 height 15
select select "**********"
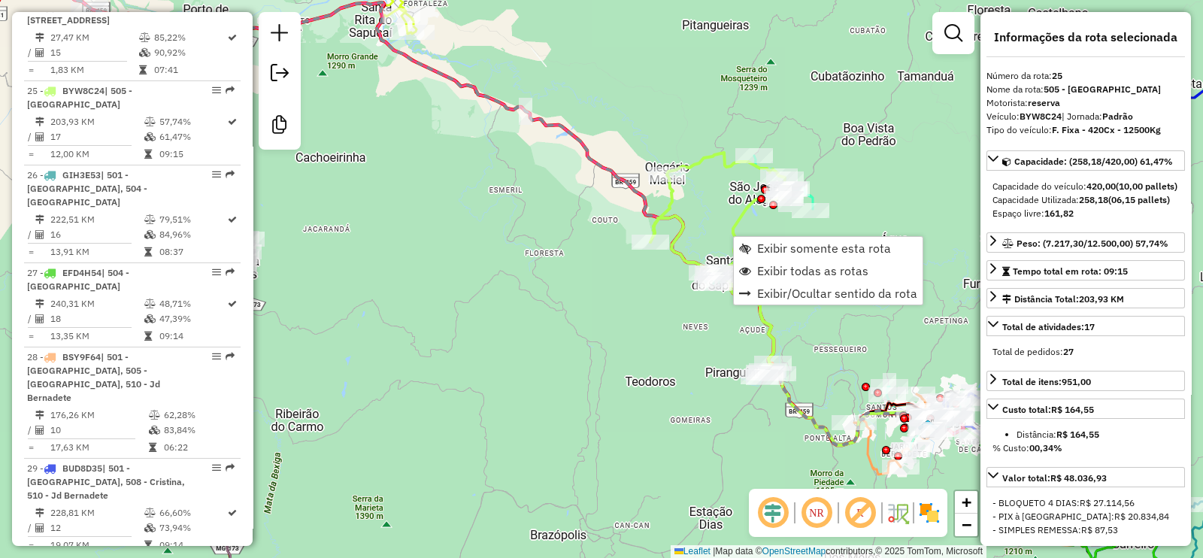
scroll to position [2807, 0]
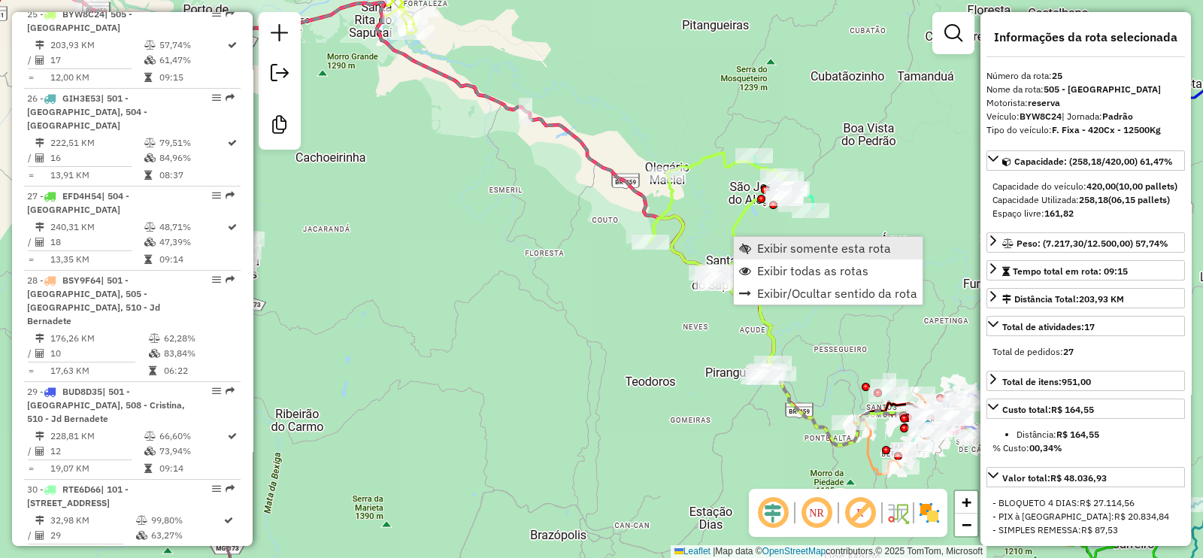
click at [786, 249] on span "Exibir somente esta rota" at bounding box center [824, 248] width 134 height 12
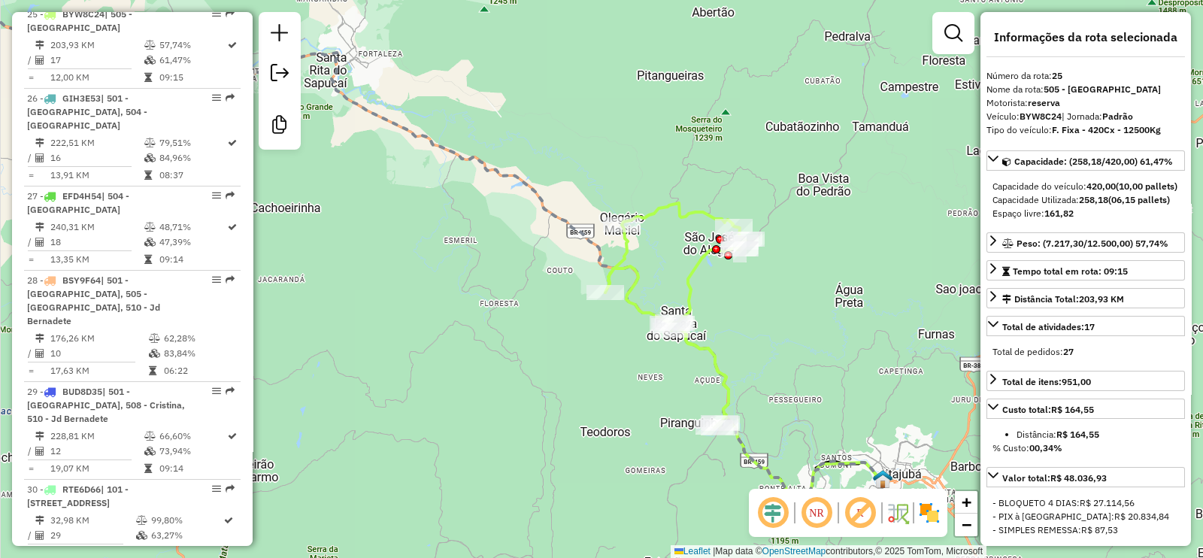
drag, startPoint x: 608, startPoint y: 247, endPoint x: 478, endPoint y: 191, distance: 141.5
click at [483, 196] on icon at bounding box center [390, 258] width 985 height 474
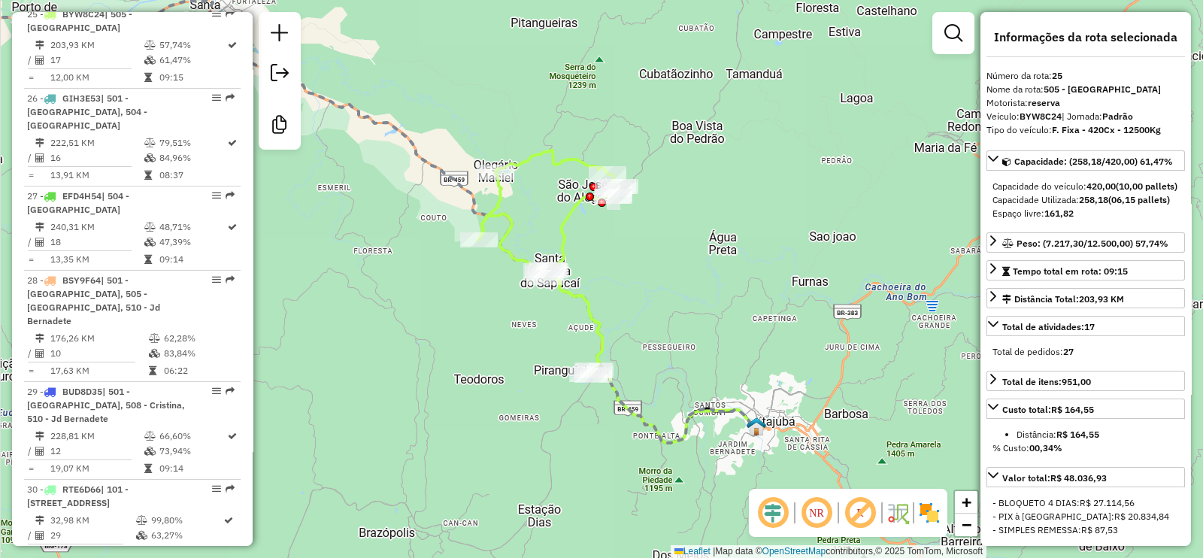
click at [579, 216] on icon at bounding box center [549, 262] width 141 height 225
click at [592, 303] on icon at bounding box center [549, 262] width 141 height 225
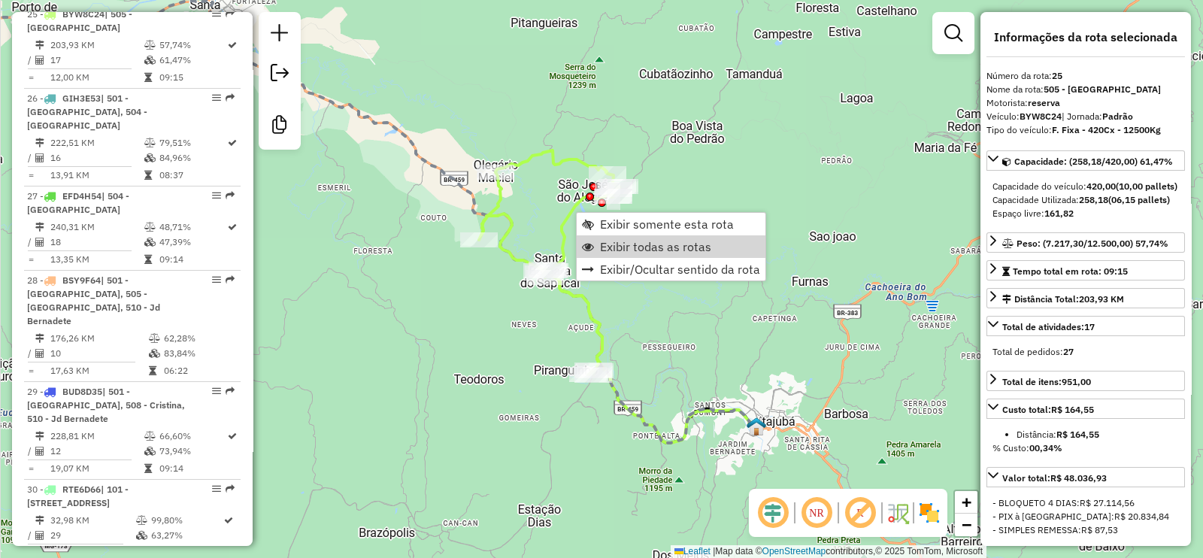
drag, startPoint x: 686, startPoint y: 245, endPoint x: 538, endPoint y: 243, distance: 148.9
click at [686, 245] on span "Exibir todas as rotas" at bounding box center [655, 247] width 111 height 12
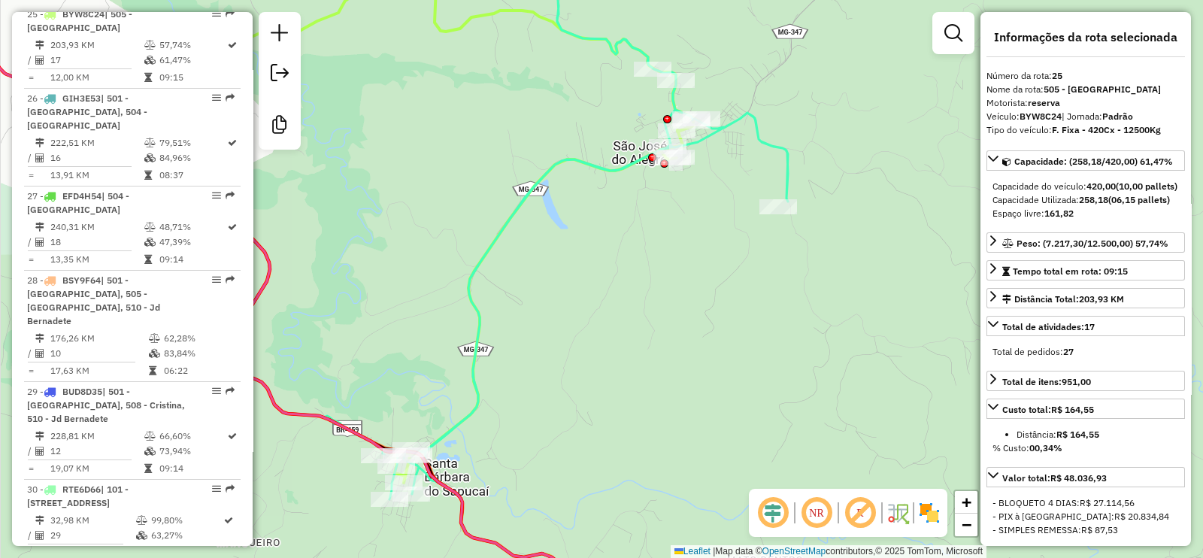
click at [749, 125] on icon at bounding box center [556, 299] width 464 height 628
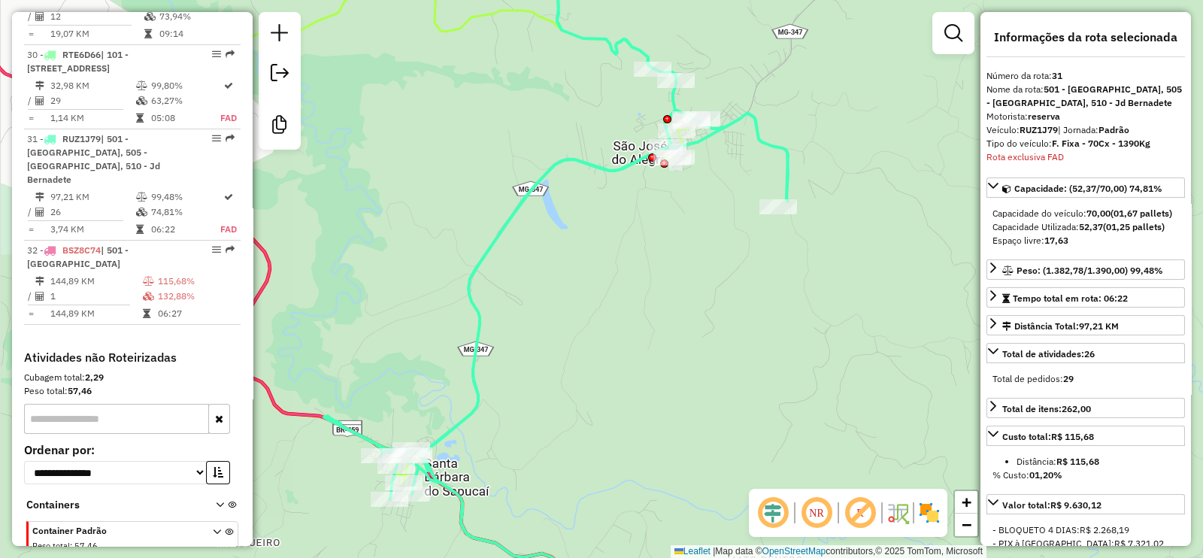
scroll to position [3262, 0]
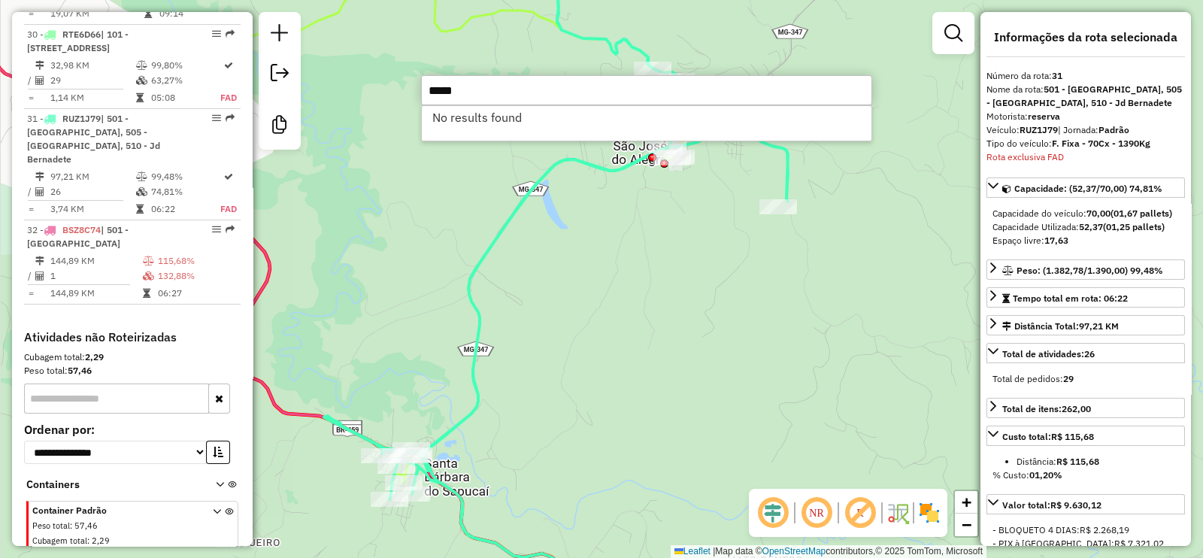
type input "*****"
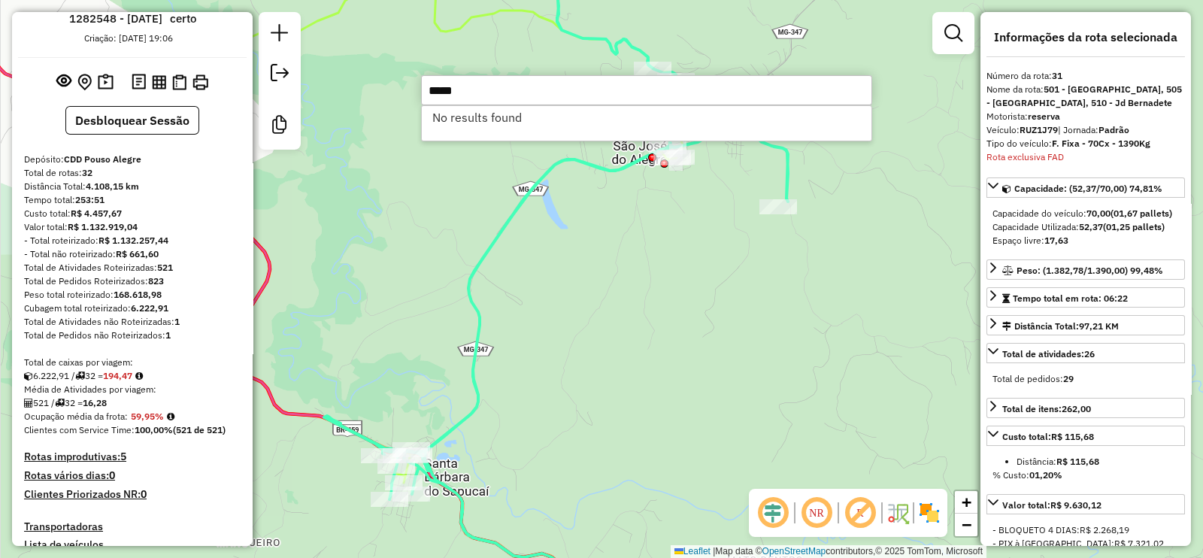
scroll to position [0, 0]
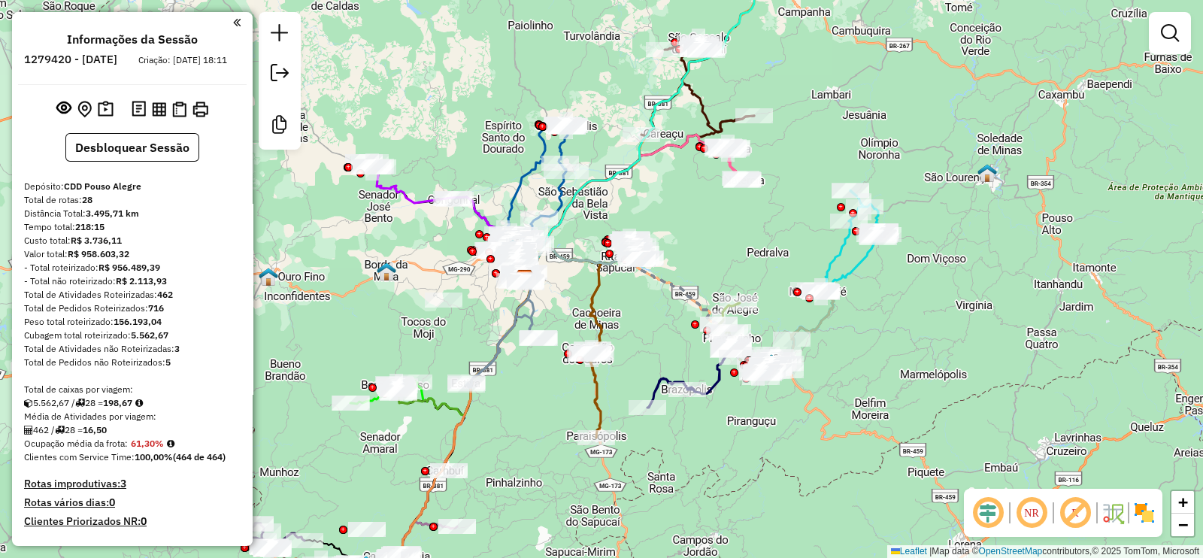
drag, startPoint x: 580, startPoint y: 91, endPoint x: 477, endPoint y: 91, distance: 103.0
click at [478, 91] on div "Janela de atendimento Grade de atendimento Capacidade Transportadoras Veículos …" at bounding box center [601, 279] width 1203 height 558
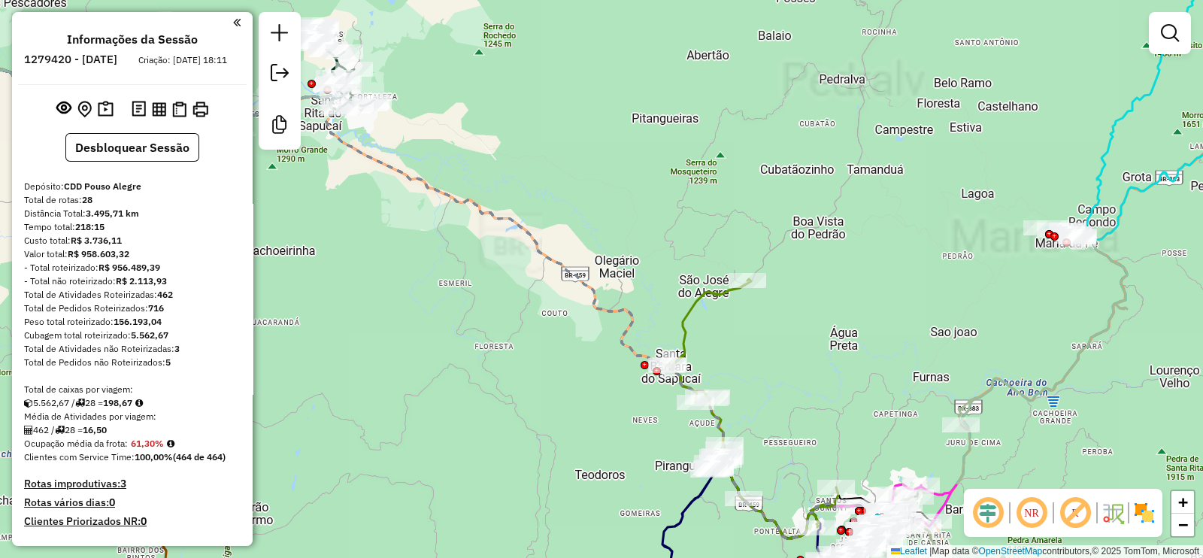
click at [689, 307] on icon at bounding box center [778, 408] width 232 height 259
select select "**********"
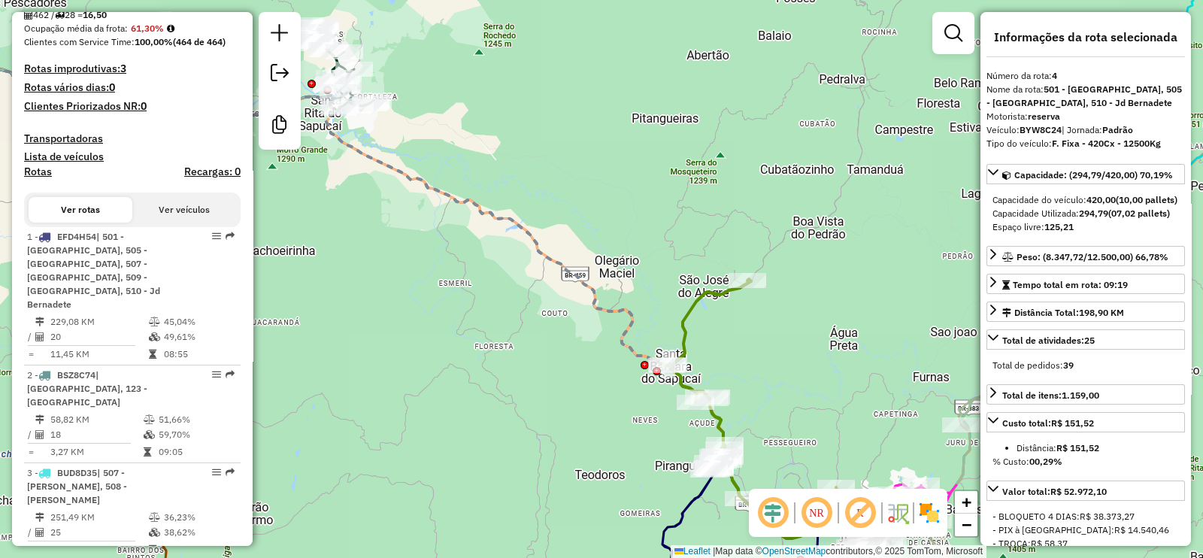
scroll to position [921, 0]
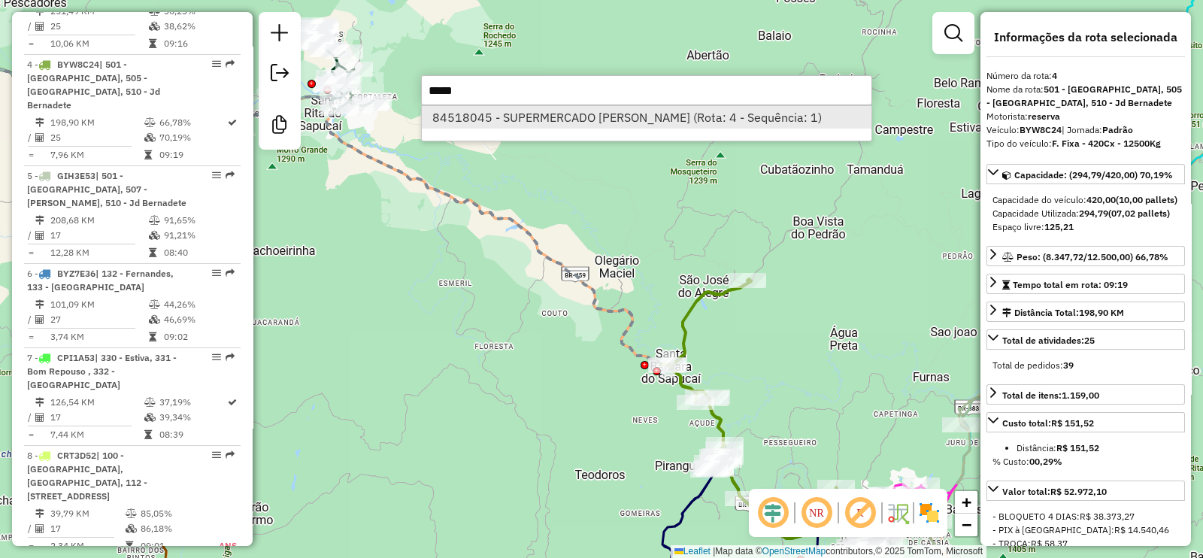
type input "*****"
click at [534, 116] on li "84518045 - SUPERMERCADO [PERSON_NAME] (Rota: 4 - Sequência: 1)" at bounding box center [647, 117] width 450 height 23
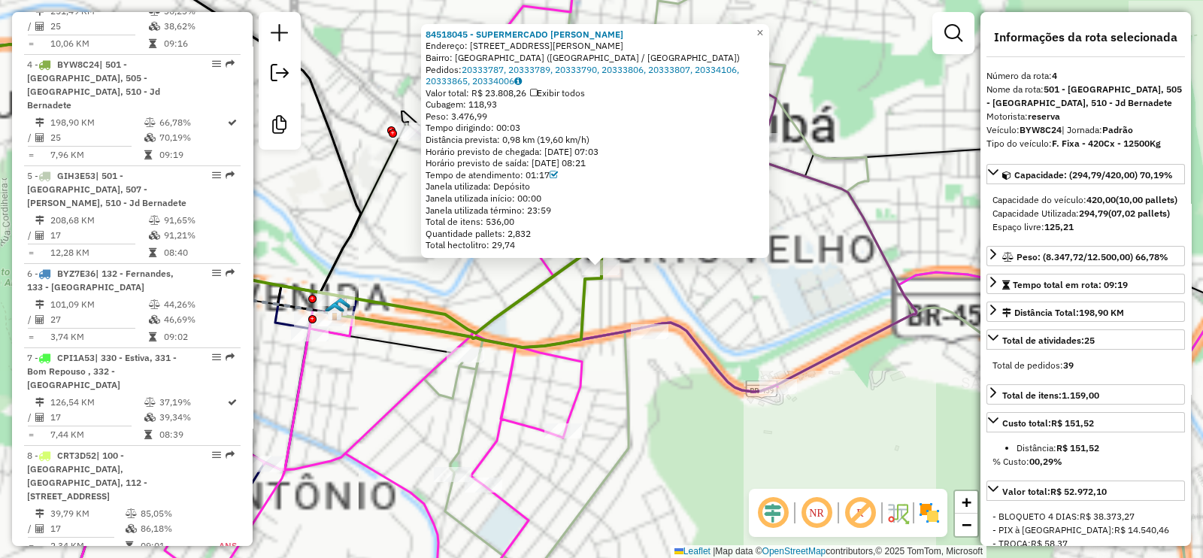
click at [569, 306] on div "84518045 - SUPERMERCADO [PERSON_NAME]: [STREET_ADDRESS][PERSON_NAME] ([GEOGRAPH…" at bounding box center [601, 279] width 1203 height 558
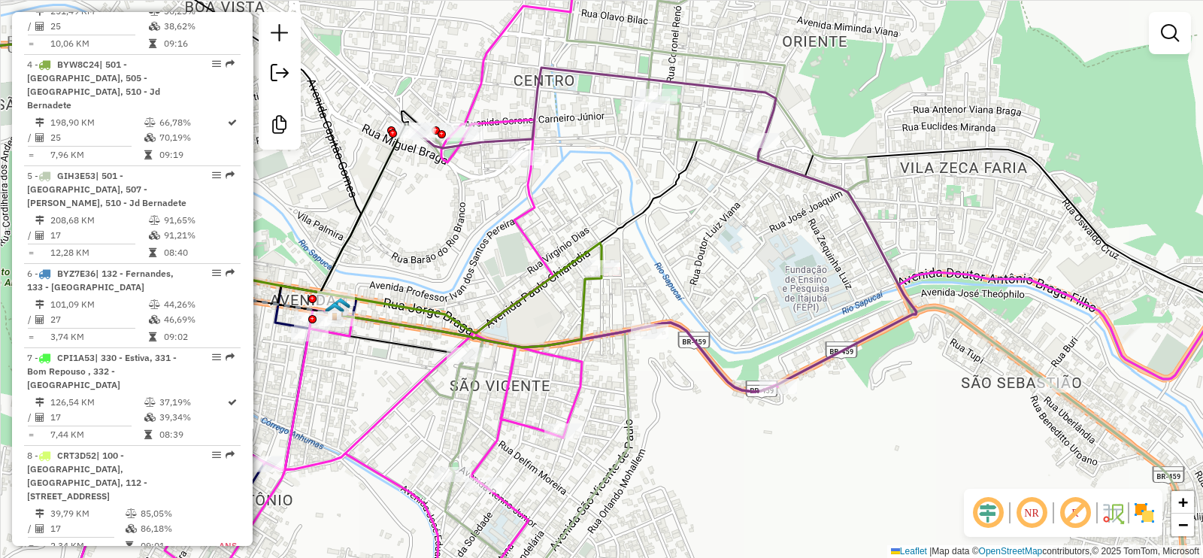
click at [586, 301] on icon at bounding box center [470, 308] width 262 height 80
select select "**********"
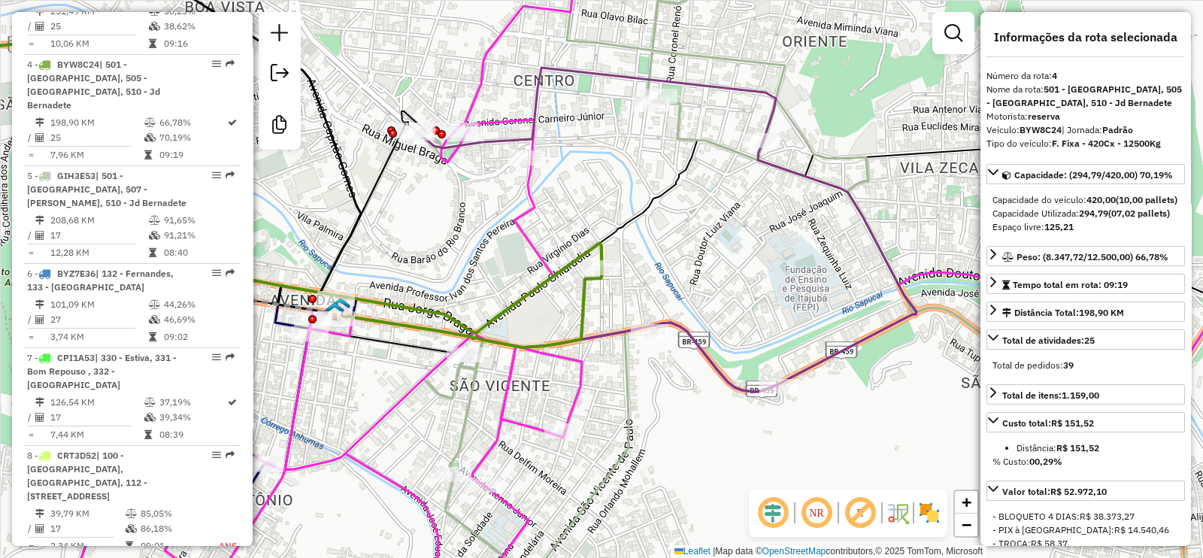
click at [586, 300] on icon at bounding box center [470, 308] width 262 height 80
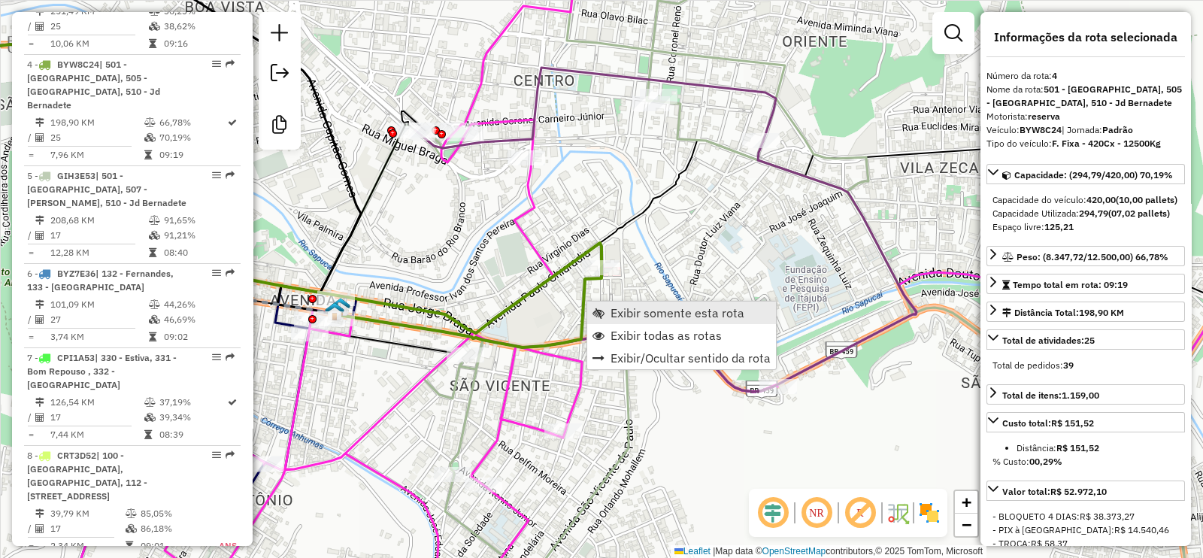
click at [658, 307] on span "Exibir somente esta rota" at bounding box center [677, 313] width 134 height 12
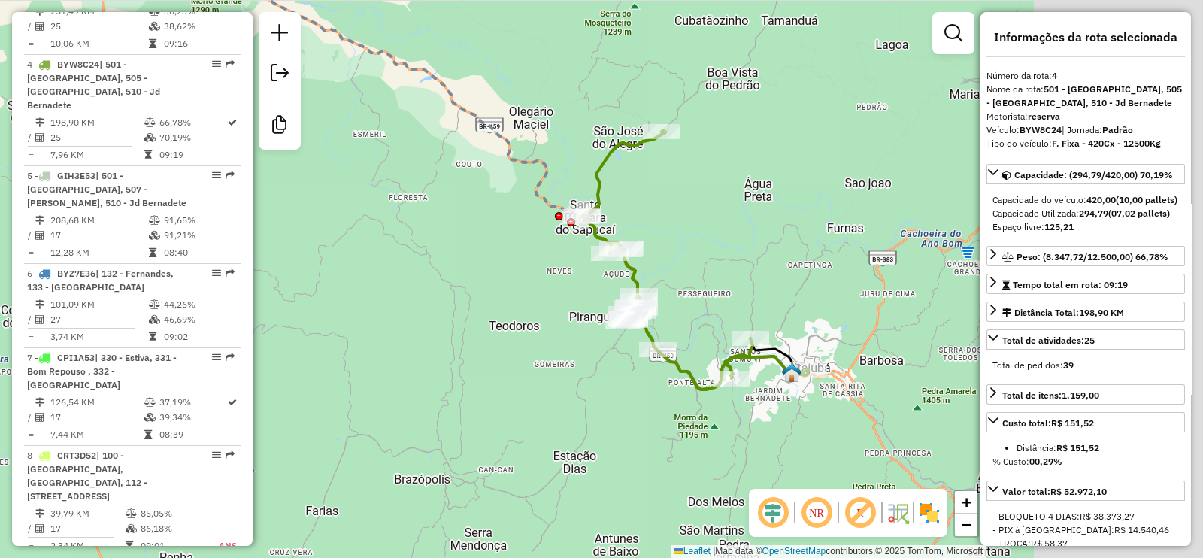
drag, startPoint x: 524, startPoint y: 235, endPoint x: 362, endPoint y: 145, distance: 185.8
click at [365, 148] on div "Janela de atendimento Grade de atendimento Capacidade Transportadoras Veículos …" at bounding box center [601, 279] width 1203 height 558
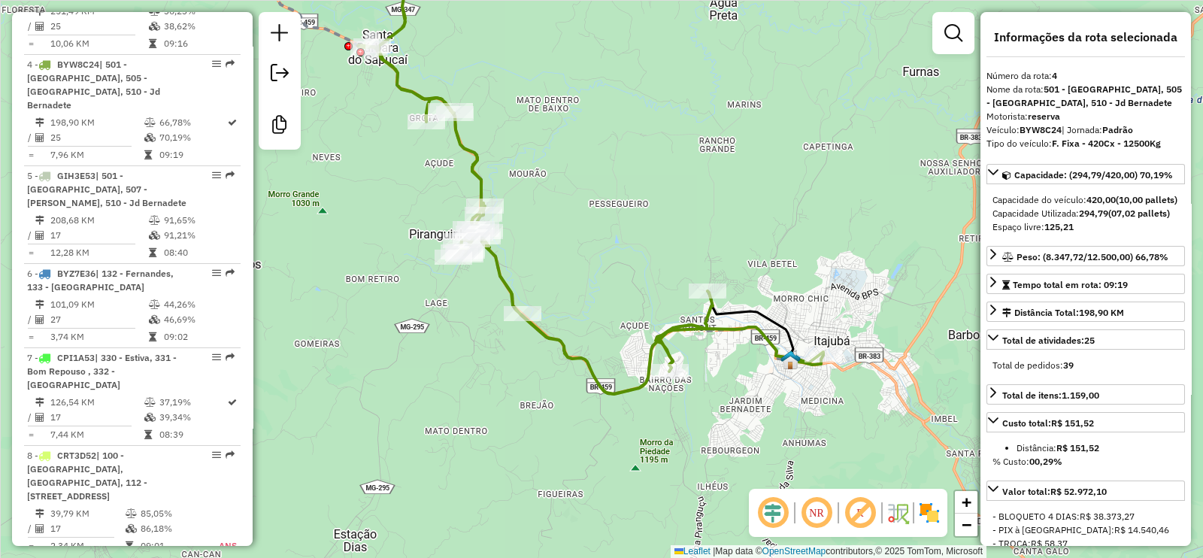
click at [693, 334] on icon at bounding box center [590, 169] width 465 height 450
click at [504, 286] on icon at bounding box center [590, 169] width 465 height 450
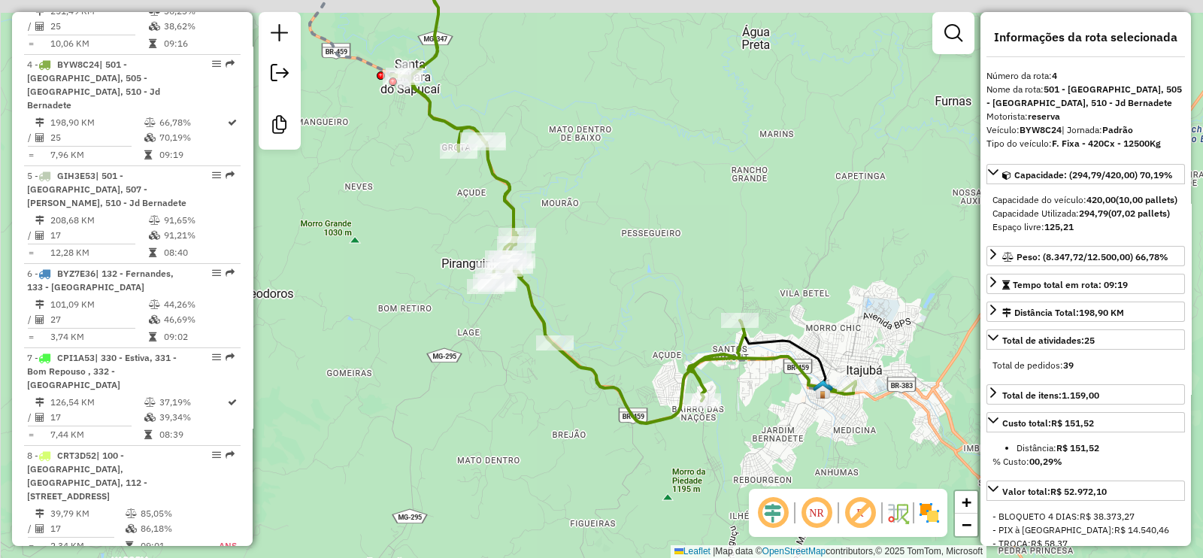
drag, startPoint x: 648, startPoint y: 267, endPoint x: 692, endPoint y: 305, distance: 58.1
click at [692, 305] on div "Janela de atendimento Grade de atendimento Capacidade Transportadoras Veículos …" at bounding box center [601, 279] width 1203 height 558
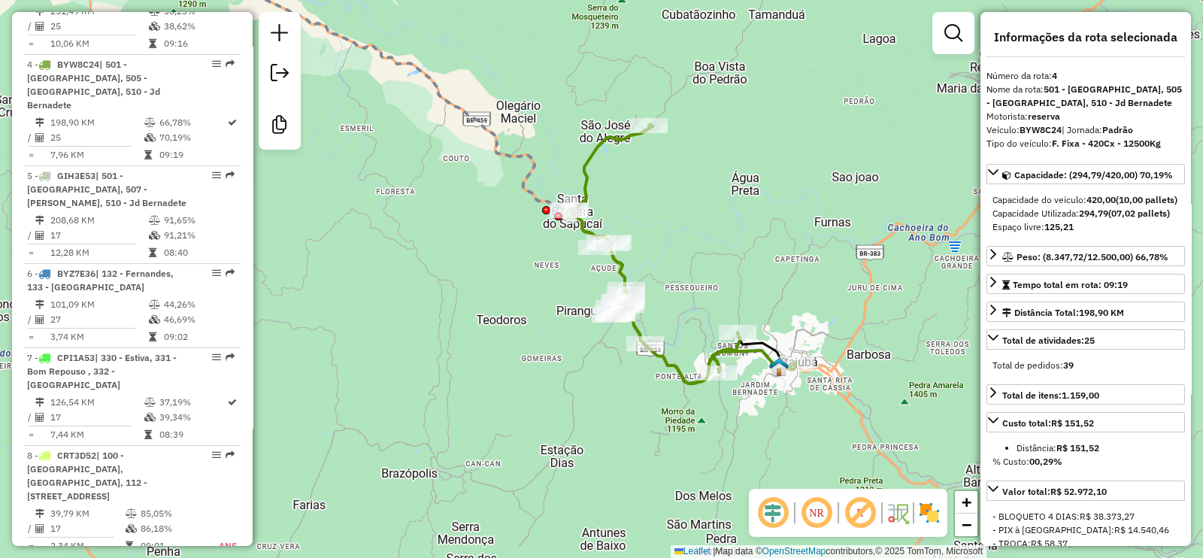
click at [866, 514] on em at bounding box center [860, 513] width 36 height 36
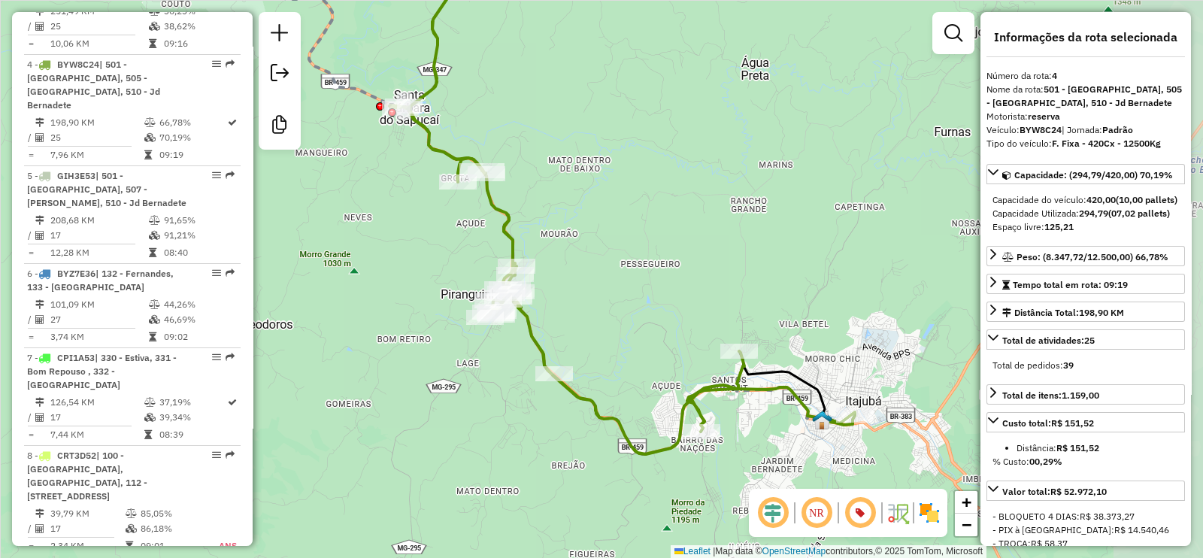
drag, startPoint x: 665, startPoint y: 300, endPoint x: 582, endPoint y: 259, distance: 93.1
click at [582, 259] on div "Janela de atendimento Grade de atendimento Capacidade Transportadoras Veículos …" at bounding box center [601, 279] width 1203 height 558
click at [743, 389] on icon at bounding box center [621, 199] width 465 height 510
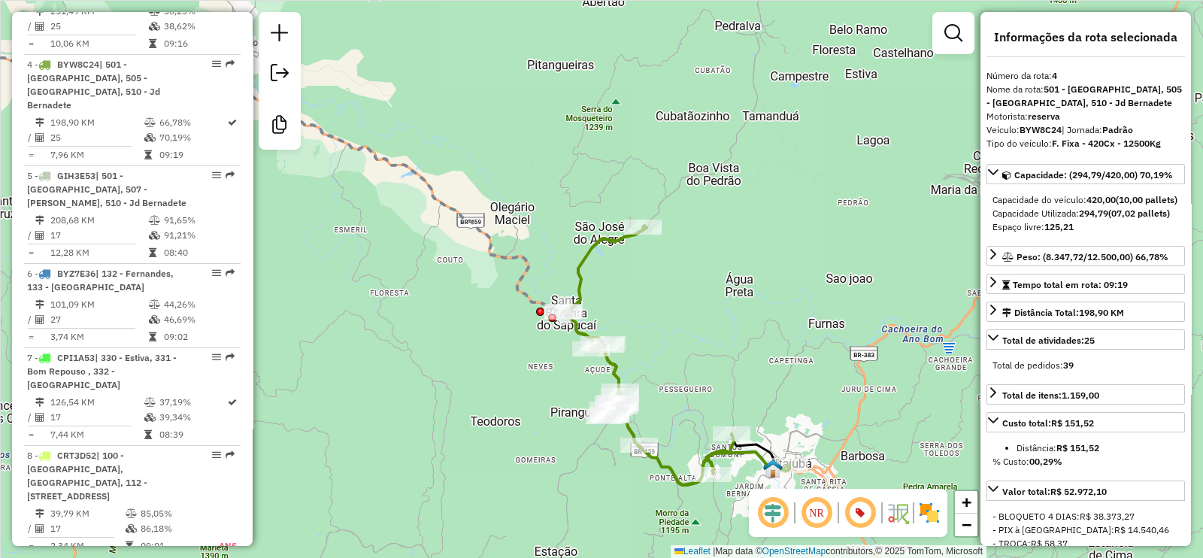
click at [589, 268] on icon at bounding box center [673, 355] width 232 height 259
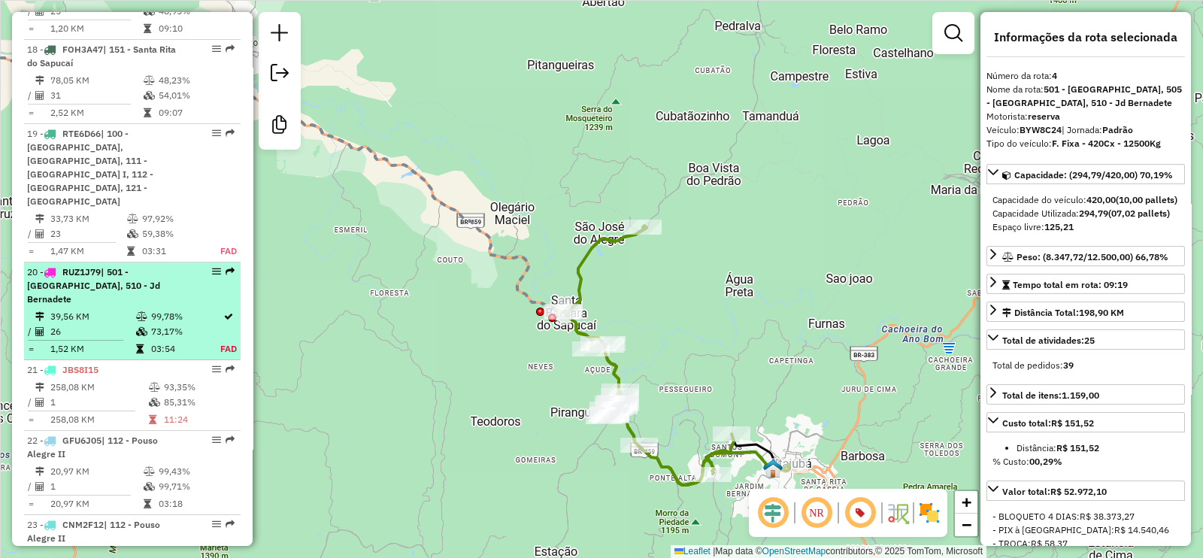
scroll to position [2330, 0]
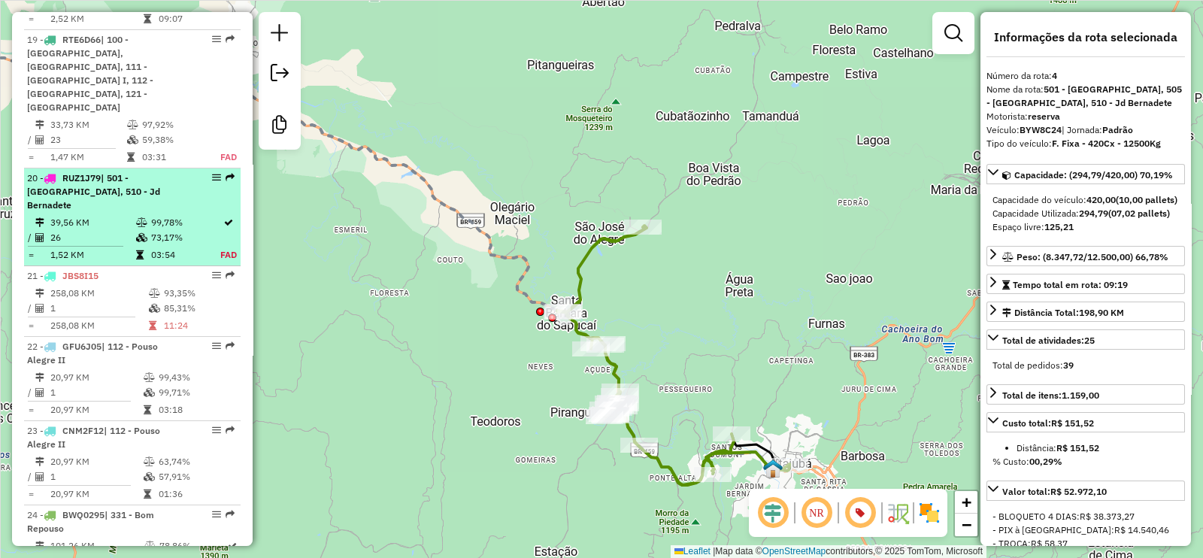
click at [184, 215] on td "99,78%" at bounding box center [185, 222] width 70 height 15
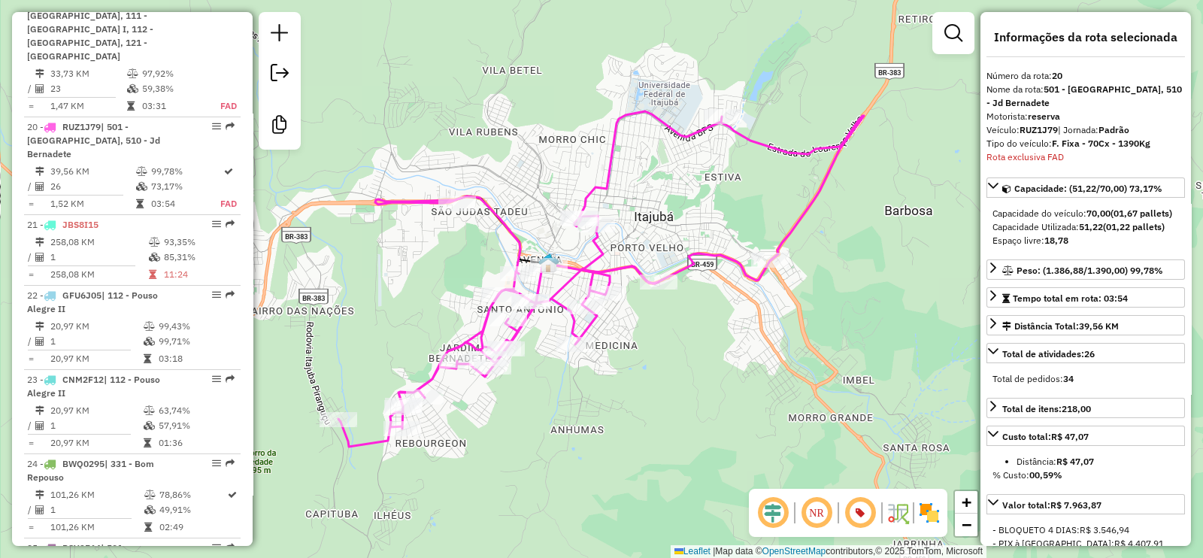
scroll to position [2387, 0]
